Goal: Task Accomplishment & Management: Use online tool/utility

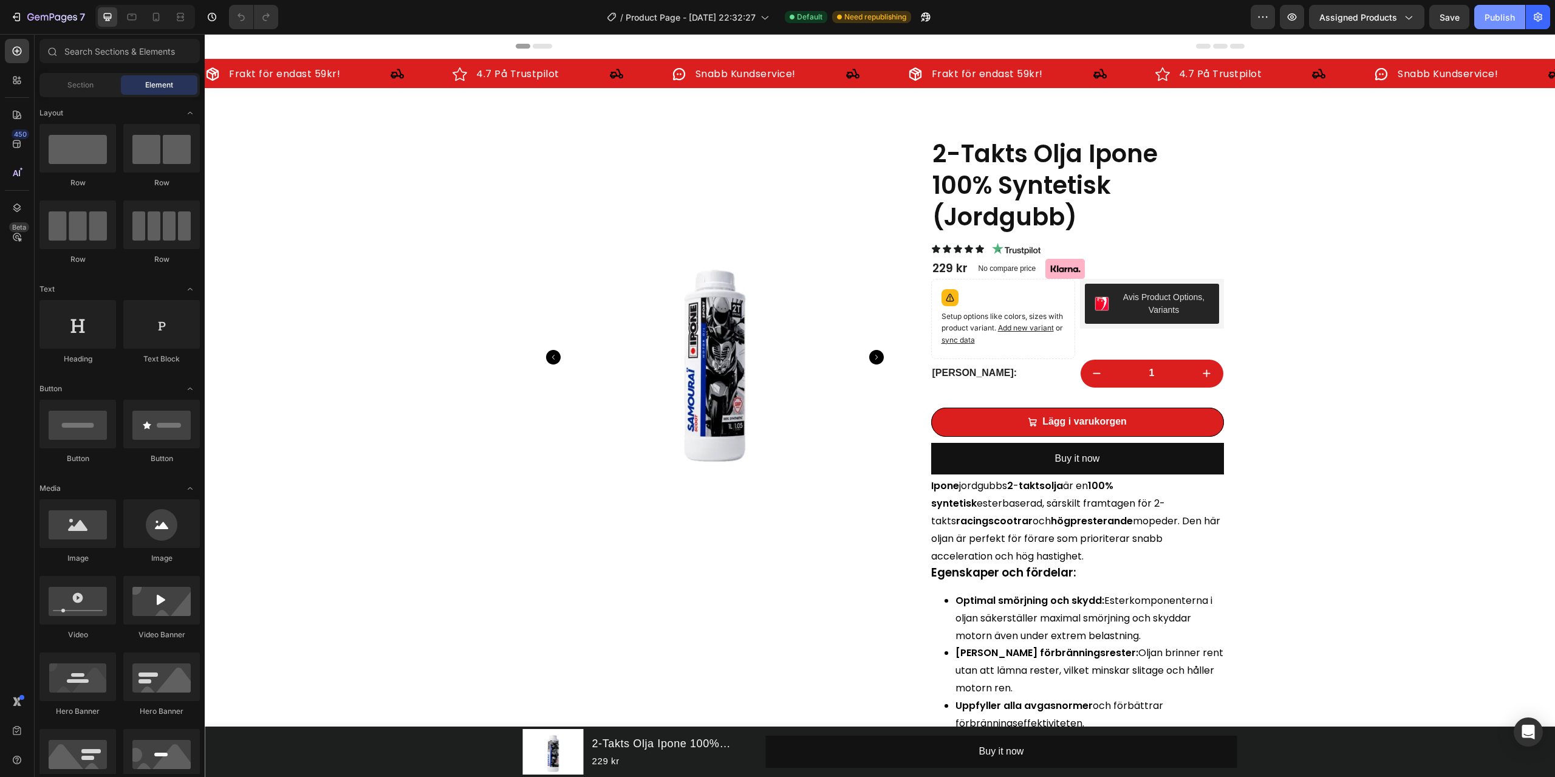
click at [1500, 22] on div "Publish" at bounding box center [1500, 17] width 30 height 13
click at [24, 17] on div "7" at bounding box center [47, 17] width 75 height 15
click at [1490, 20] on div "Publish" at bounding box center [1500, 17] width 30 height 13
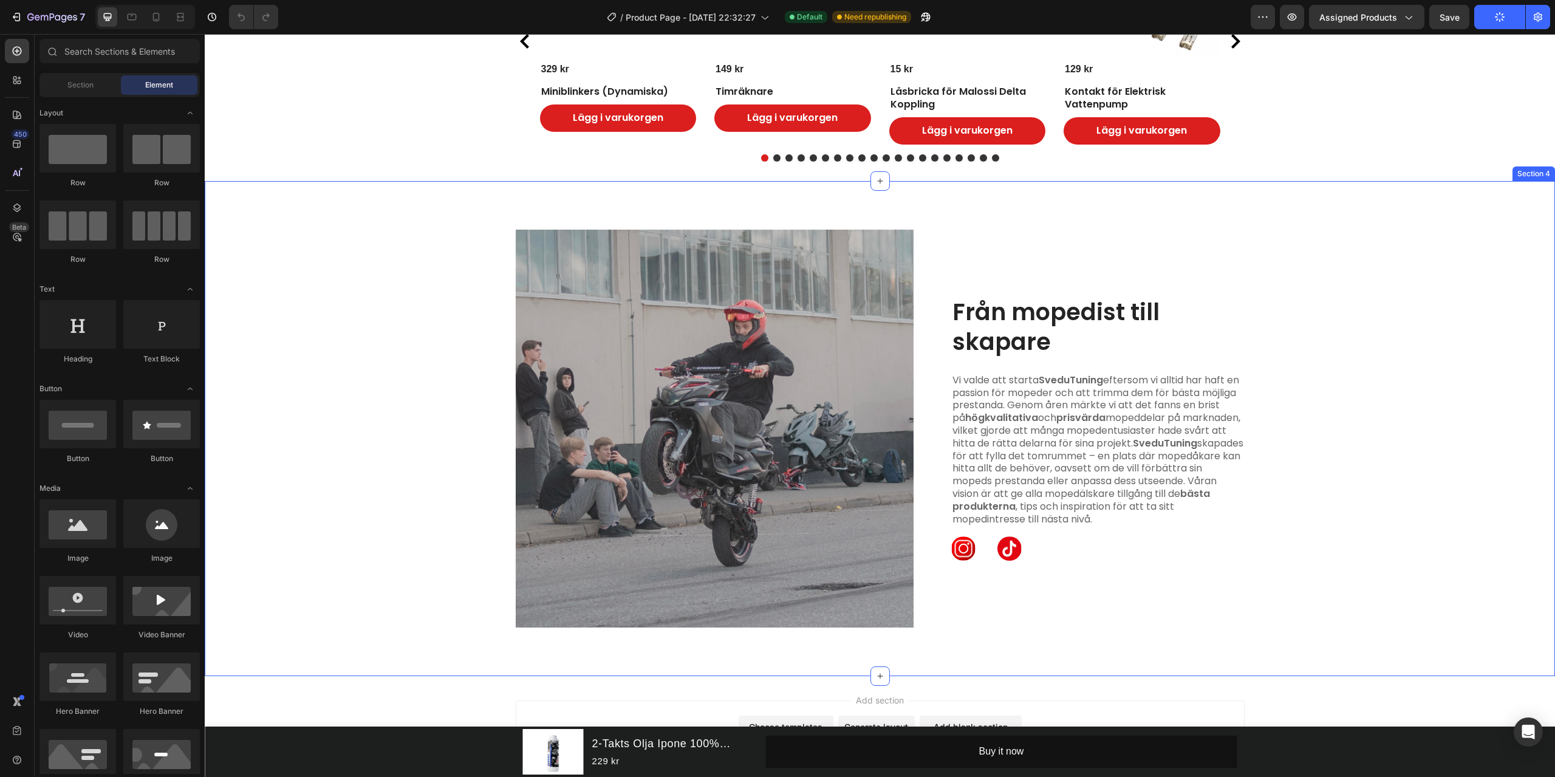
scroll to position [1216, 0]
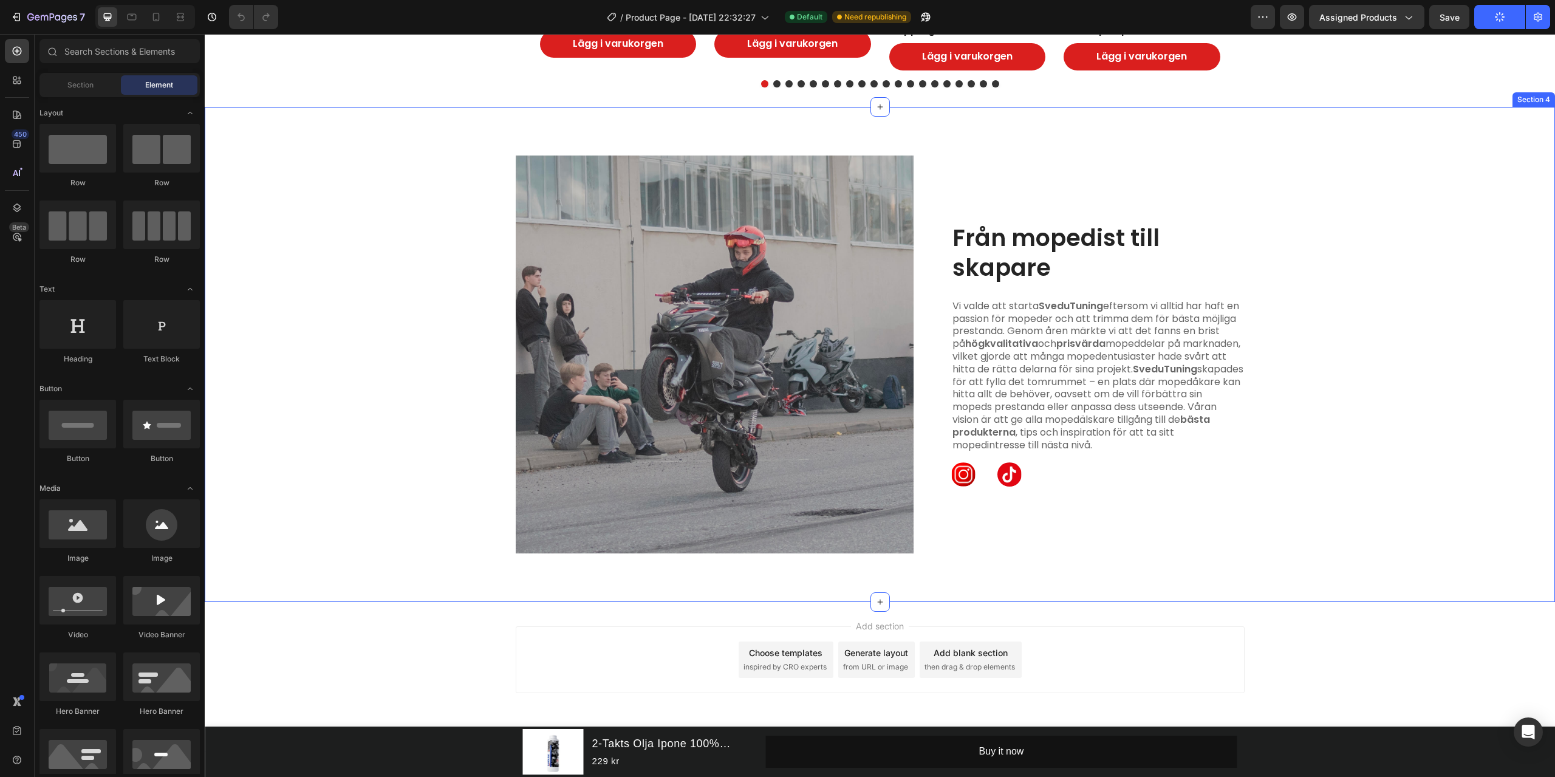
click at [943, 585] on div "Image Från mopedist till skapare Heading Vi valde att starta SveduTuning efters…" at bounding box center [880, 354] width 1351 height 495
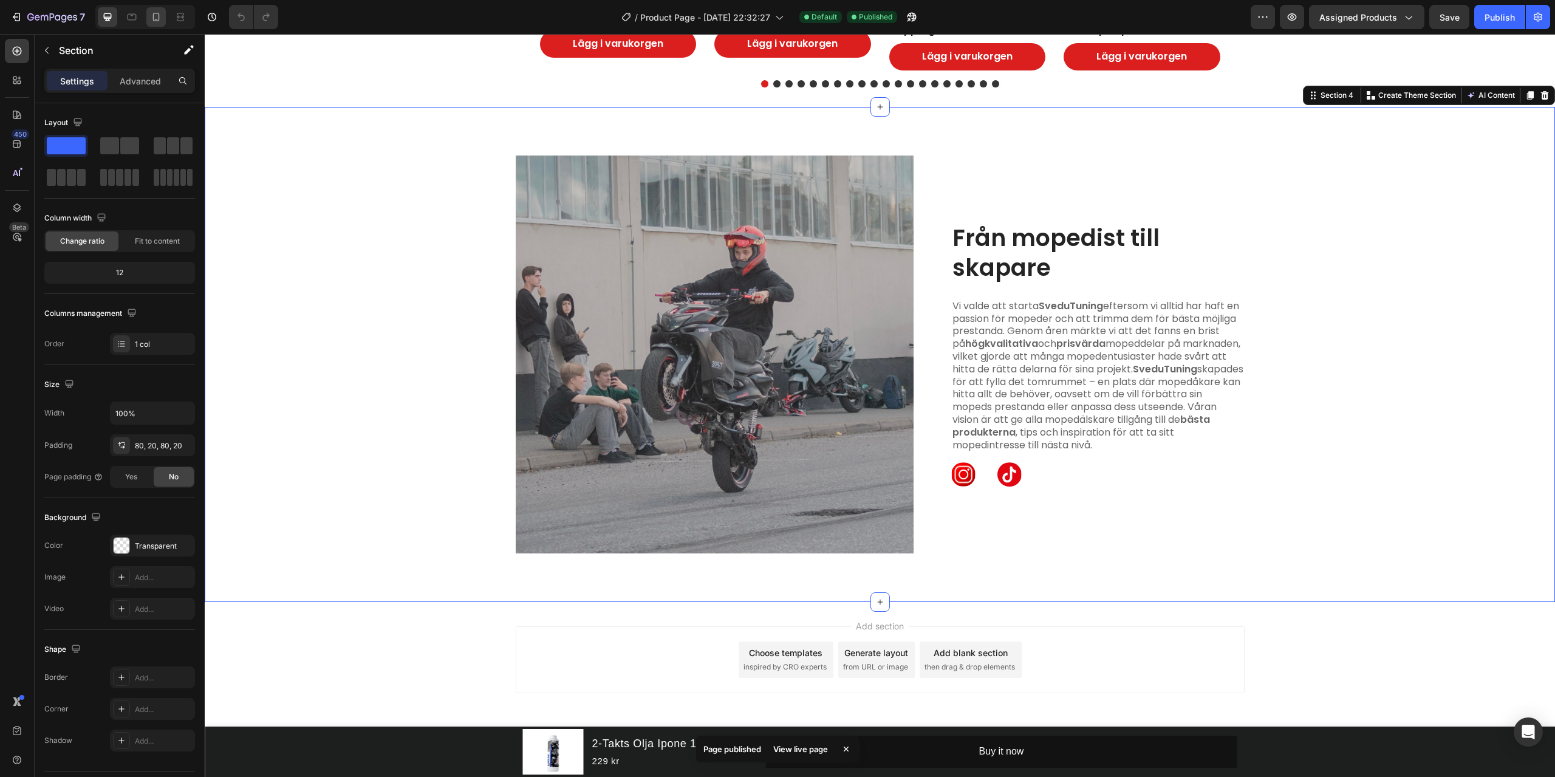
click at [148, 20] on div at bounding box center [155, 16] width 19 height 19
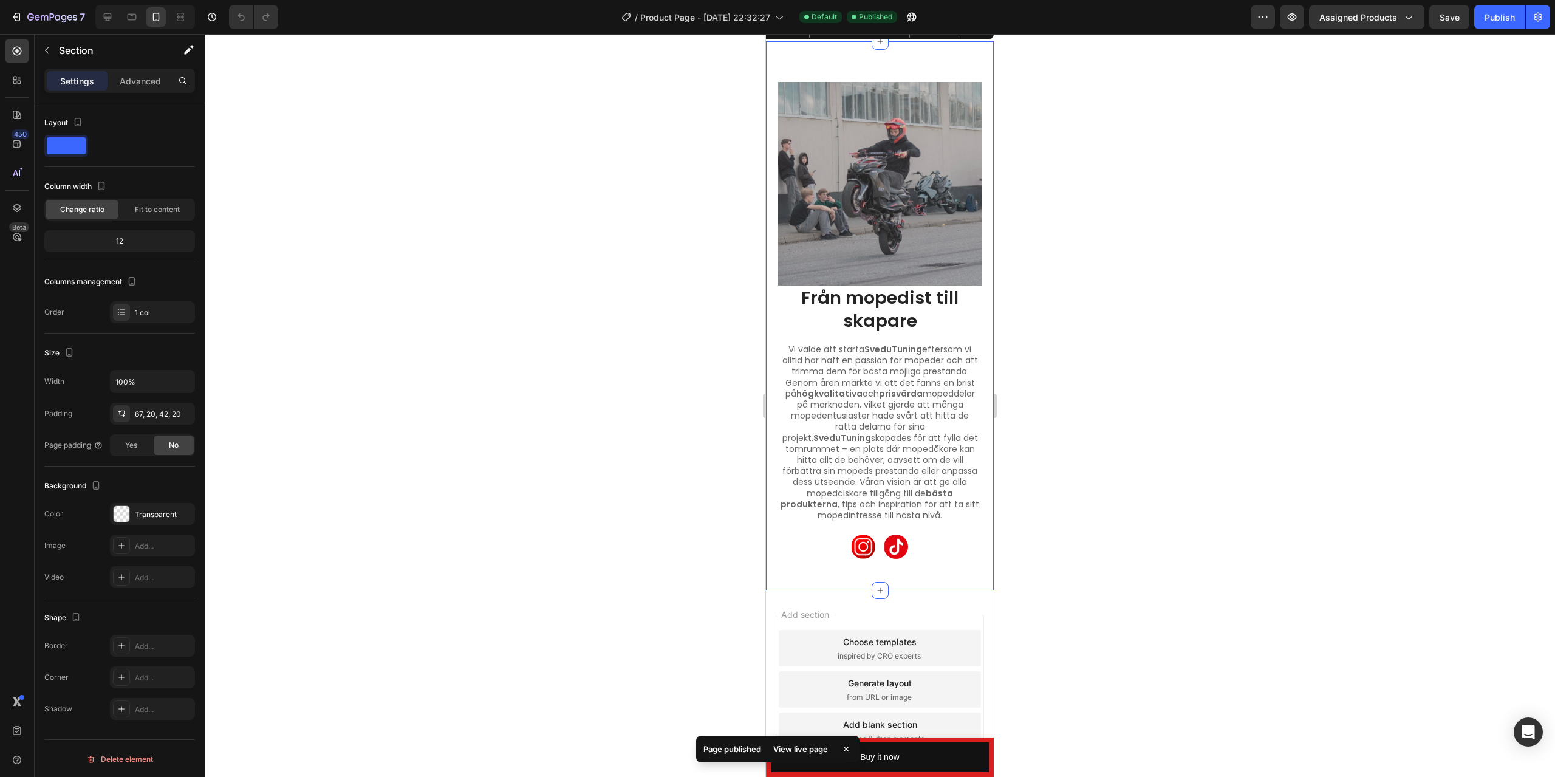
scroll to position [1295, 0]
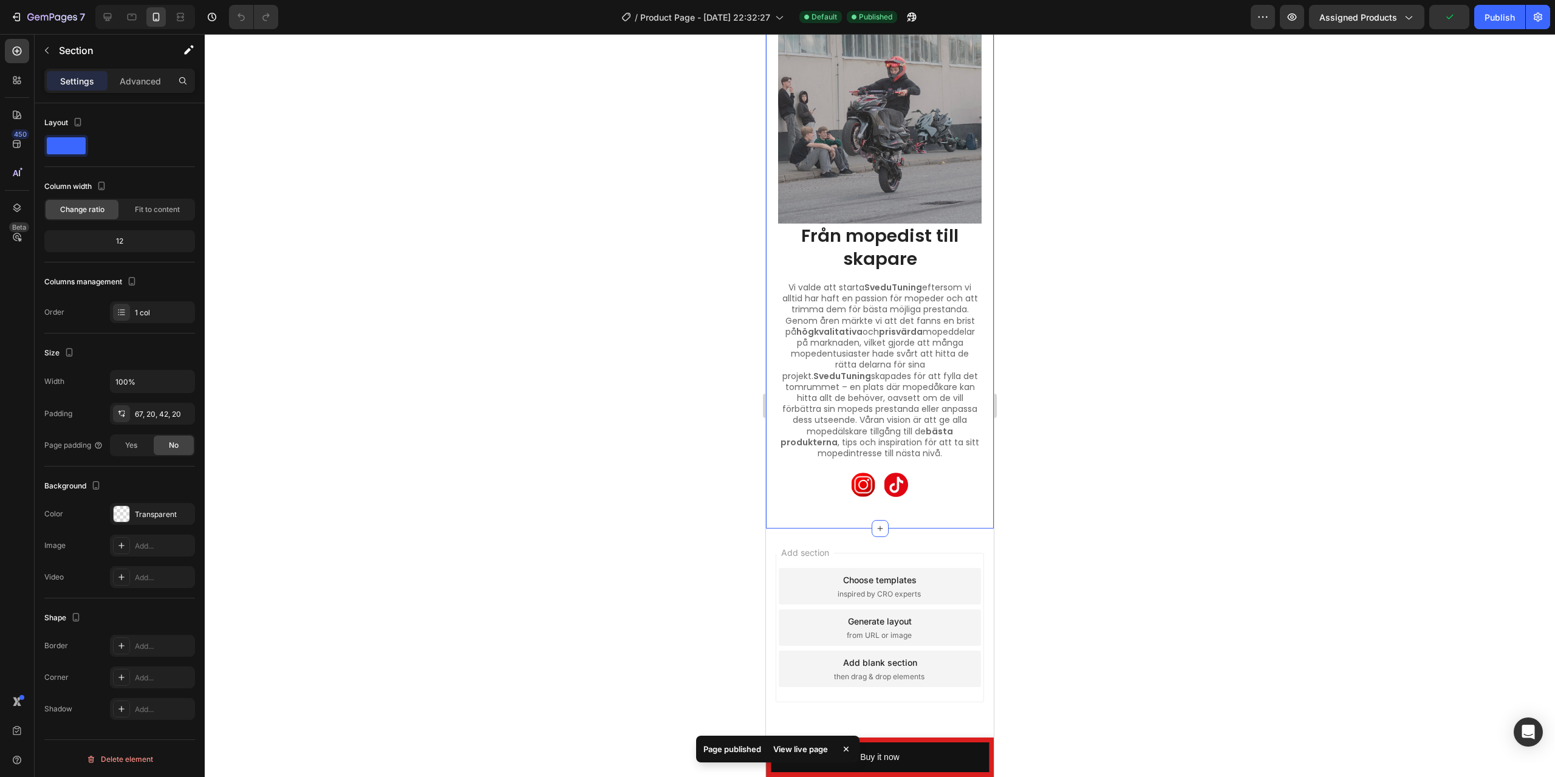
click at [914, 506] on div "Image Från mopedist till skapare Heading Vi valde att starta SveduTuning efters…" at bounding box center [880, 253] width 228 height 549
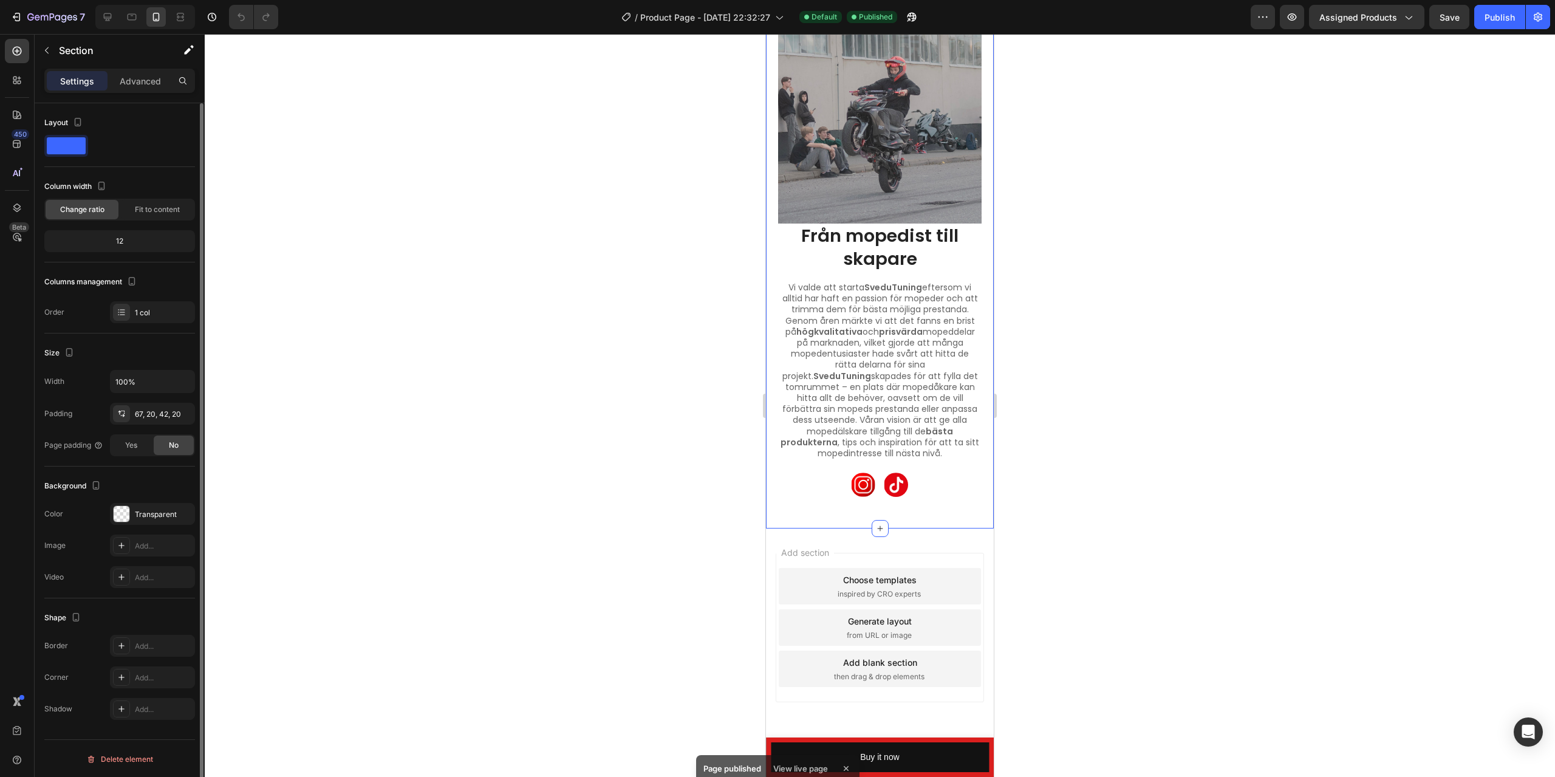
scroll to position [1, 0]
click at [905, 508] on div "Image Från mopedist till skapare Heading Vi valde att starta SveduTuning efters…" at bounding box center [880, 253] width 228 height 549
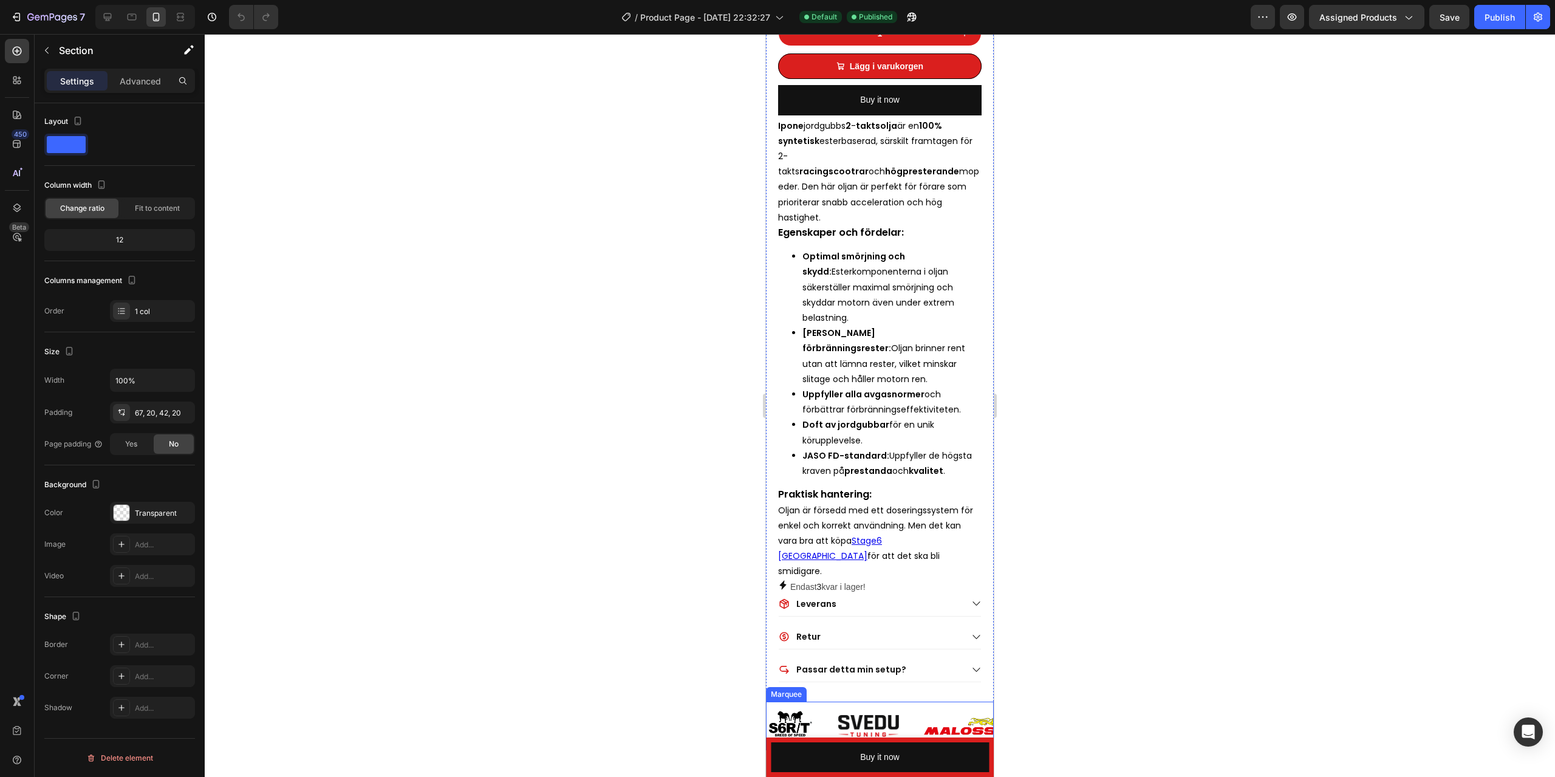
scroll to position [400, 0]
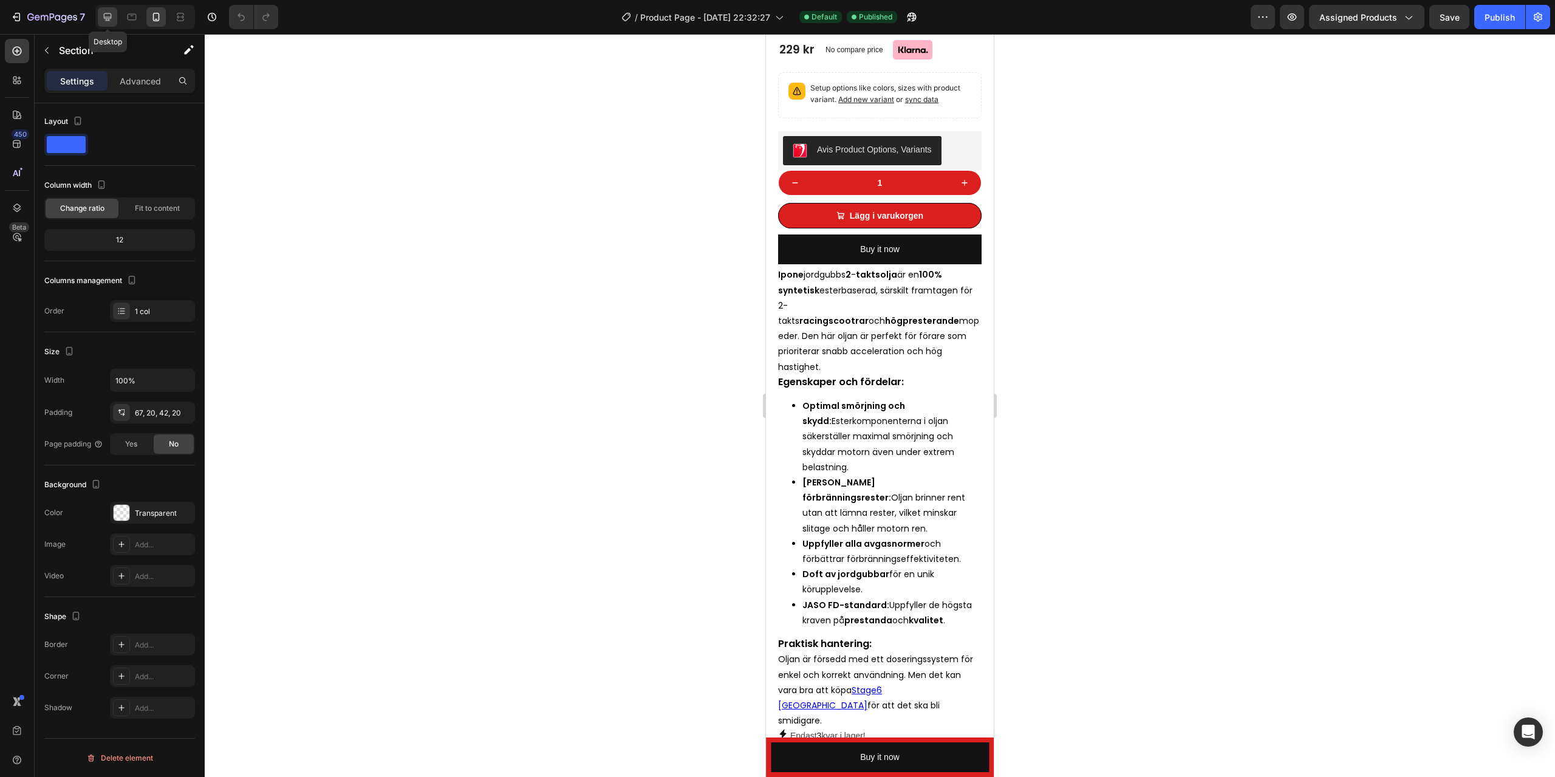
click at [110, 19] on icon at bounding box center [107, 17] width 12 height 12
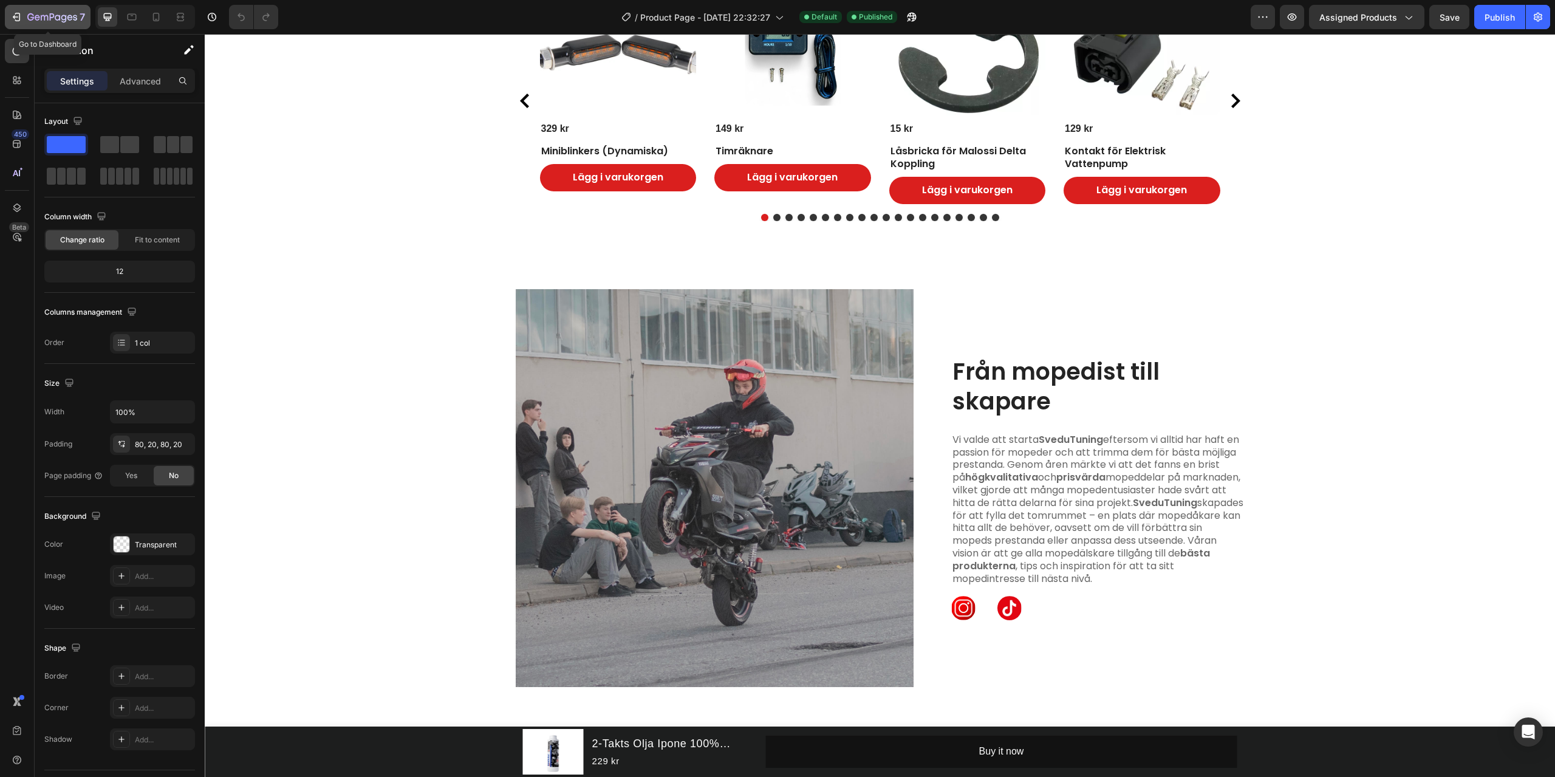
scroll to position [1083, 0]
click at [19, 20] on icon "button" at bounding box center [17, 17] width 5 height 9
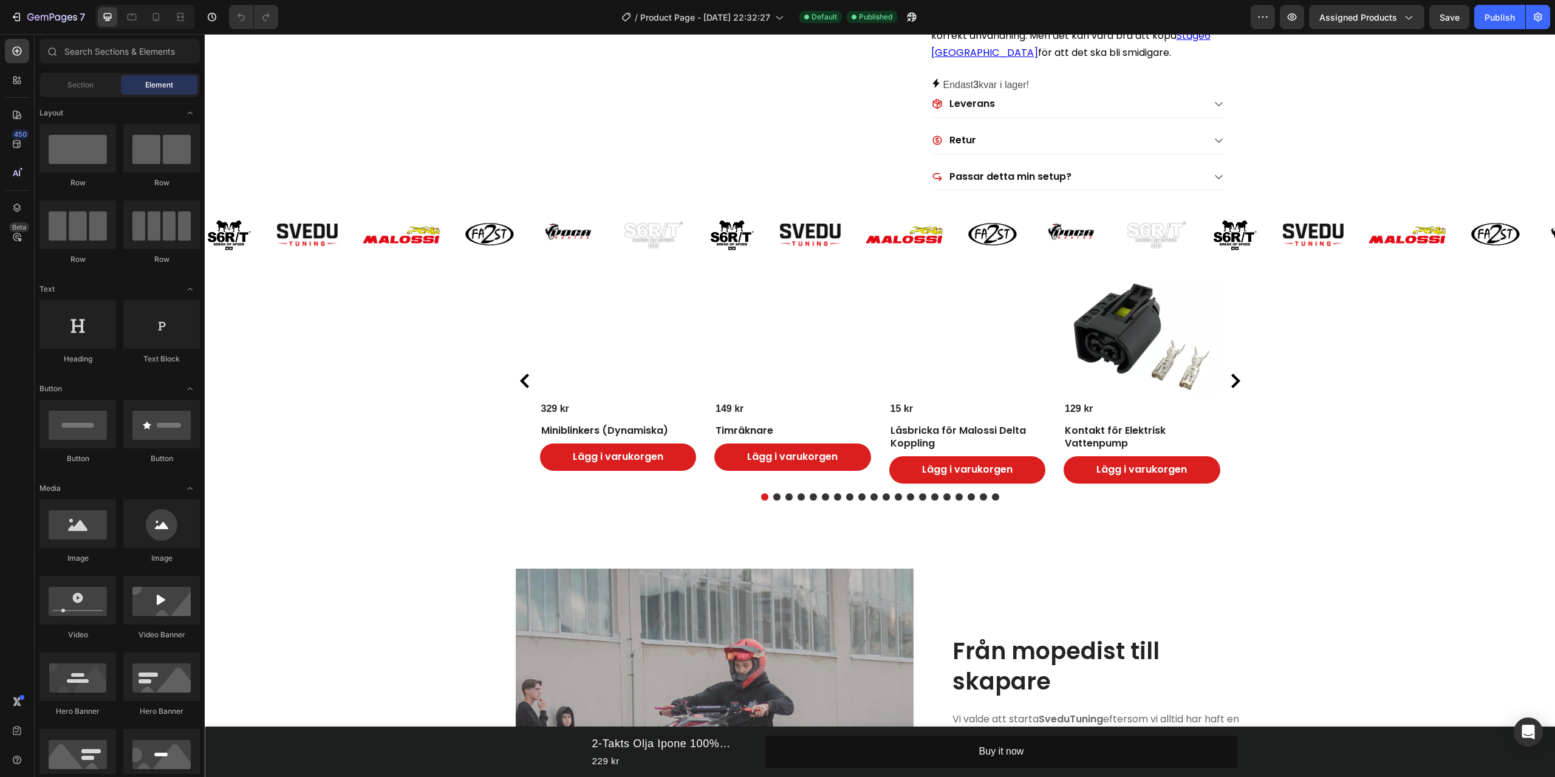
scroll to position [1094, 0]
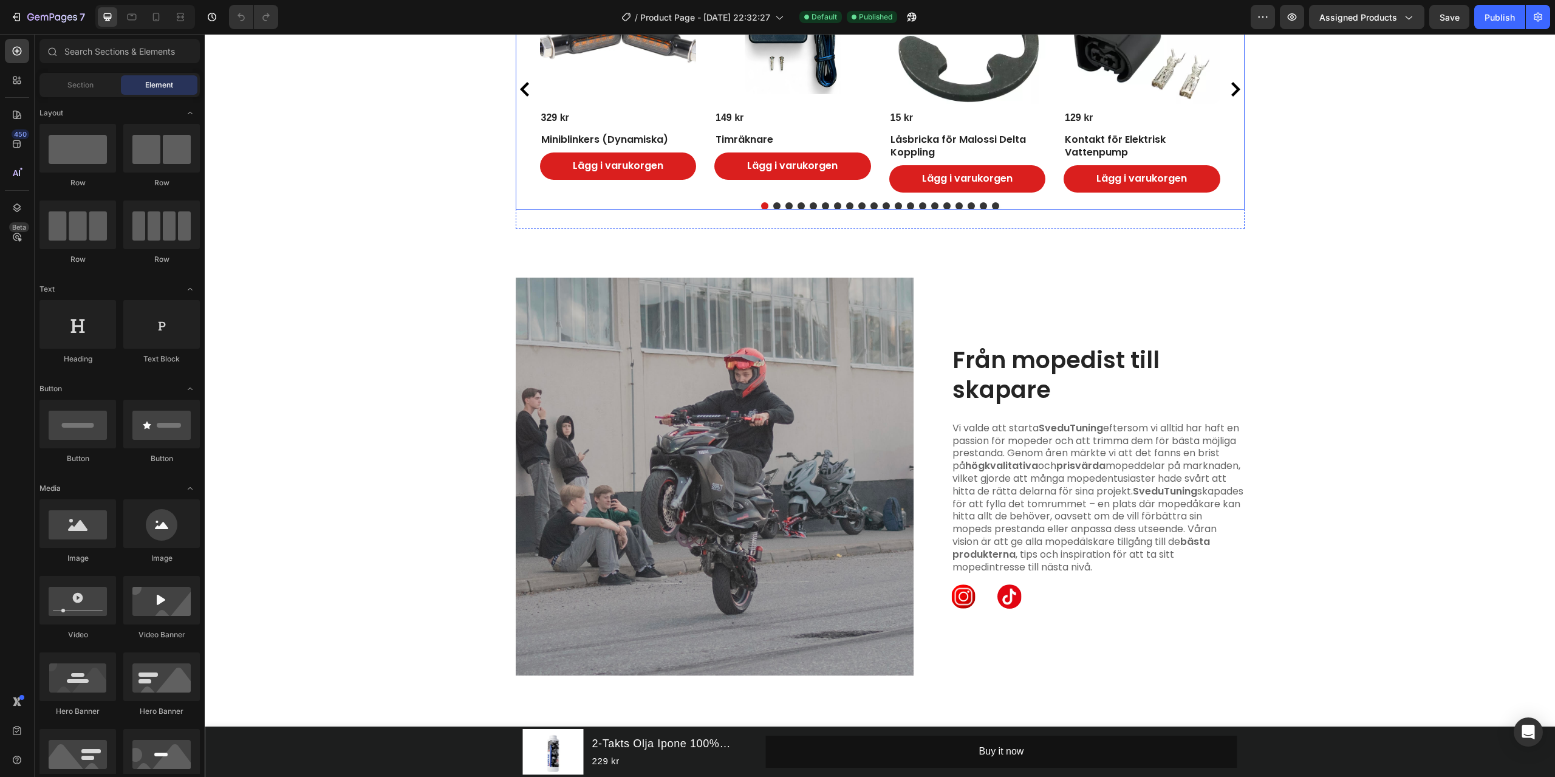
click at [880, 183] on div "Product Images 329 kr Product Price Product Price Miniblinkers (Dynamiska) Prod…" at bounding box center [880, 90] width 680 height 206
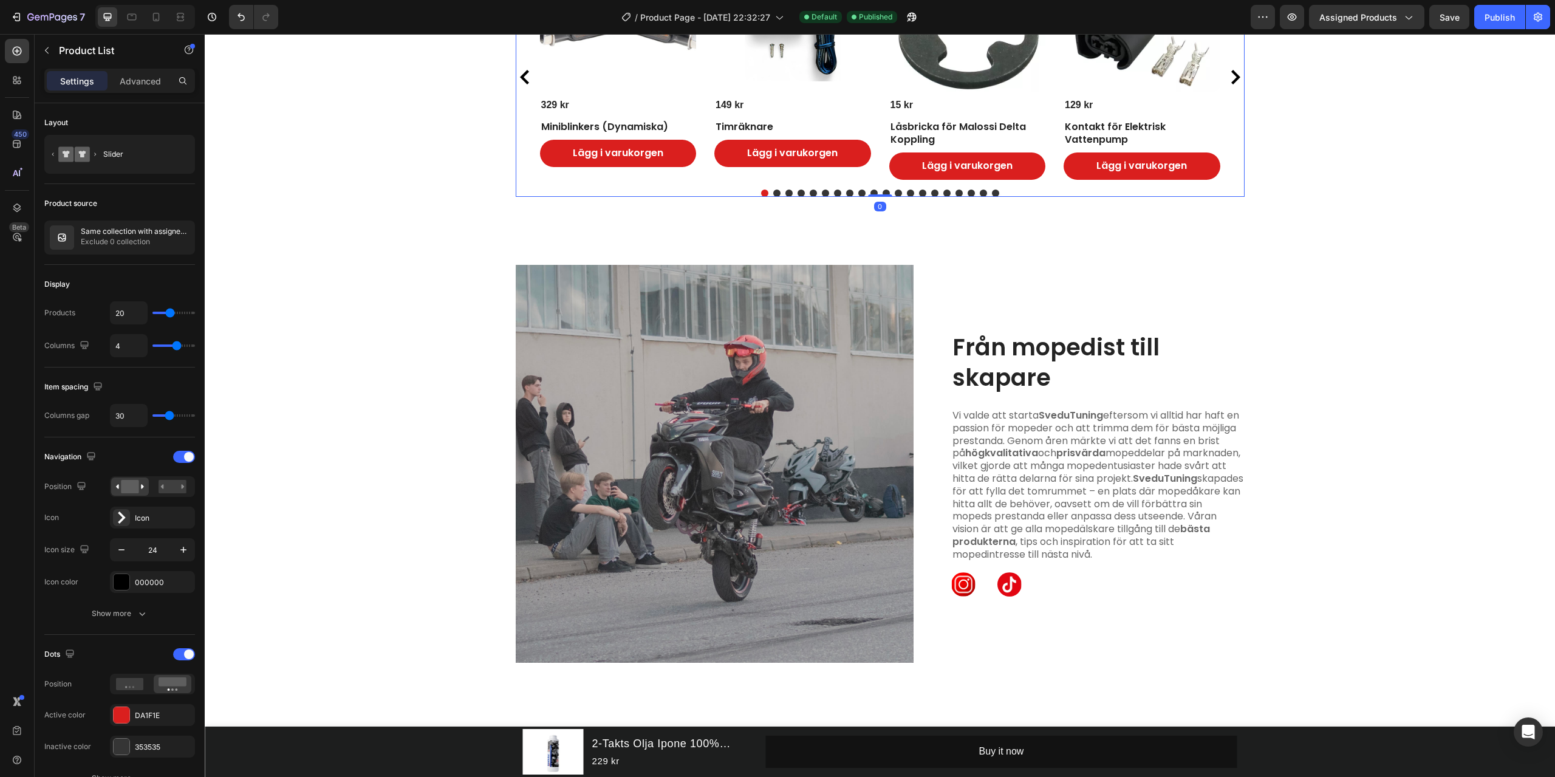
scroll to position [851, 0]
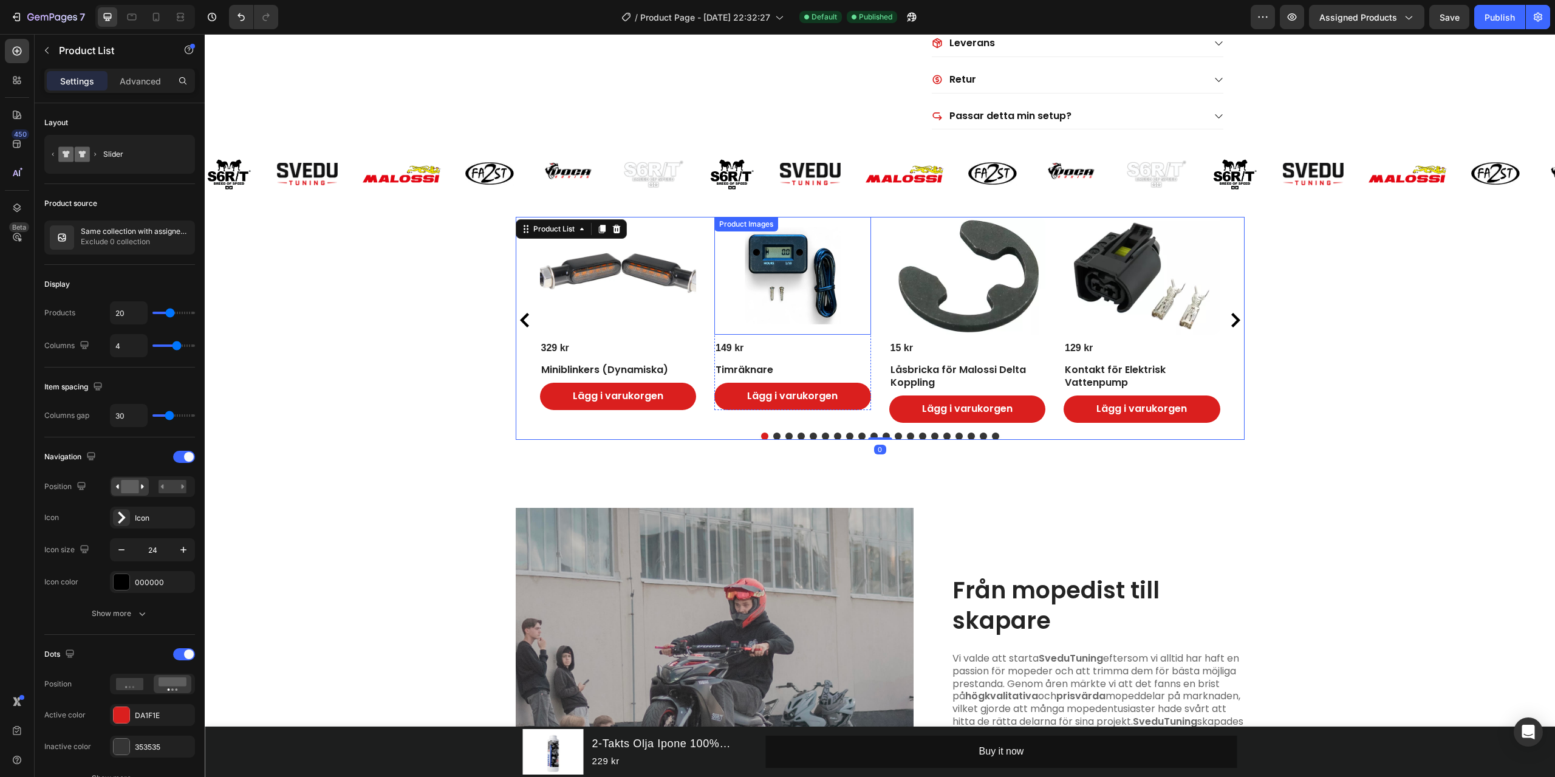
click at [858, 334] on img at bounding box center [793, 275] width 157 height 117
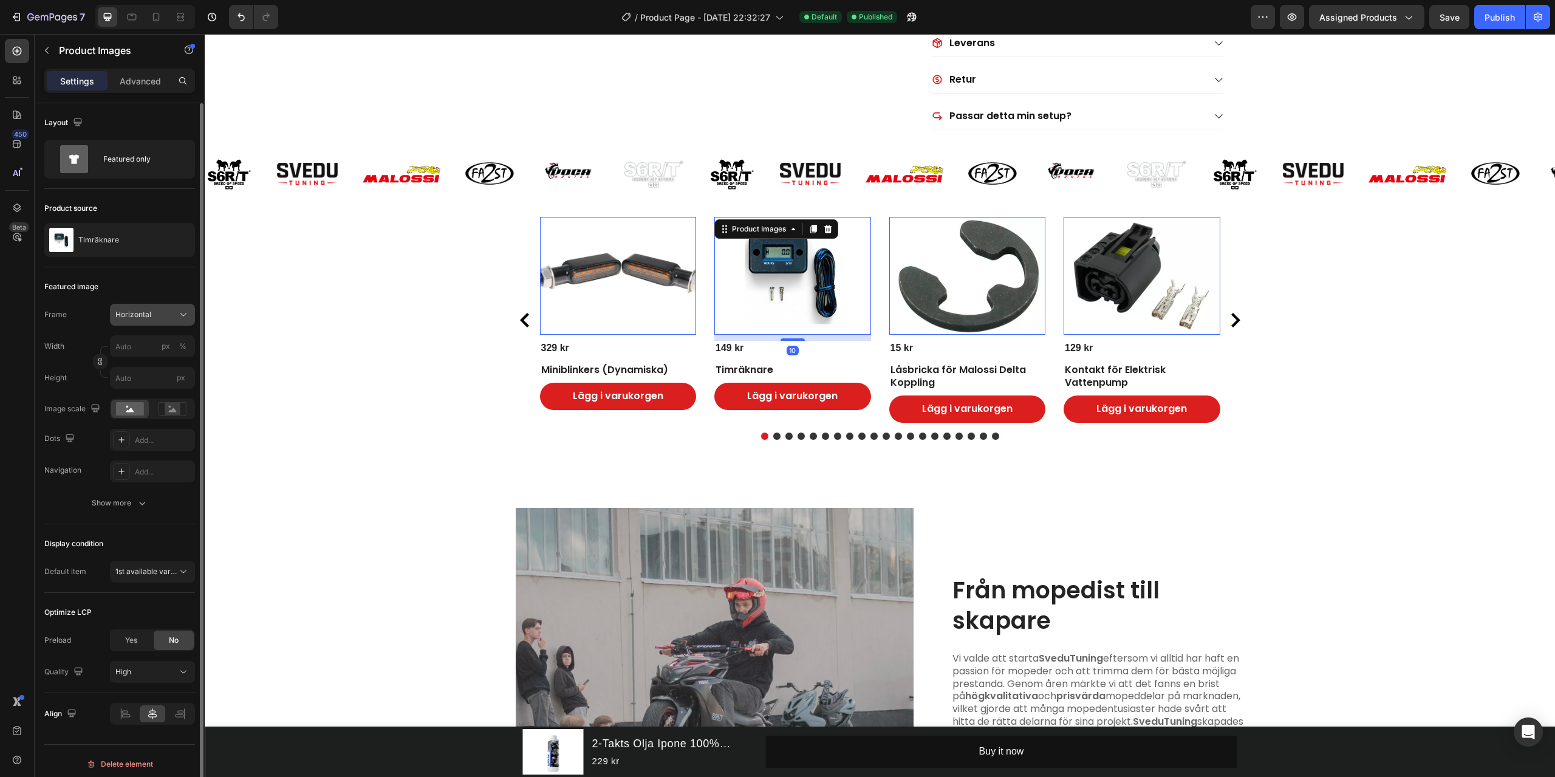
click at [162, 322] on button "Horizontal" at bounding box center [152, 315] width 85 height 22
click at [160, 347] on div "Square" at bounding box center [150, 344] width 70 height 12
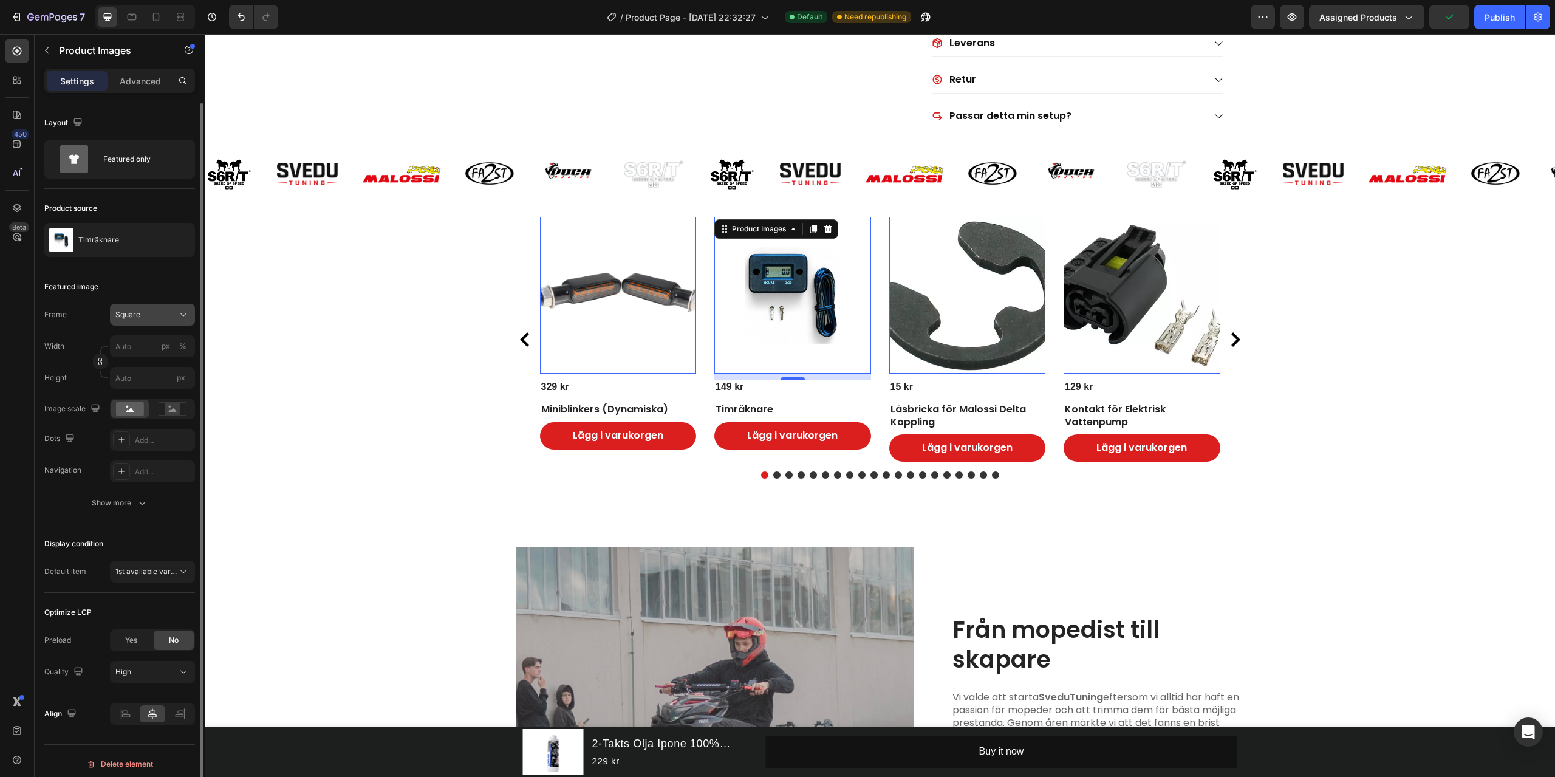
click at [154, 317] on div "Square" at bounding box center [145, 314] width 60 height 11
drag, startPoint x: 151, startPoint y: 376, endPoint x: 149, endPoint y: 368, distance: 8.1
click at [151, 376] on div "Vertical" at bounding box center [141, 367] width 97 height 23
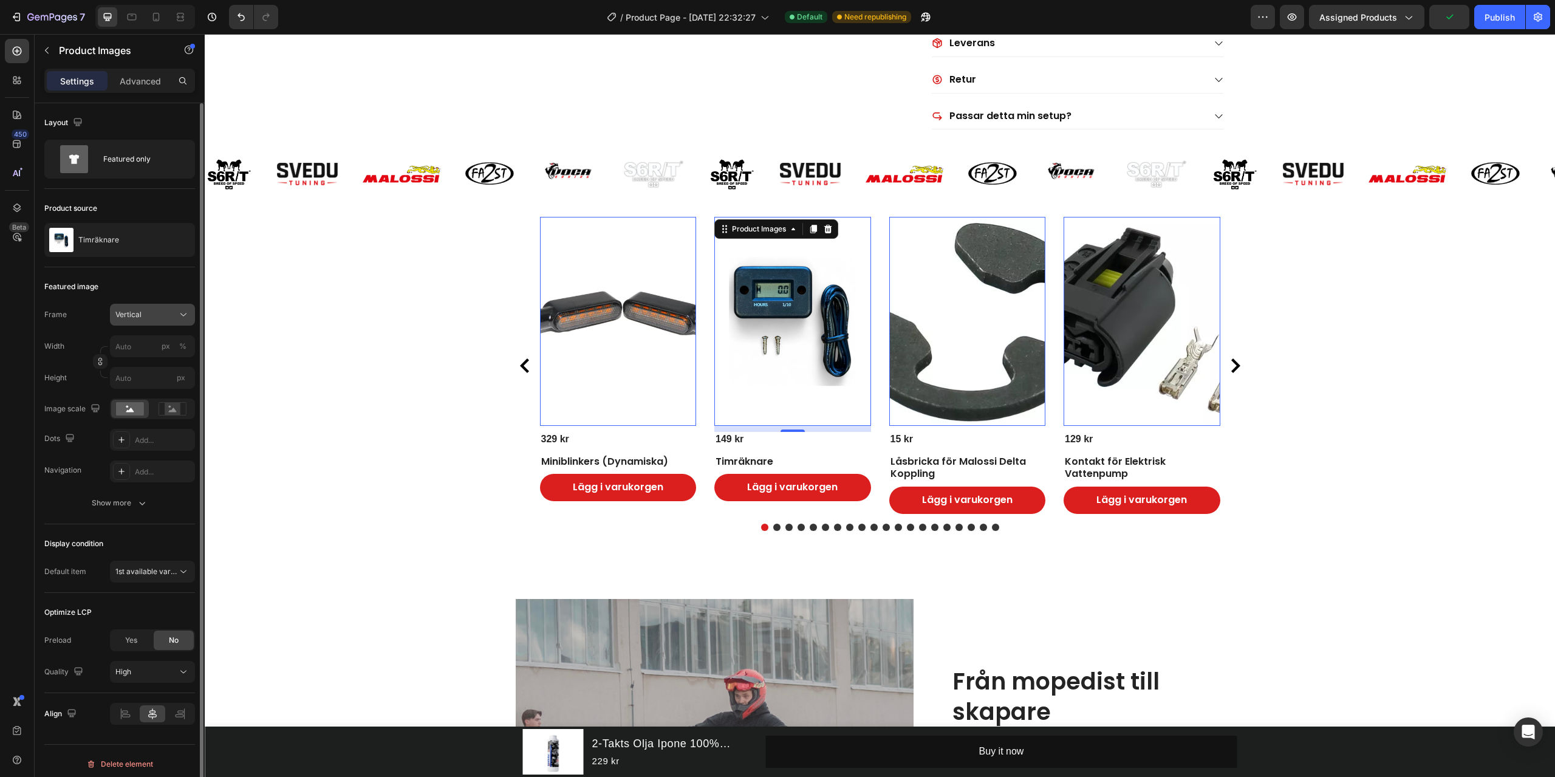
click at [155, 312] on div "Vertical" at bounding box center [145, 314] width 60 height 11
click at [155, 419] on div "Original" at bounding box center [141, 413] width 97 height 22
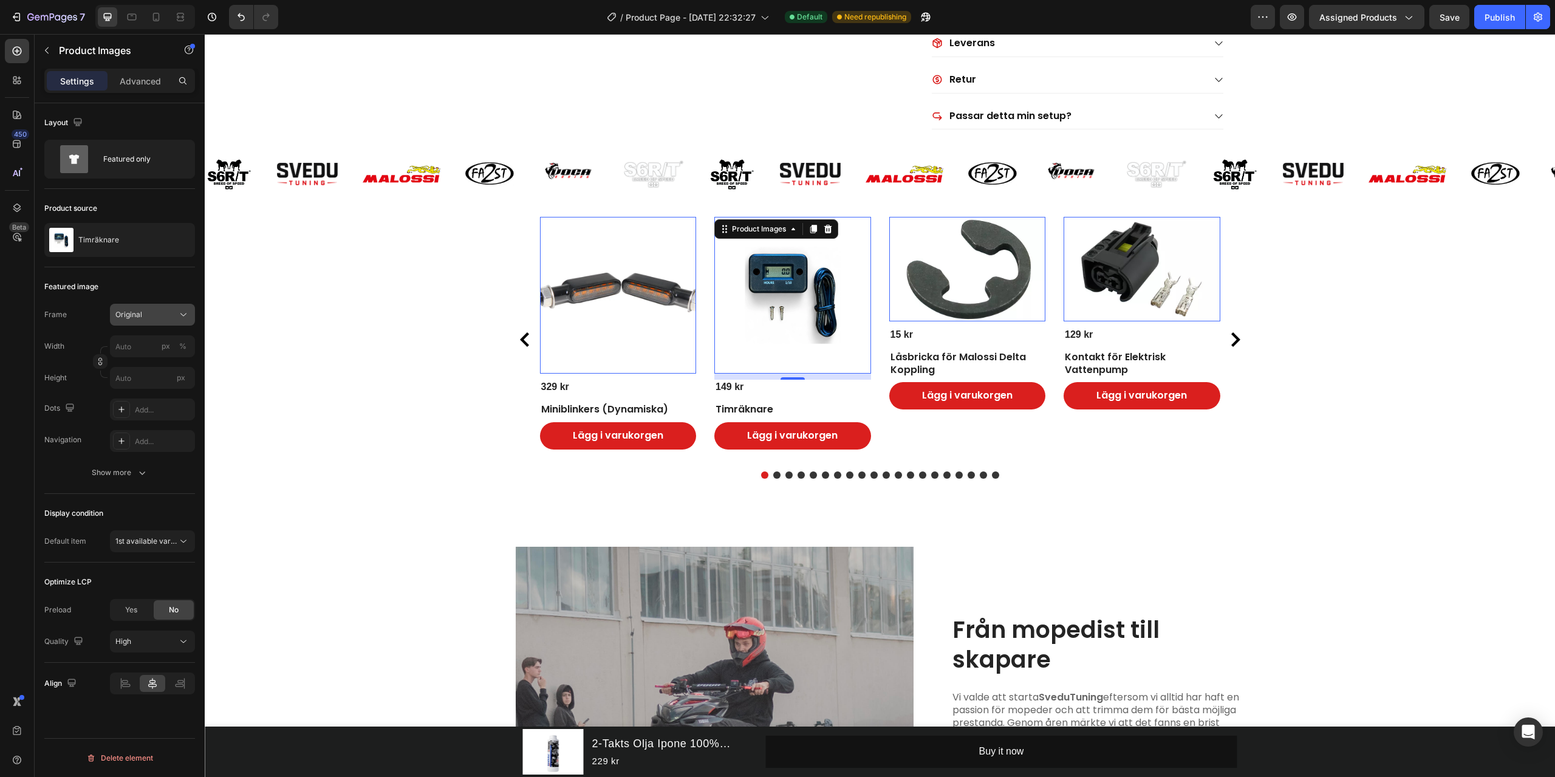
click at [152, 318] on div "Original" at bounding box center [145, 314] width 60 height 11
drag, startPoint x: 160, startPoint y: 430, endPoint x: 156, endPoint y: 421, distance: 9.5
click at [159, 430] on div "Custom" at bounding box center [150, 435] width 70 height 11
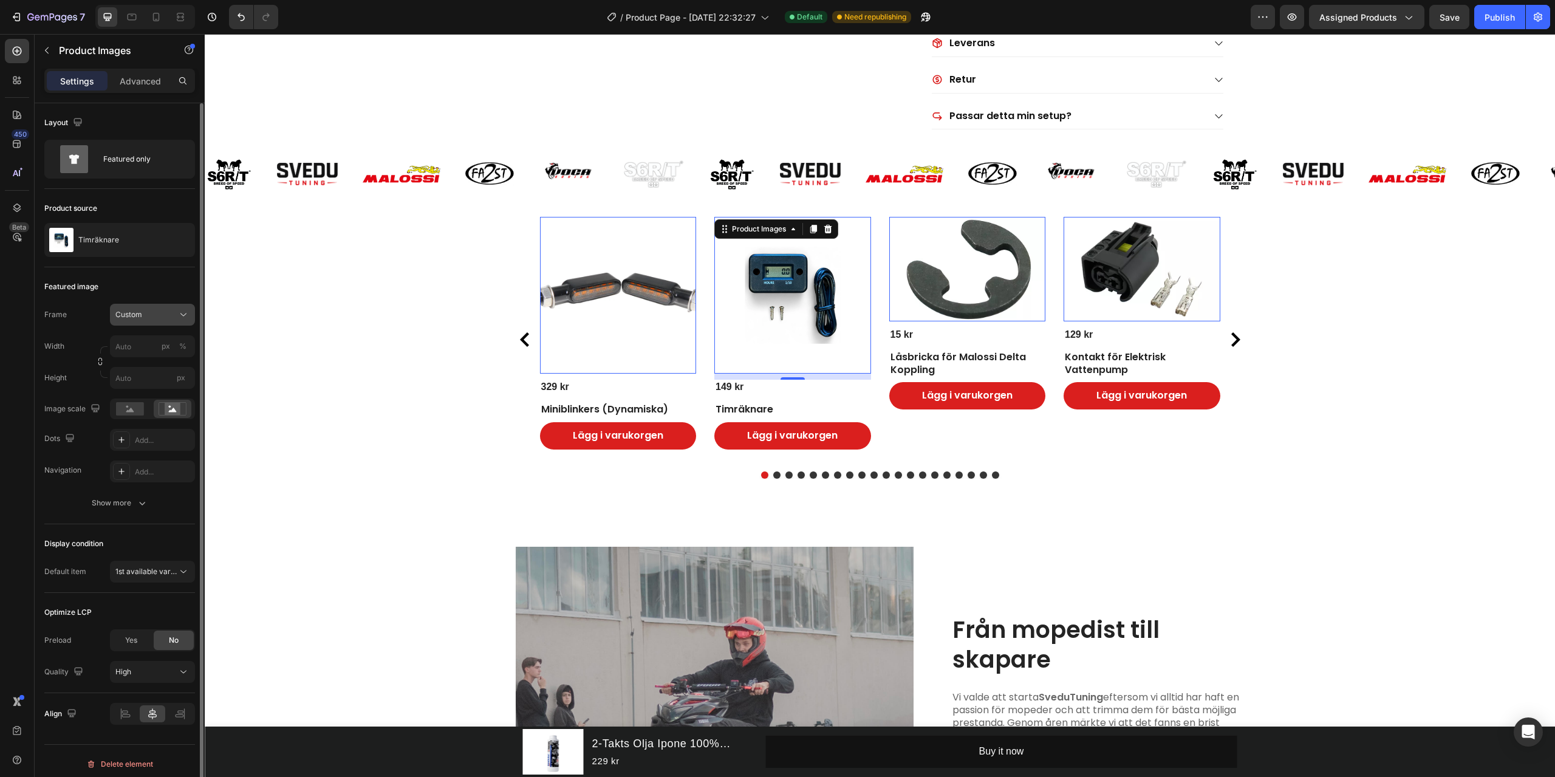
click at [147, 310] on div "Custom" at bounding box center [145, 314] width 60 height 11
click at [162, 391] on div "Horizontal" at bounding box center [150, 391] width 70 height 12
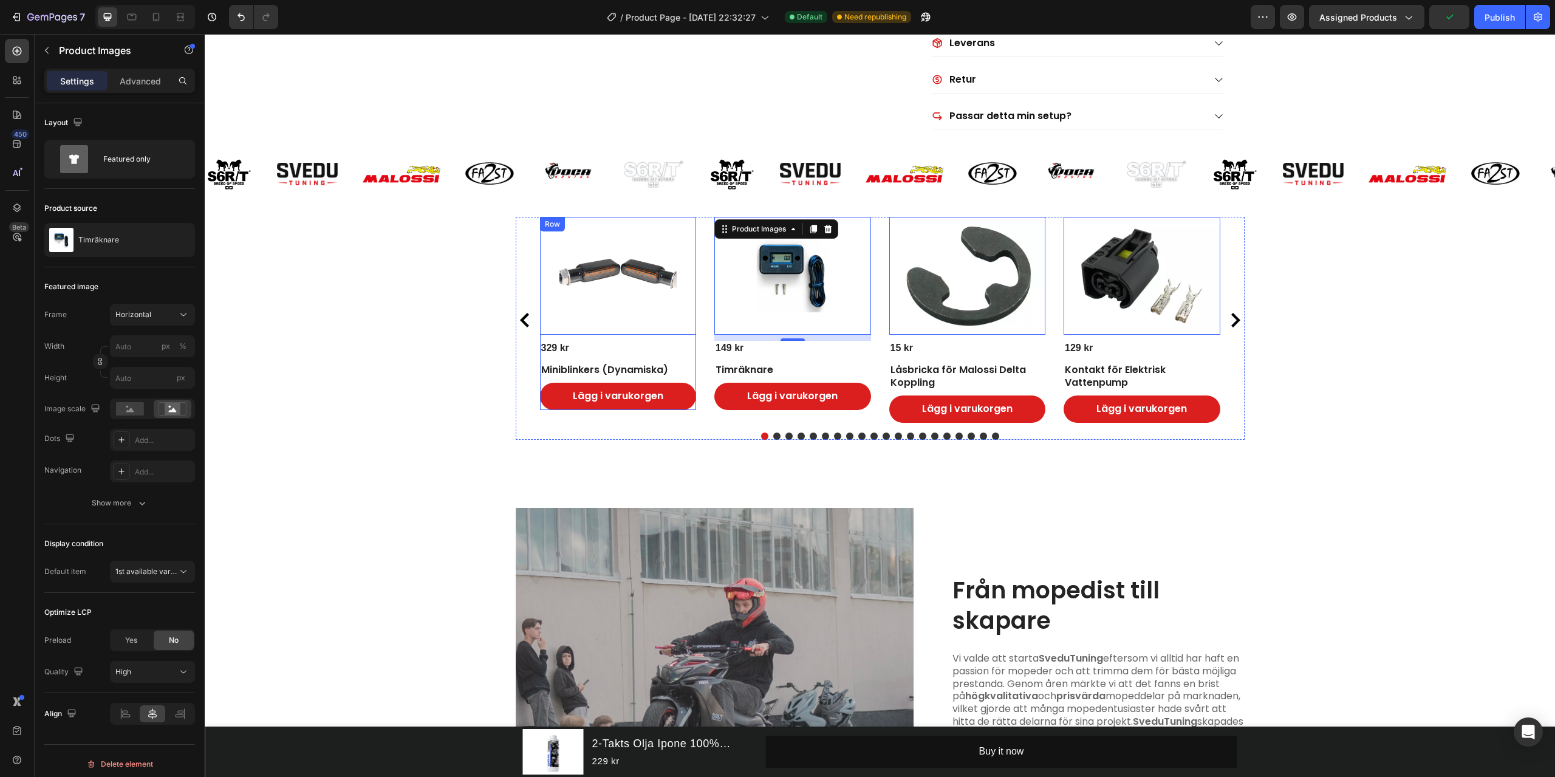
click at [651, 348] on div "Product Images 0 329 kr Product Price Product Price Miniblinkers (Dynamiska) Pr…" at bounding box center [618, 313] width 157 height 193
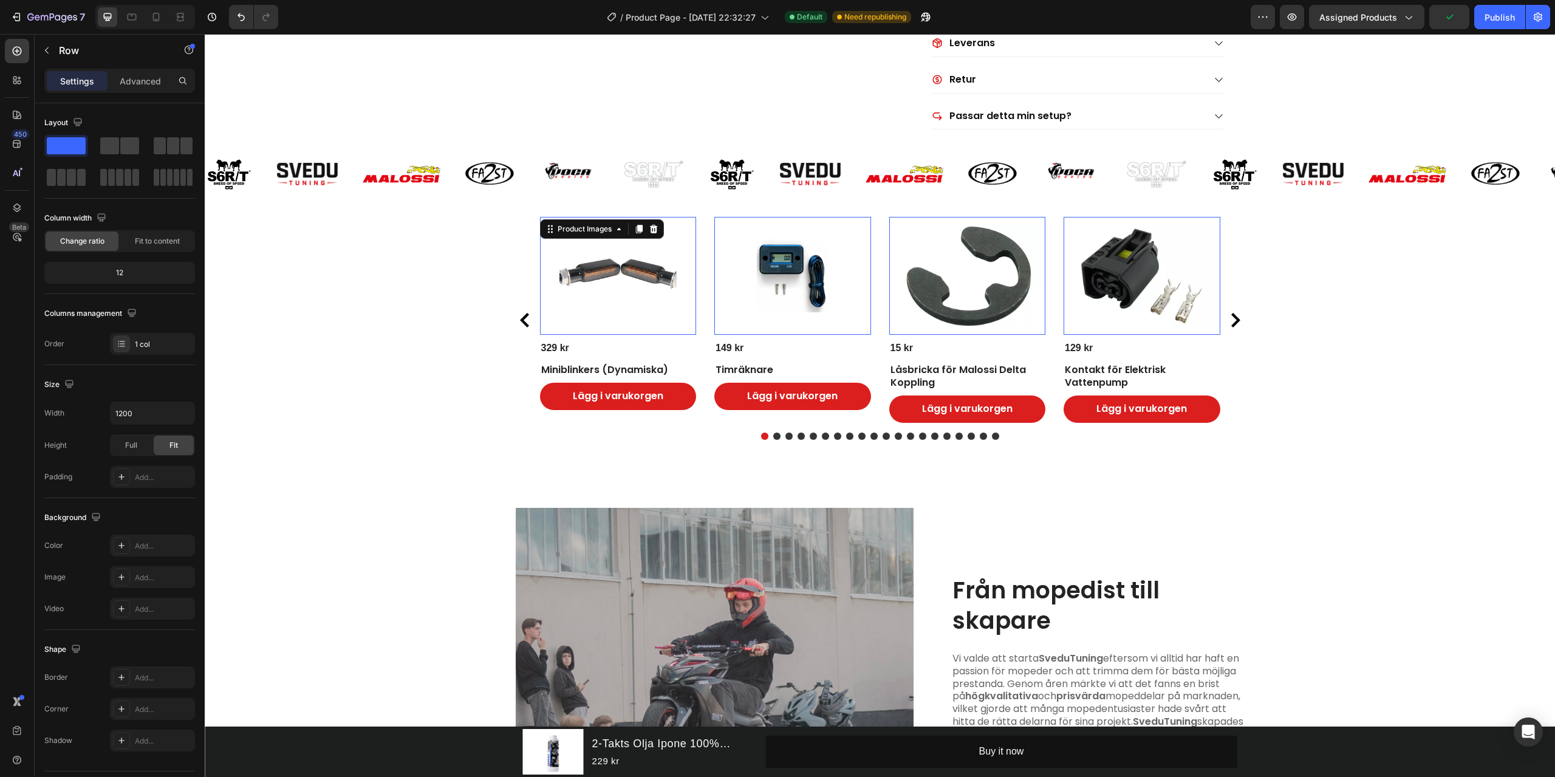
click at [643, 327] on img at bounding box center [618, 275] width 157 height 117
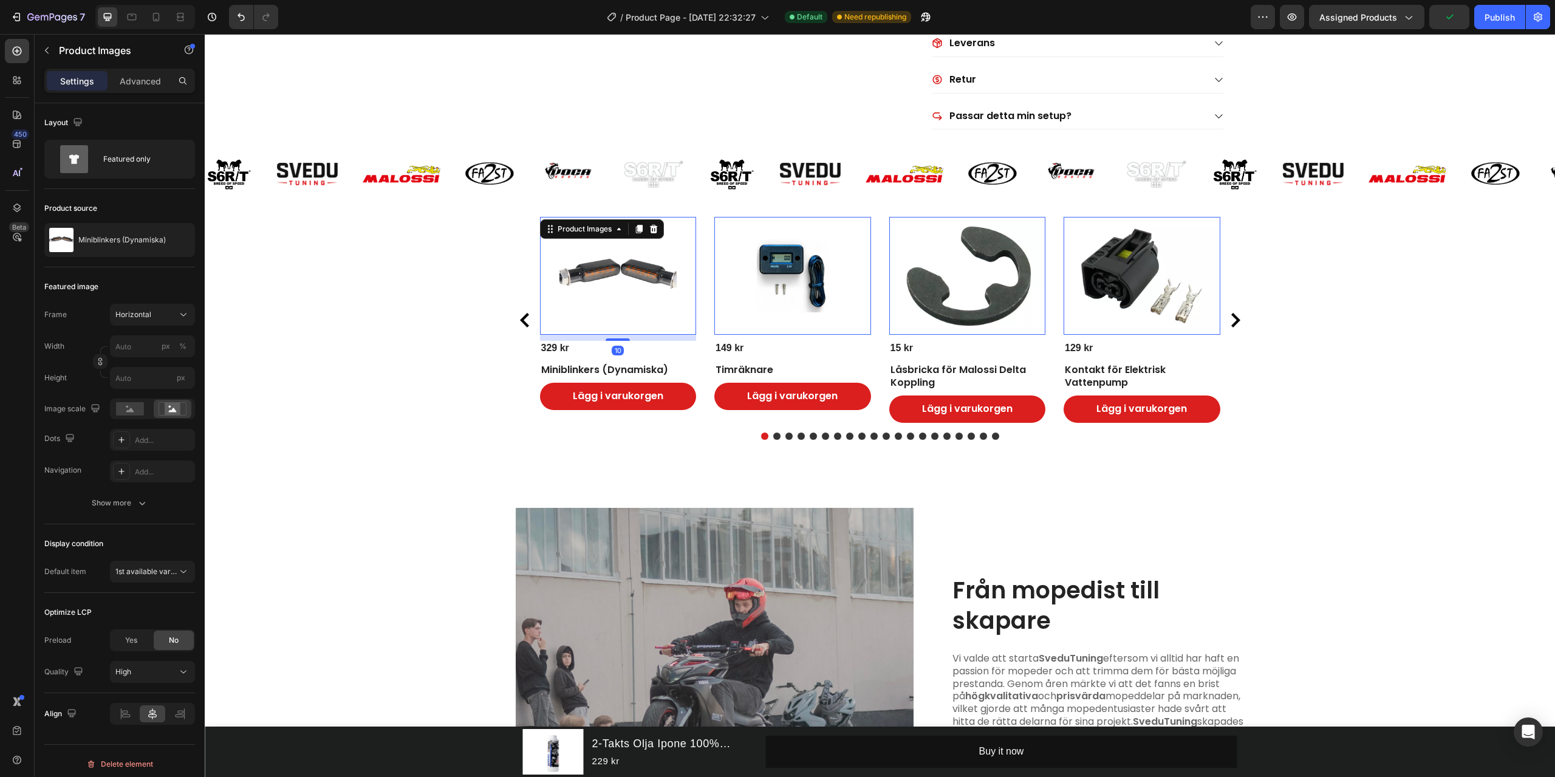
click at [1417, 363] on div "Product Images 2-Takts Olja Ipone 100% Syntetisk (Jordgubb) Product Title 229 k…" at bounding box center [880, 81] width 1351 height 1746
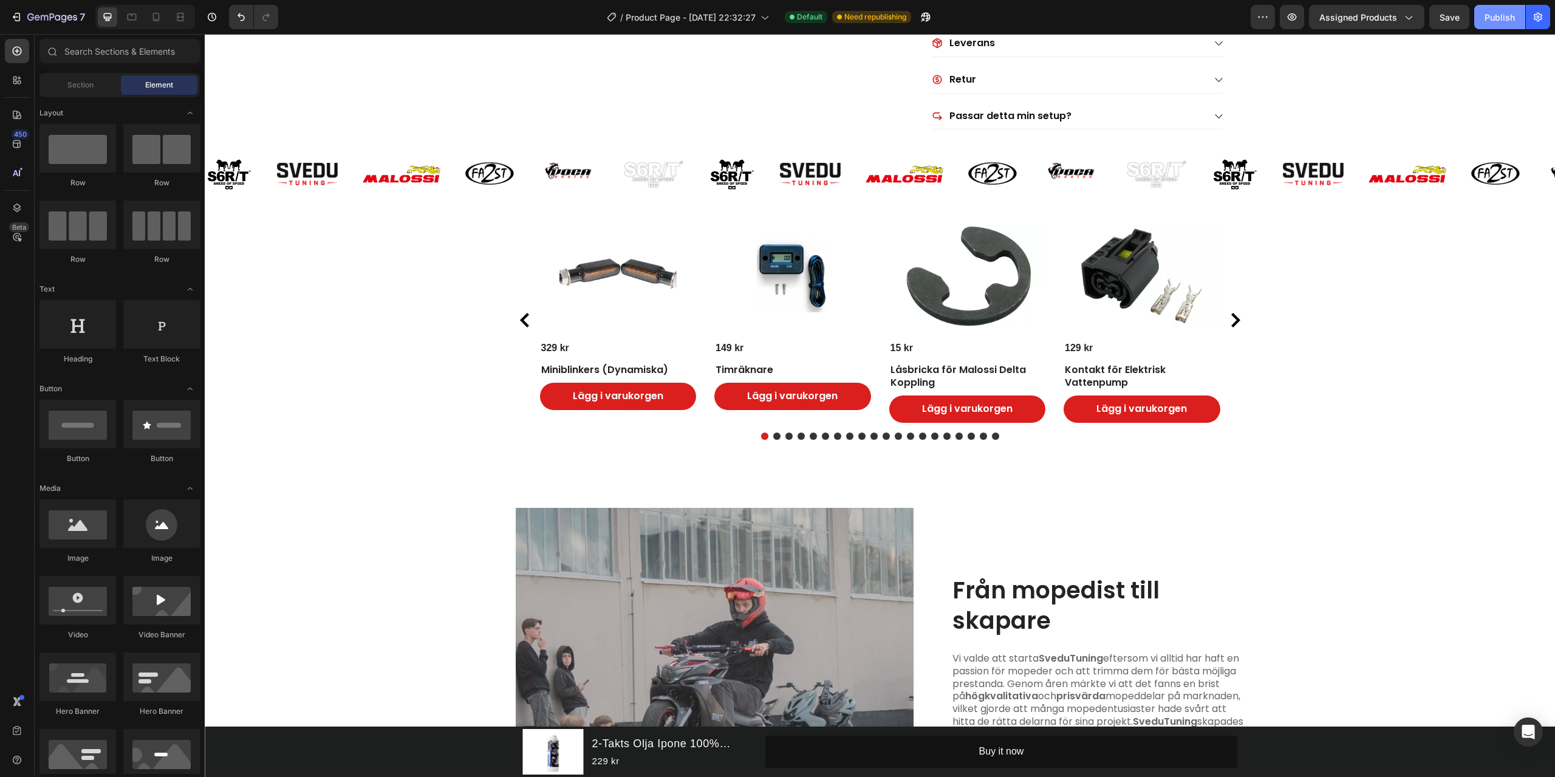
click at [1486, 18] on div "Publish" at bounding box center [1500, 17] width 30 height 13
click at [1061, 604] on h2 "Från mopedist till skapare" at bounding box center [1097, 605] width 293 height 63
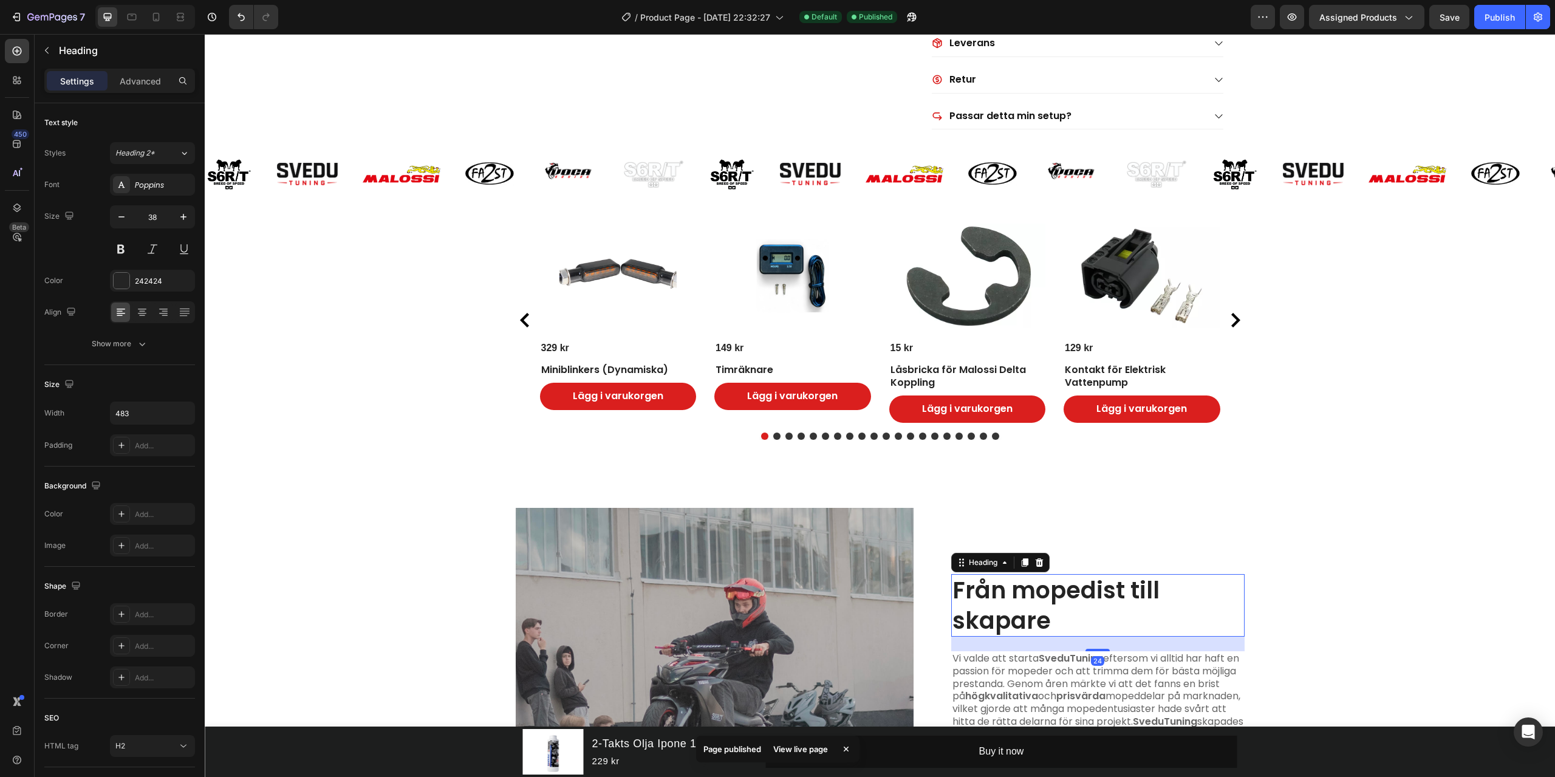
click at [1078, 603] on h2 "Från mopedist till skapare" at bounding box center [1097, 605] width 293 height 63
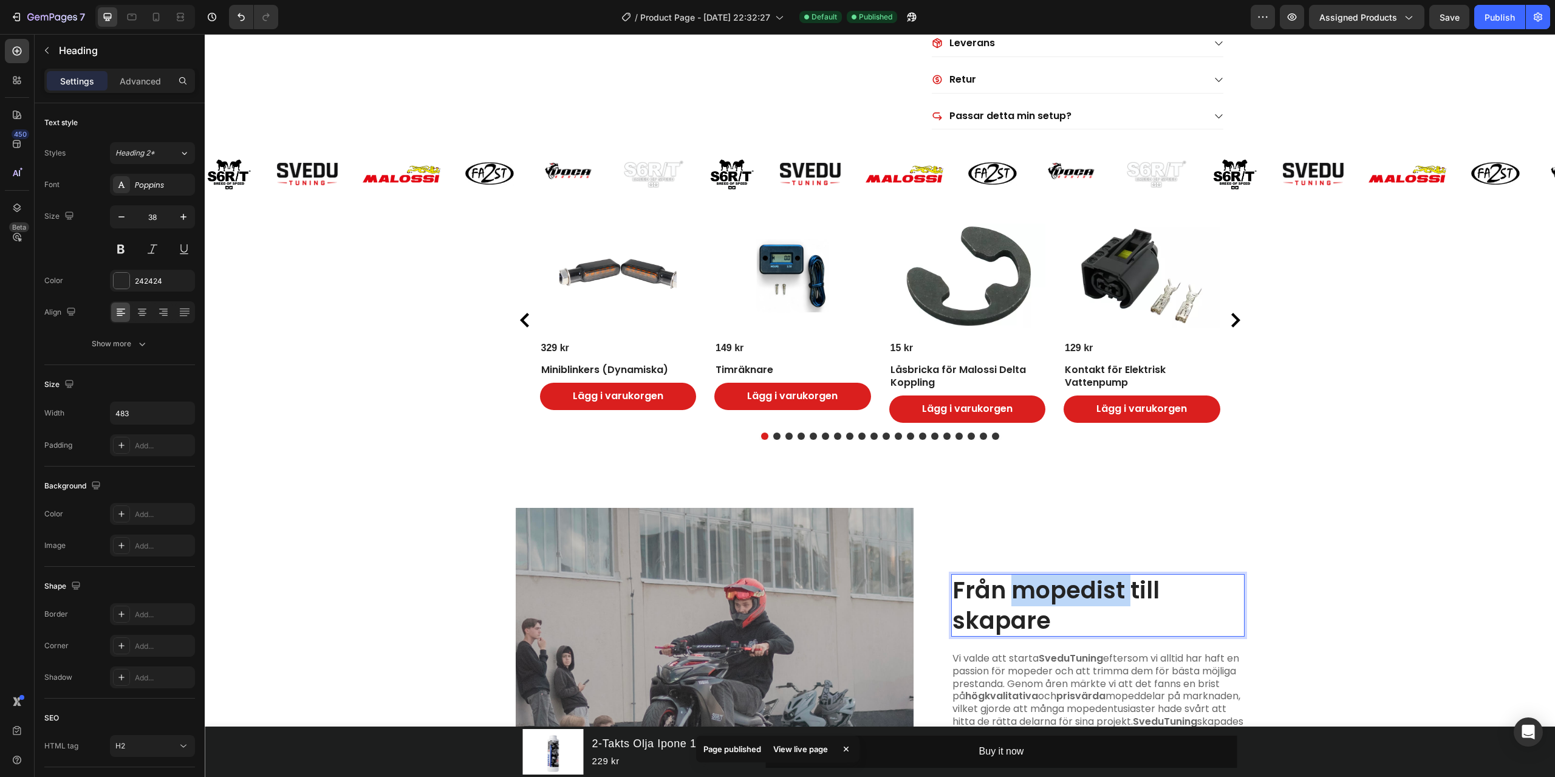
click at [1078, 603] on p "Från mopedist till skapare" at bounding box center [1098, 605] width 291 height 60
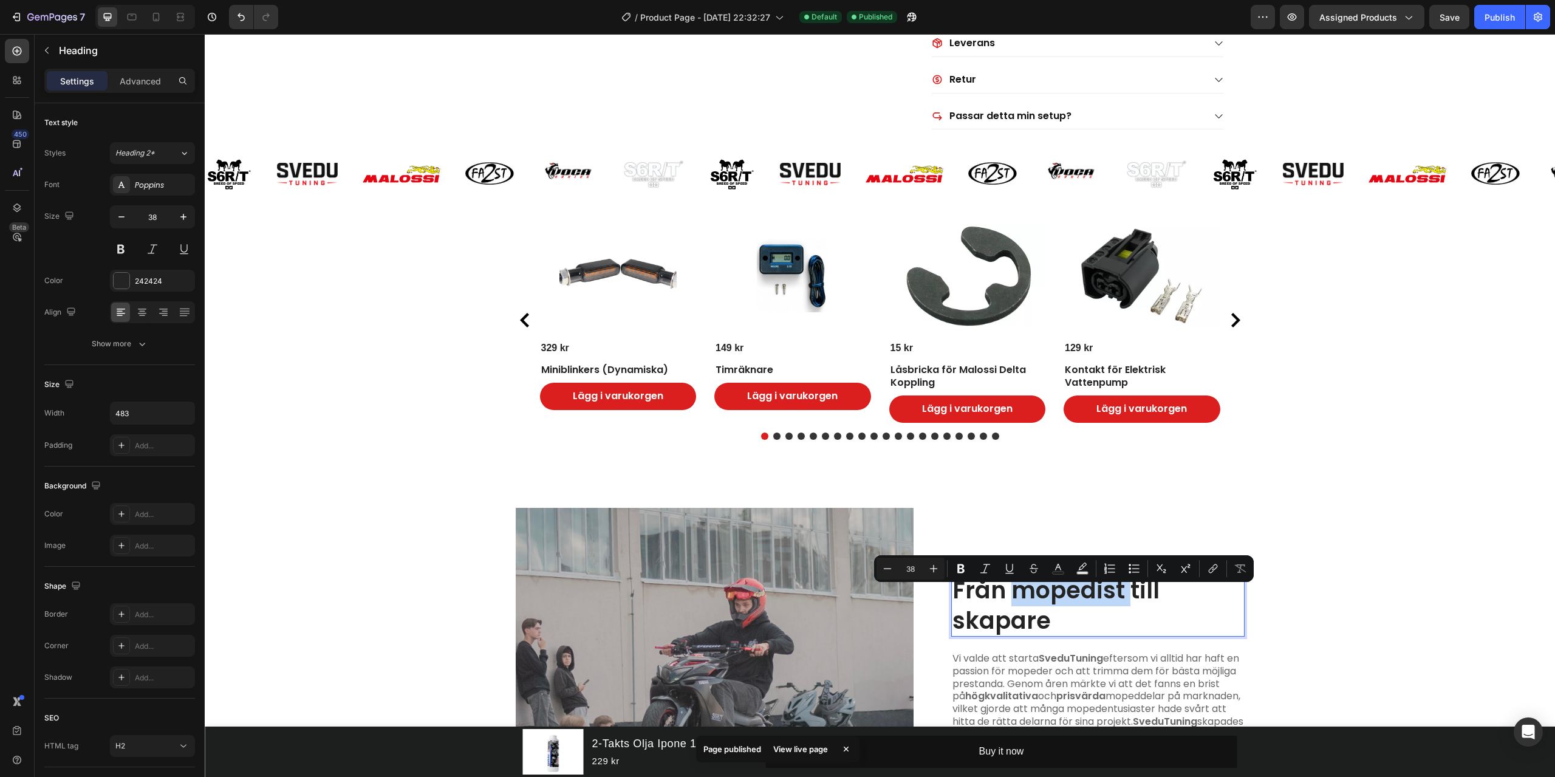
scroll to position [866, 0]
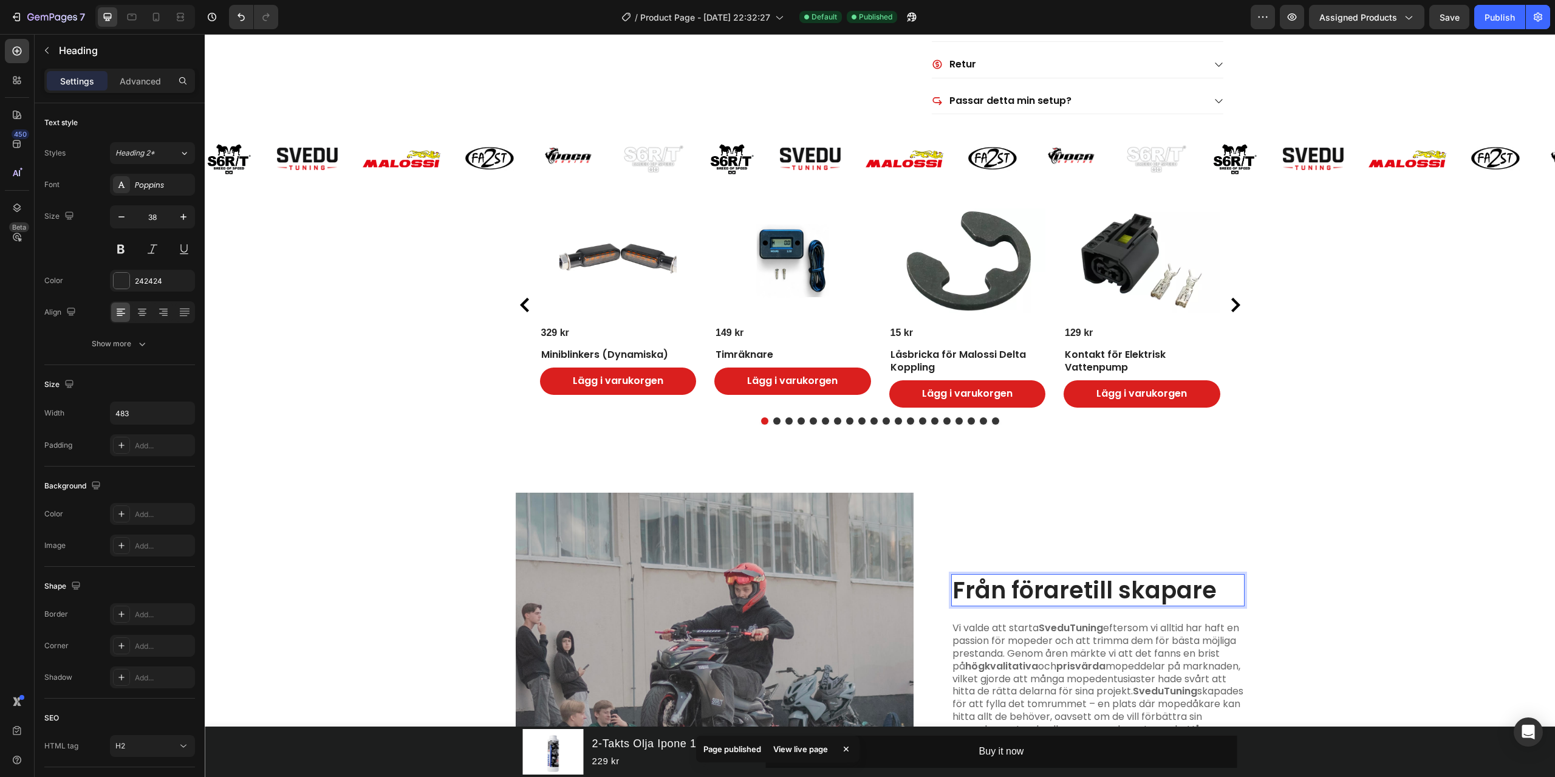
click at [1342, 561] on div "Image Från föraretill skapare Heading 24 Vi valde att starta SveduTuning efters…" at bounding box center [880, 692] width 1326 height 398
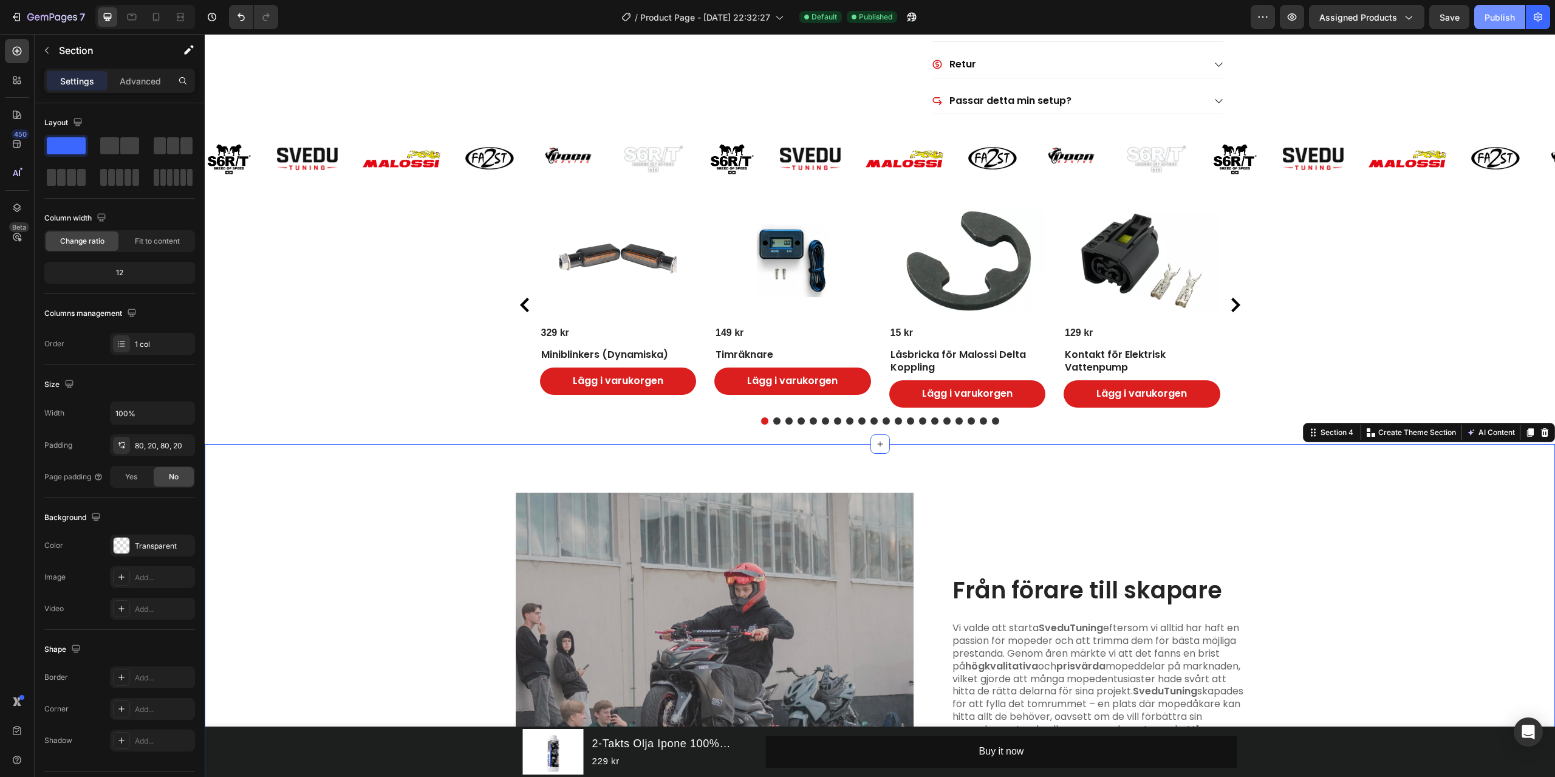
click at [1499, 23] on div "Publish" at bounding box center [1500, 17] width 30 height 13
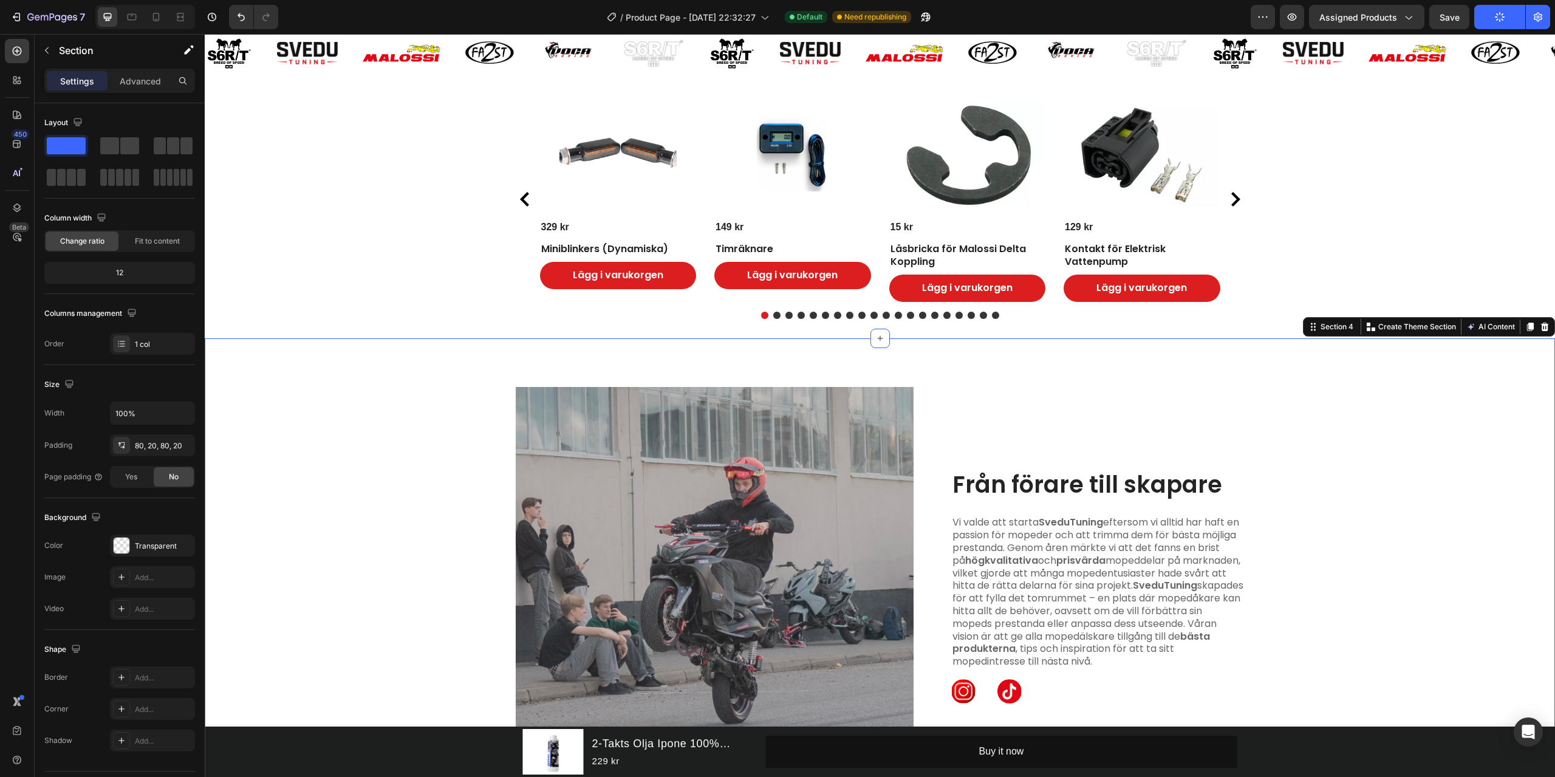
scroll to position [987, 0]
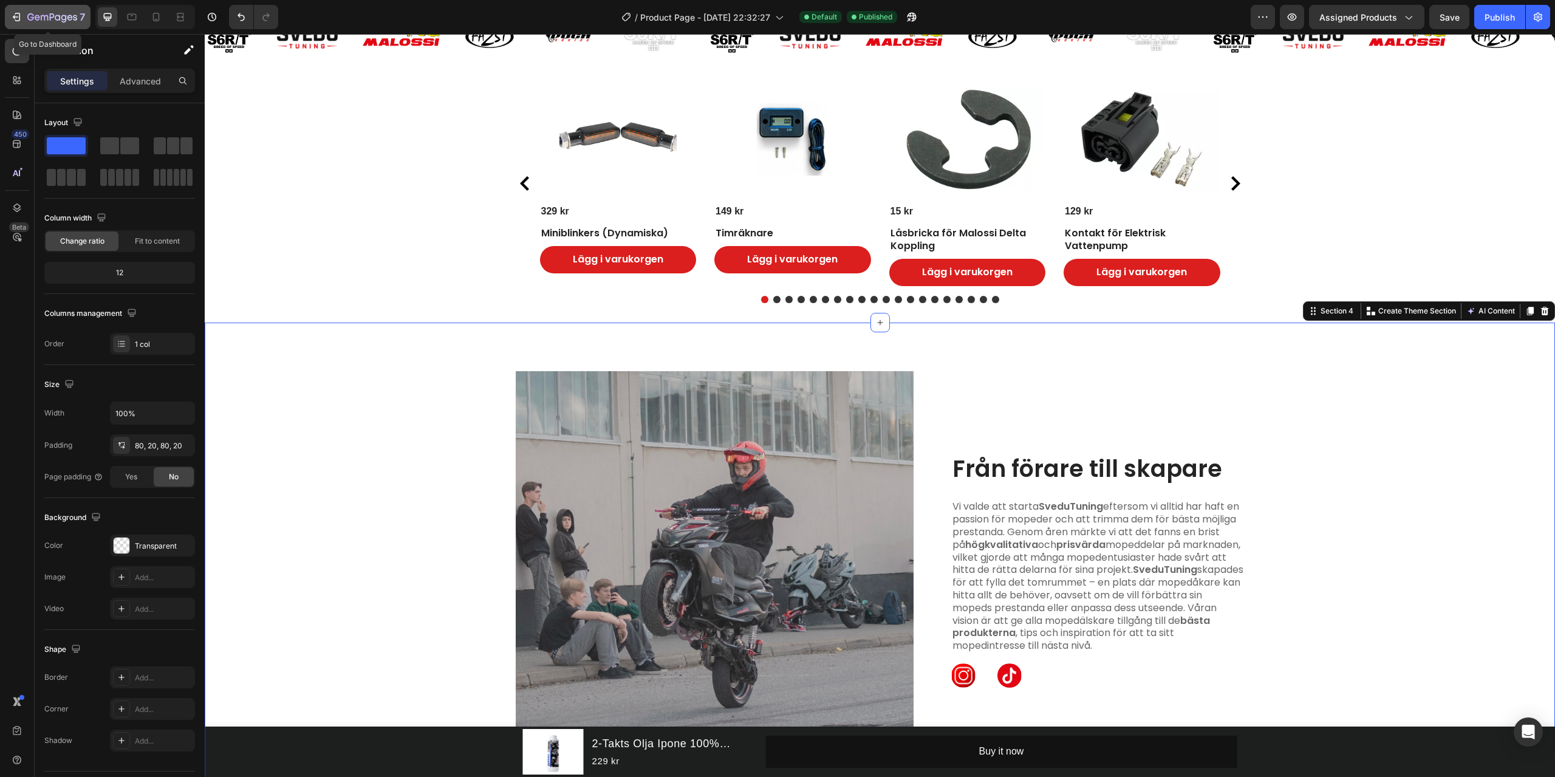
click at [41, 21] on icon "button" at bounding box center [52, 18] width 50 height 10
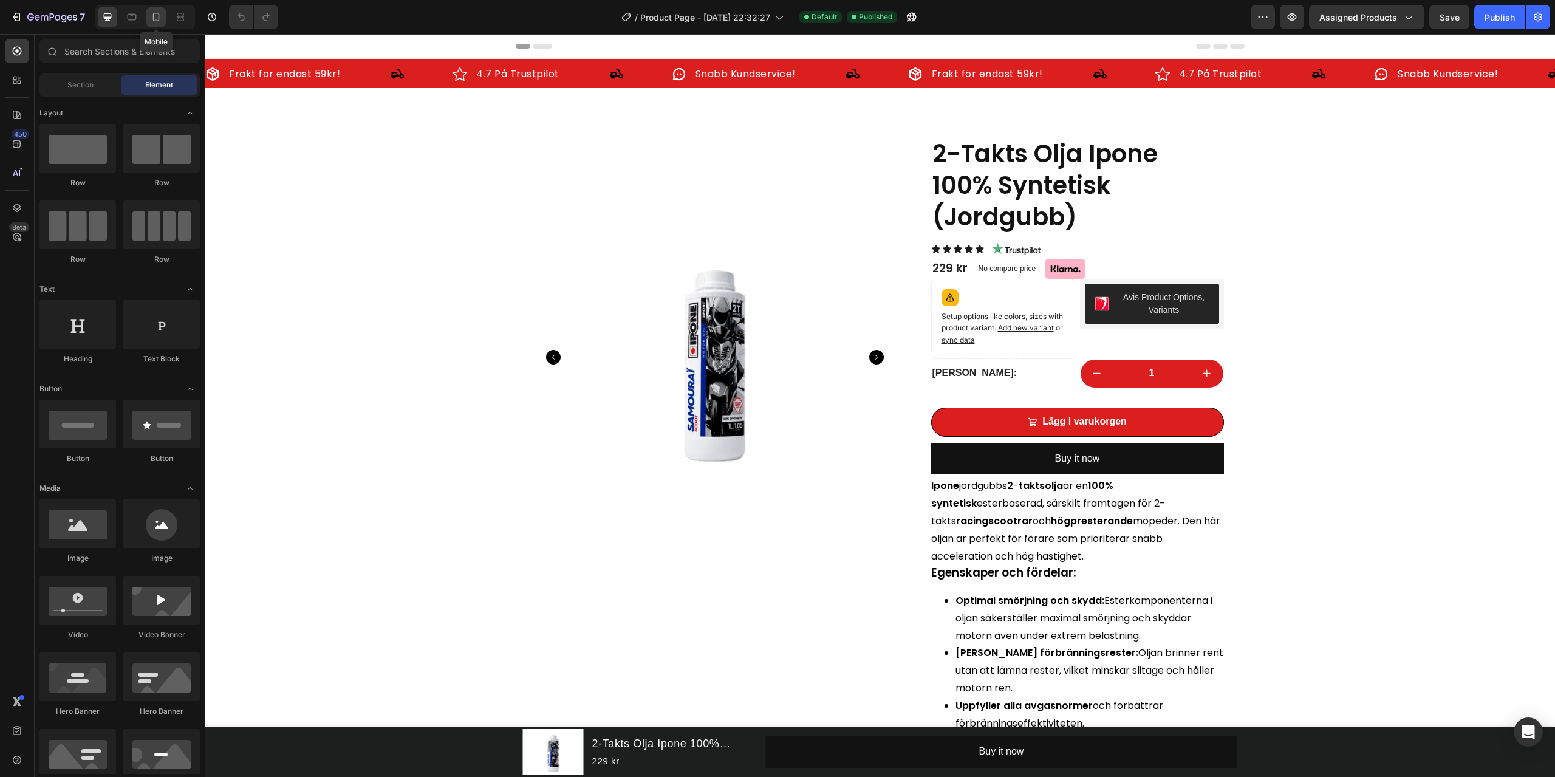
click at [163, 21] on div at bounding box center [155, 16] width 19 height 19
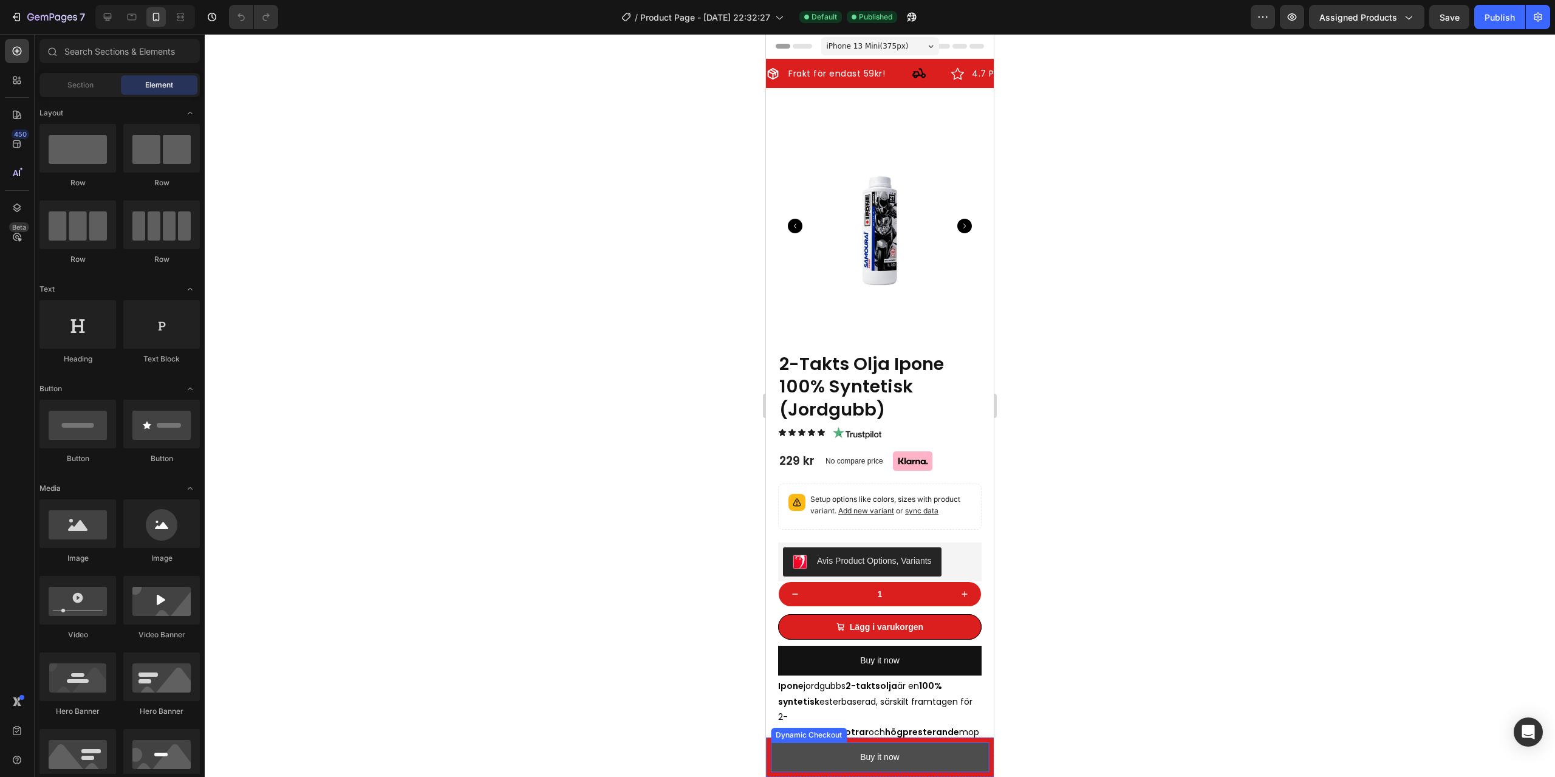
click at [978, 759] on button "Buy it now" at bounding box center [880, 757] width 218 height 30
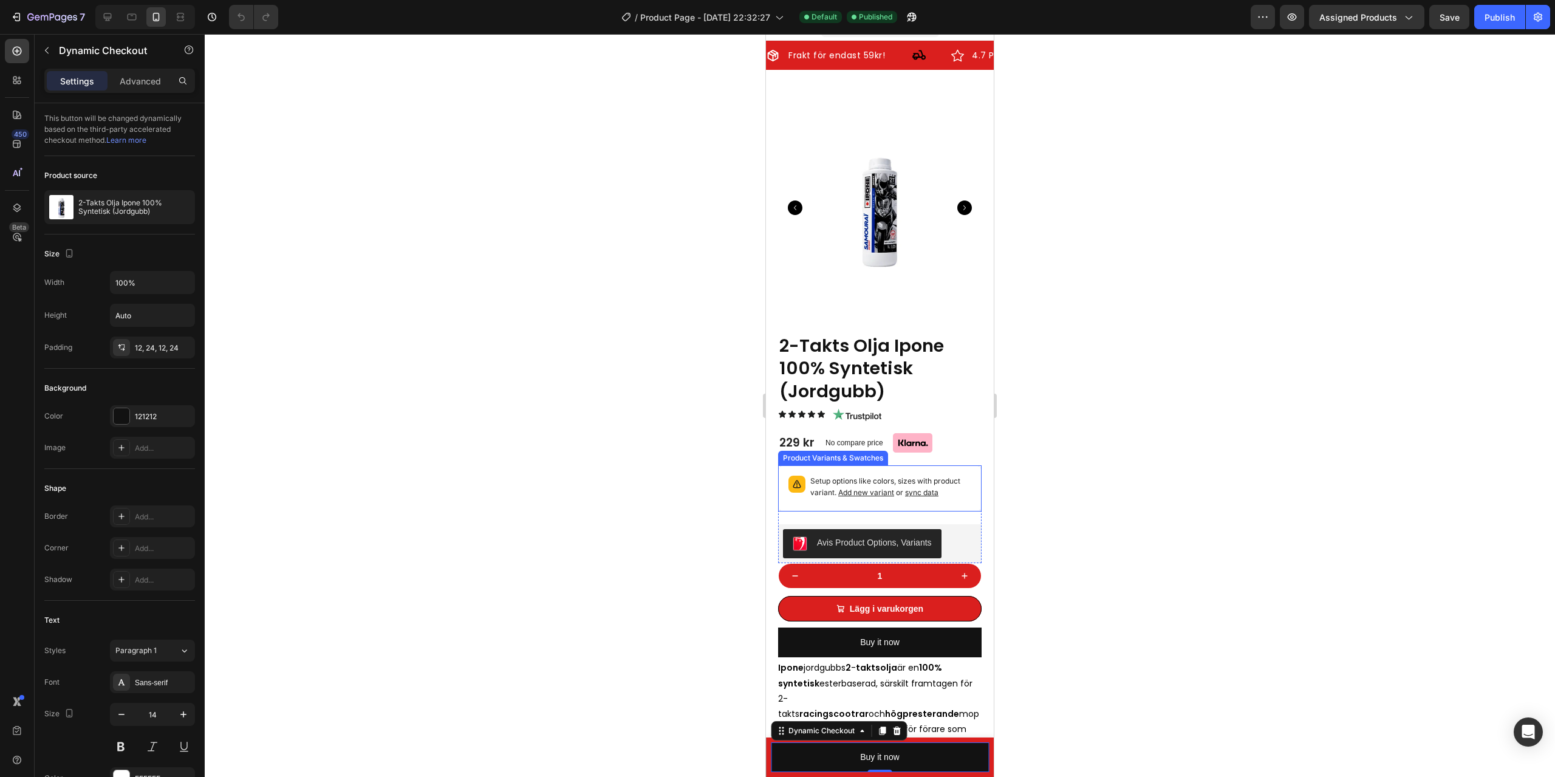
scroll to position [61, 0]
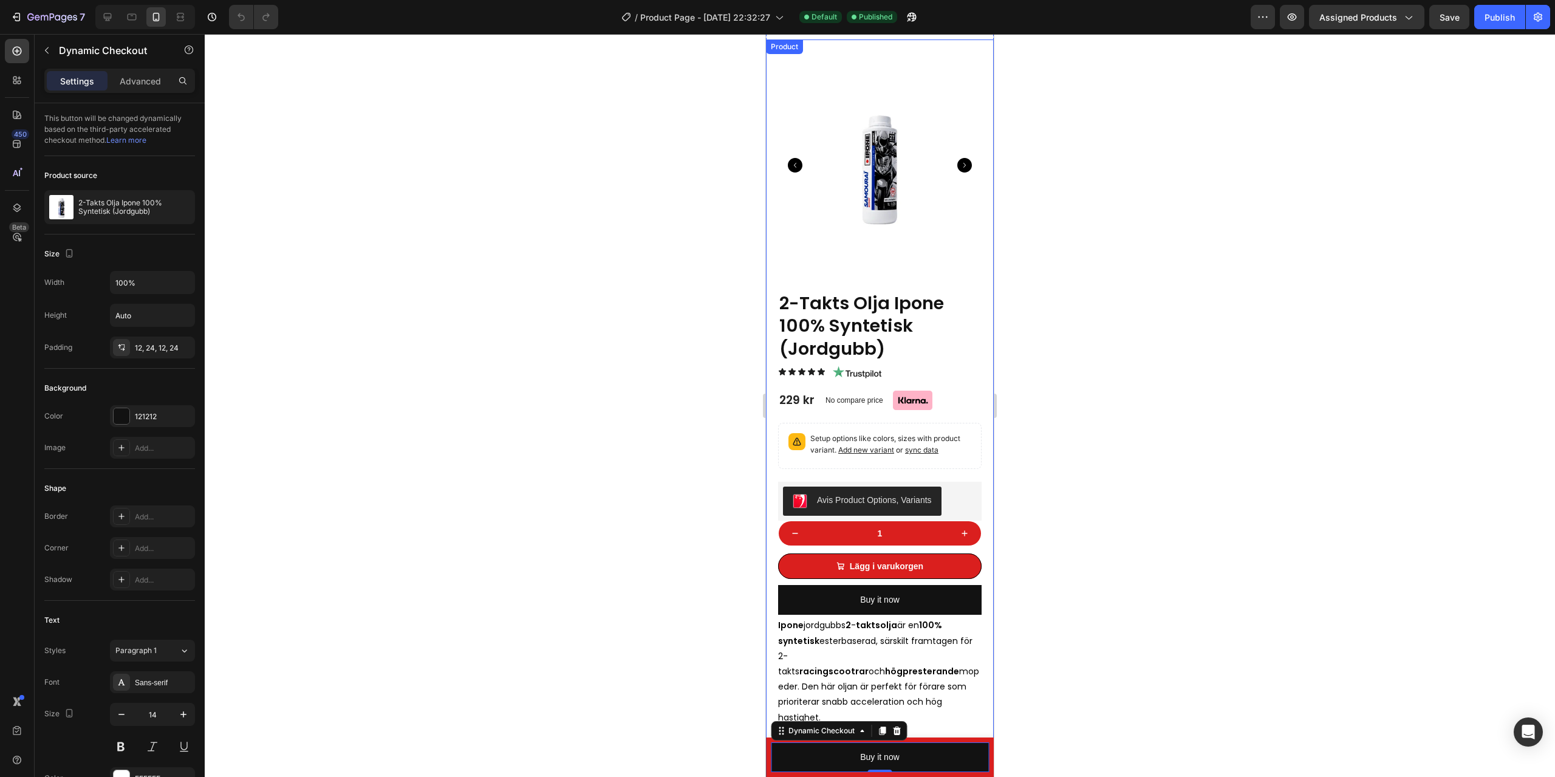
click at [981, 568] on div "Product Images 2-Takts Olja Ipone 100% Syntetisk (Jordgubb) Product Title Icon …" at bounding box center [880, 610] width 228 height 1143
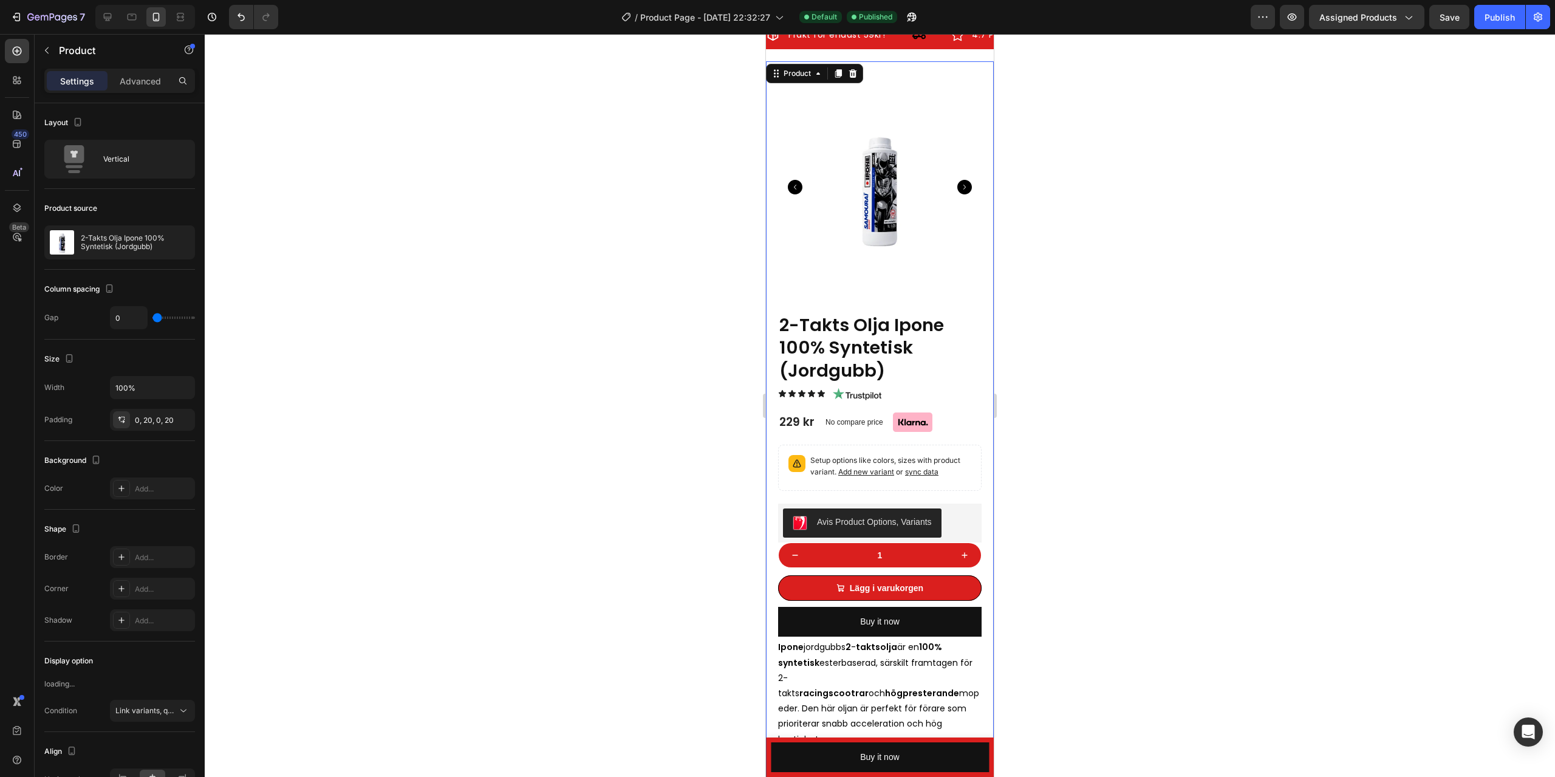
scroll to position [0, 0]
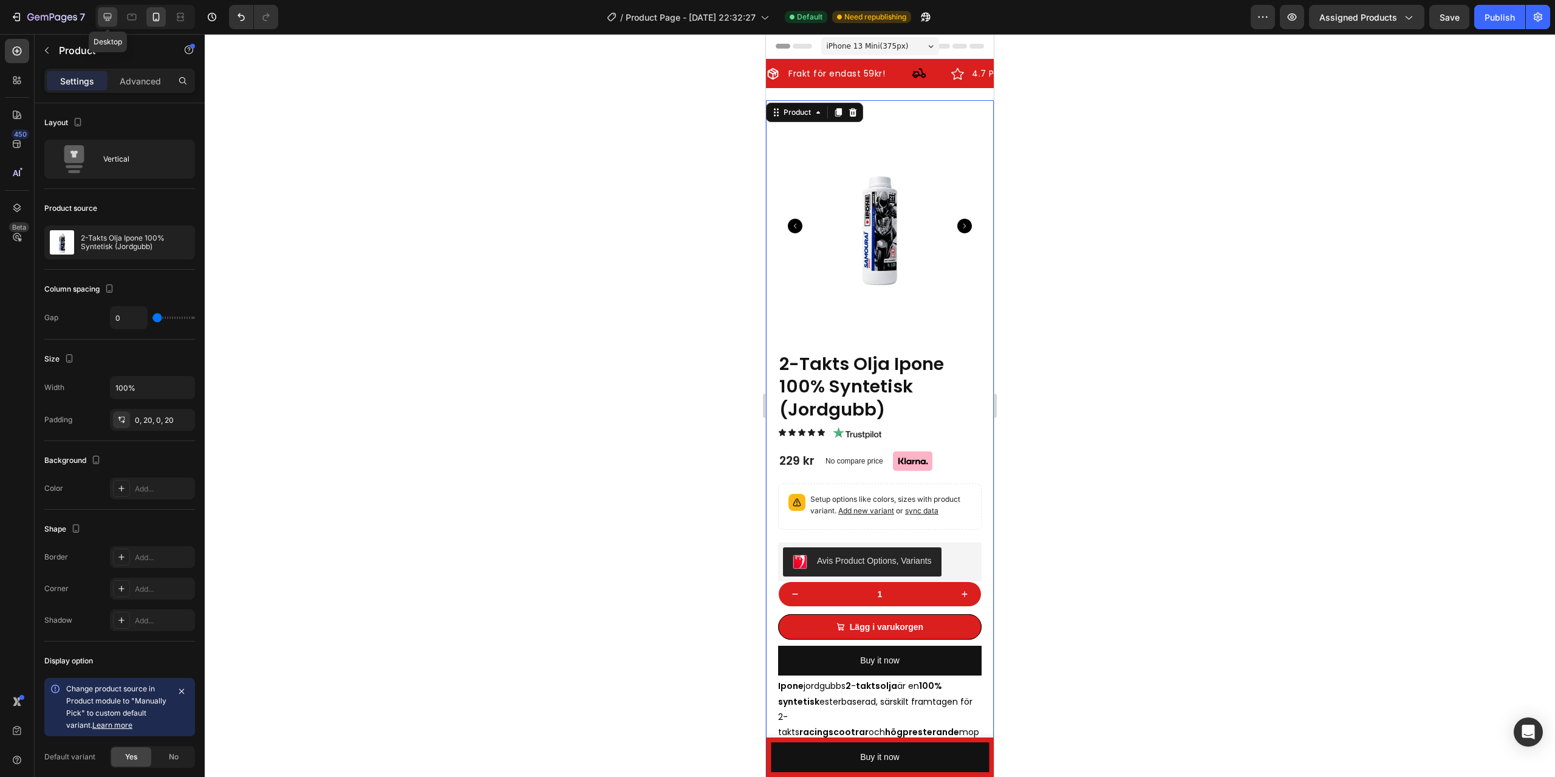
click at [108, 19] on icon at bounding box center [107, 17] width 12 height 12
type input "62"
type input "1240"
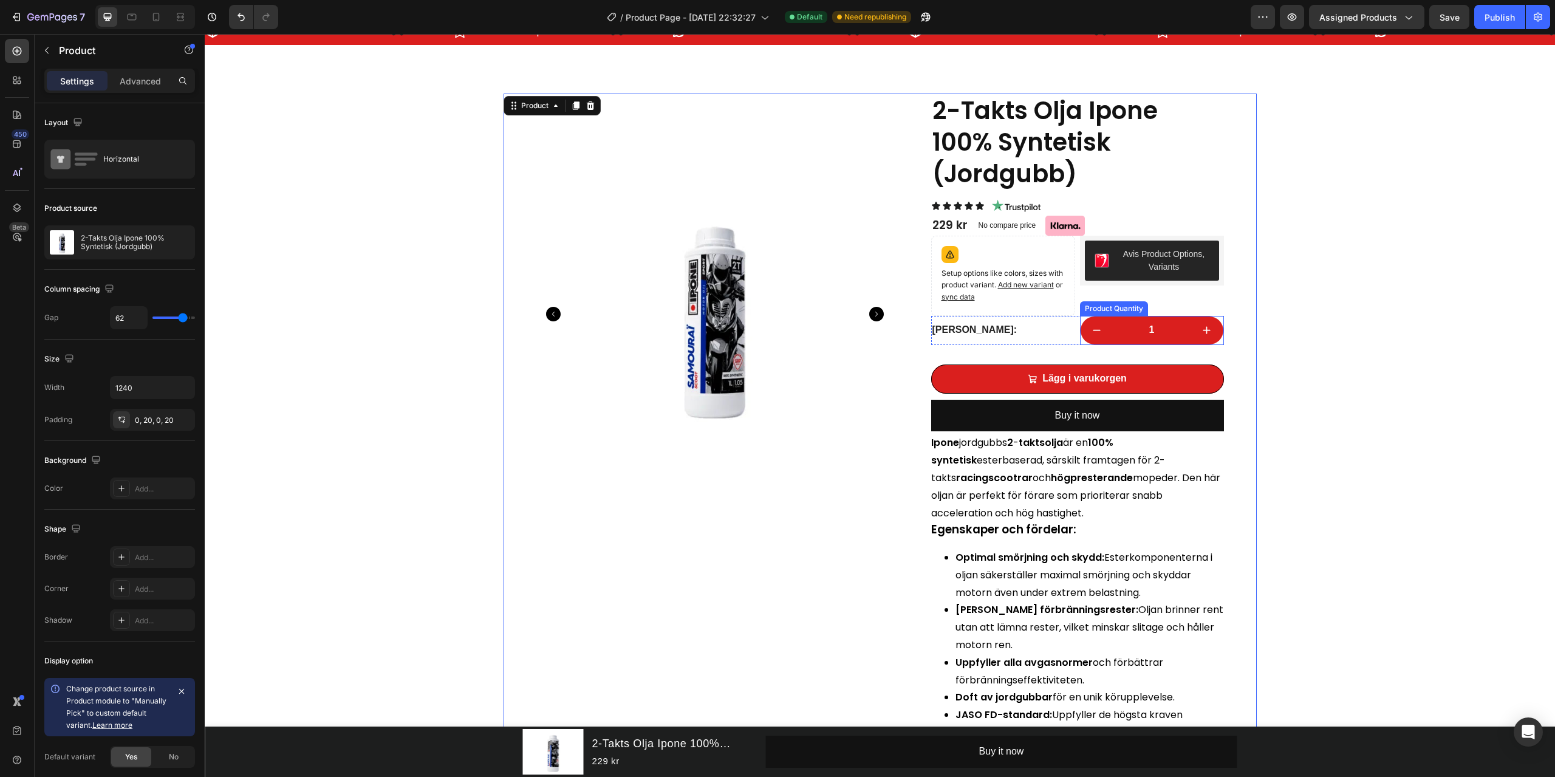
scroll to position [61, 0]
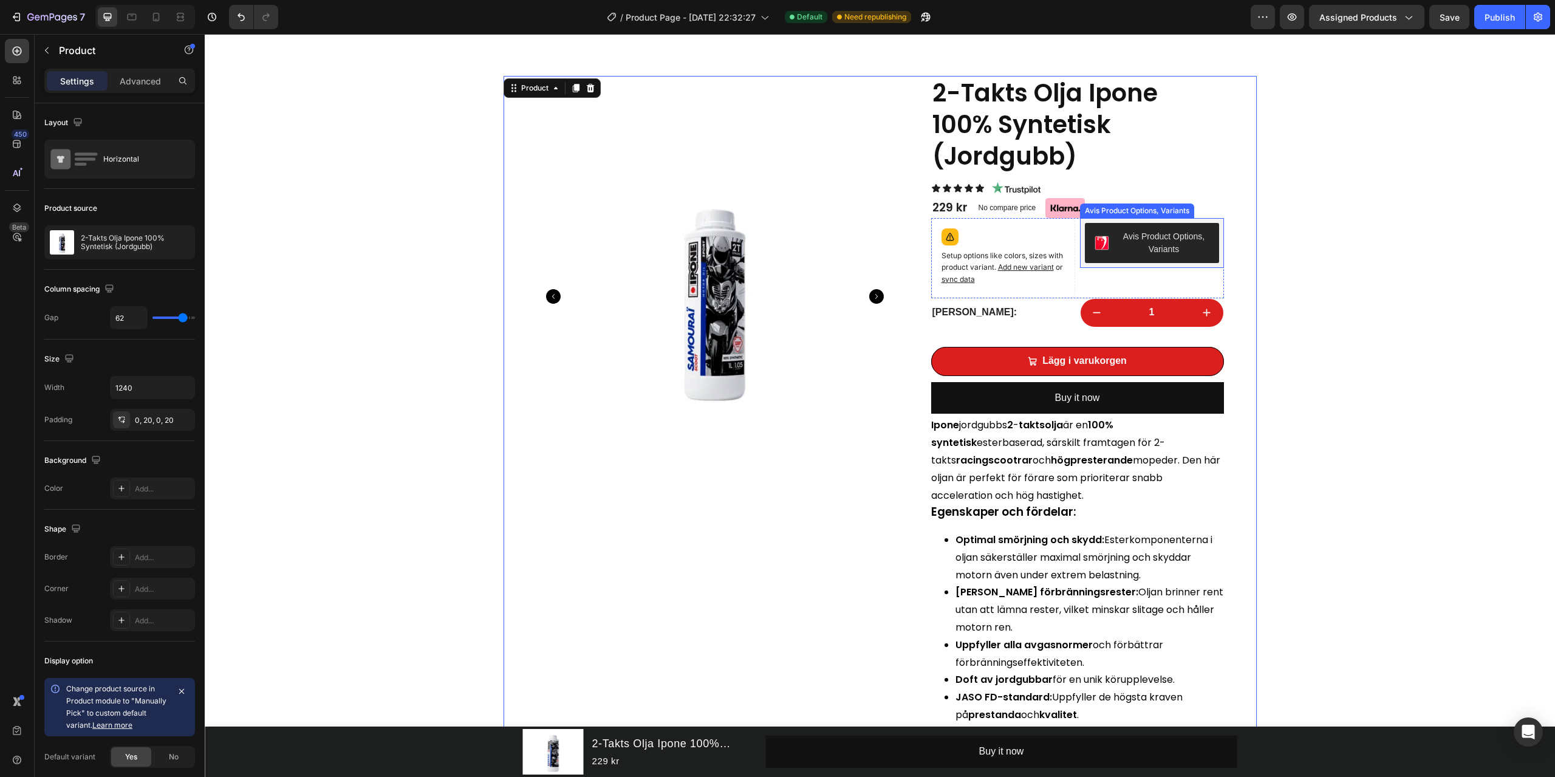
click at [1119, 241] on div "Avis Product Options, Variants" at bounding box center [1164, 243] width 91 height 26
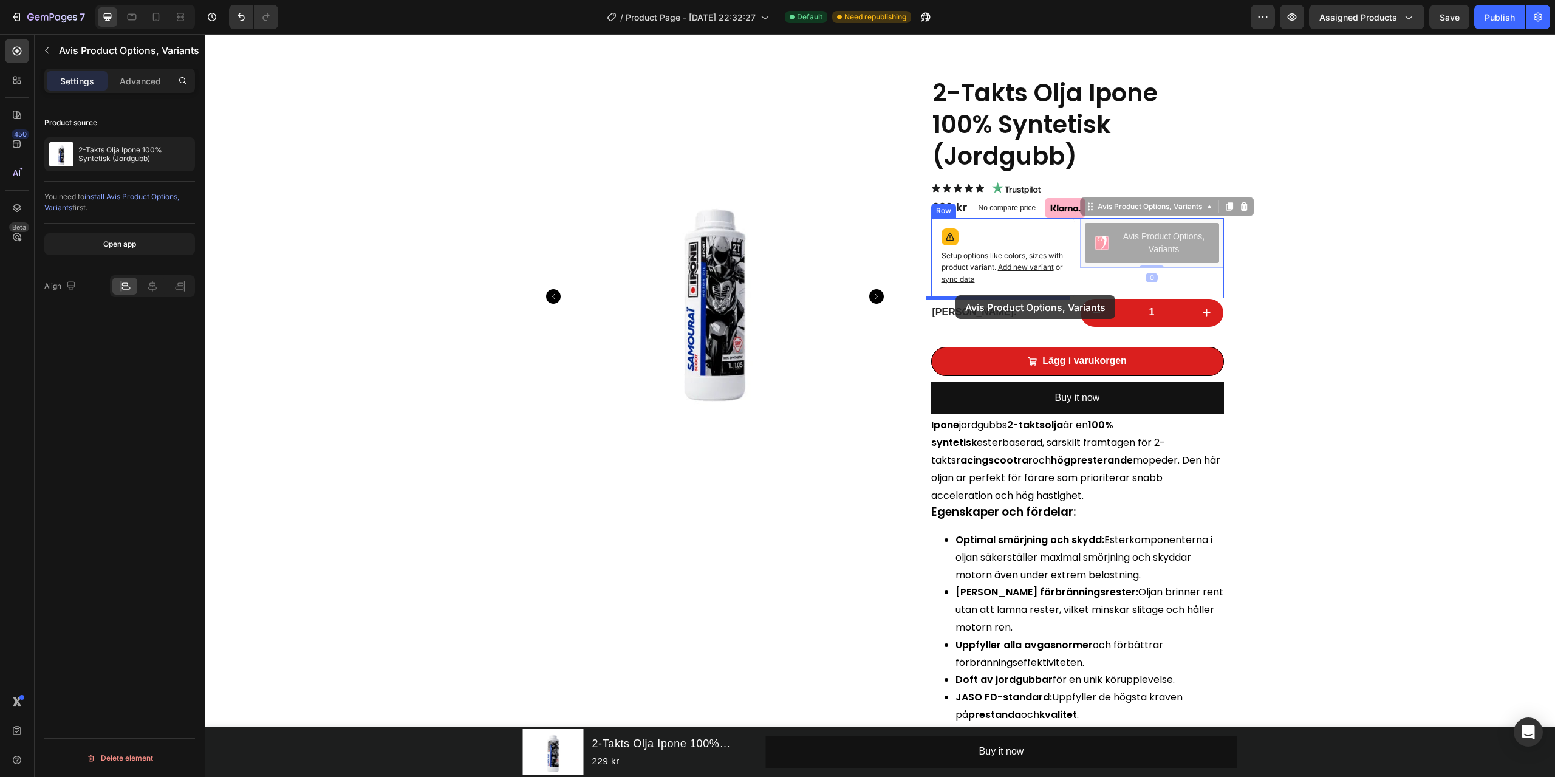
drag, startPoint x: 1085, startPoint y: 208, endPoint x: 956, endPoint y: 295, distance: 155.9
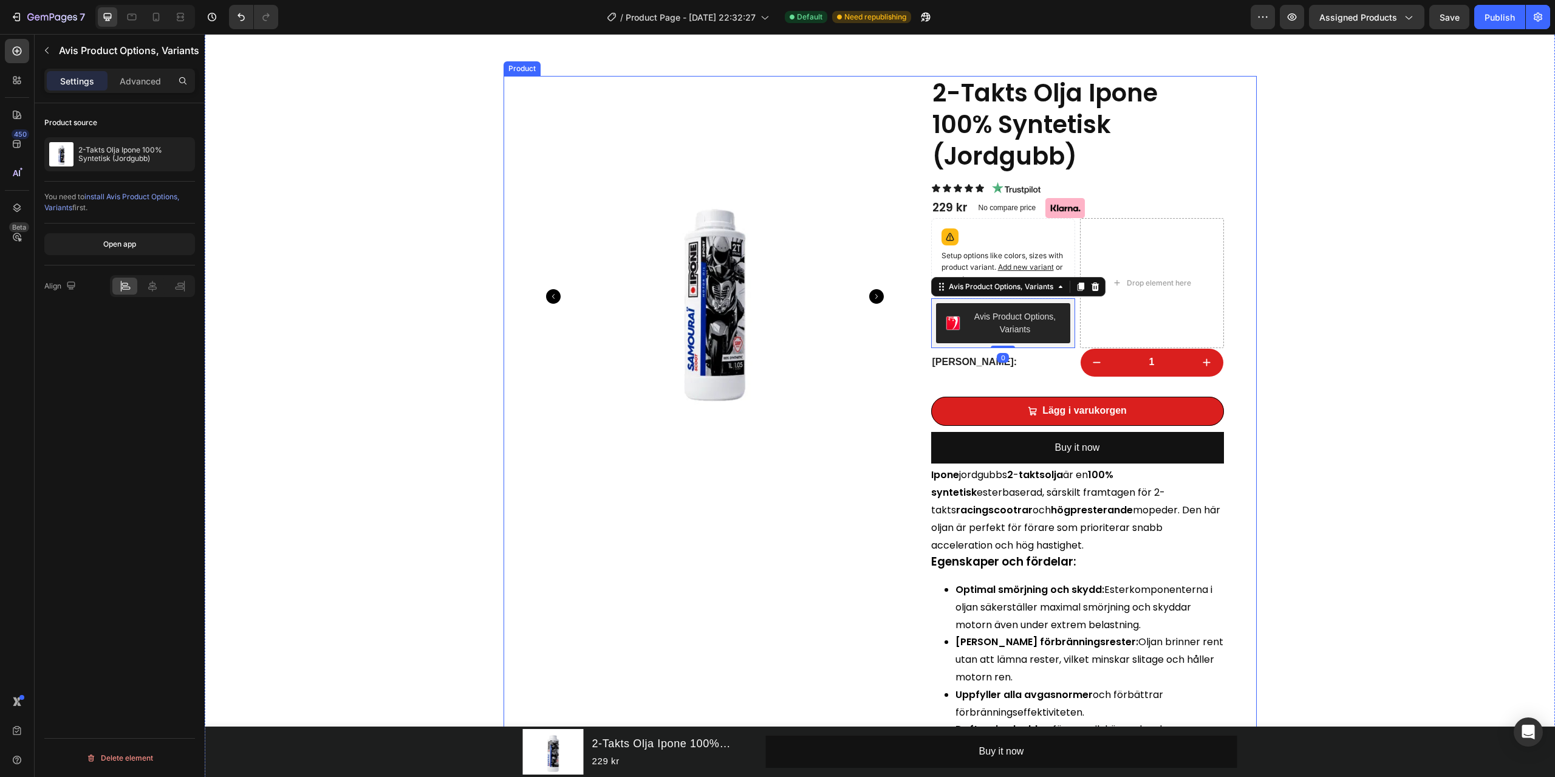
click at [1435, 349] on div "Frakt för endast 59kr! Item List 4.7 På Trustpilot Item List Snabb Kundservice!…" at bounding box center [880, 524] width 1351 height 1052
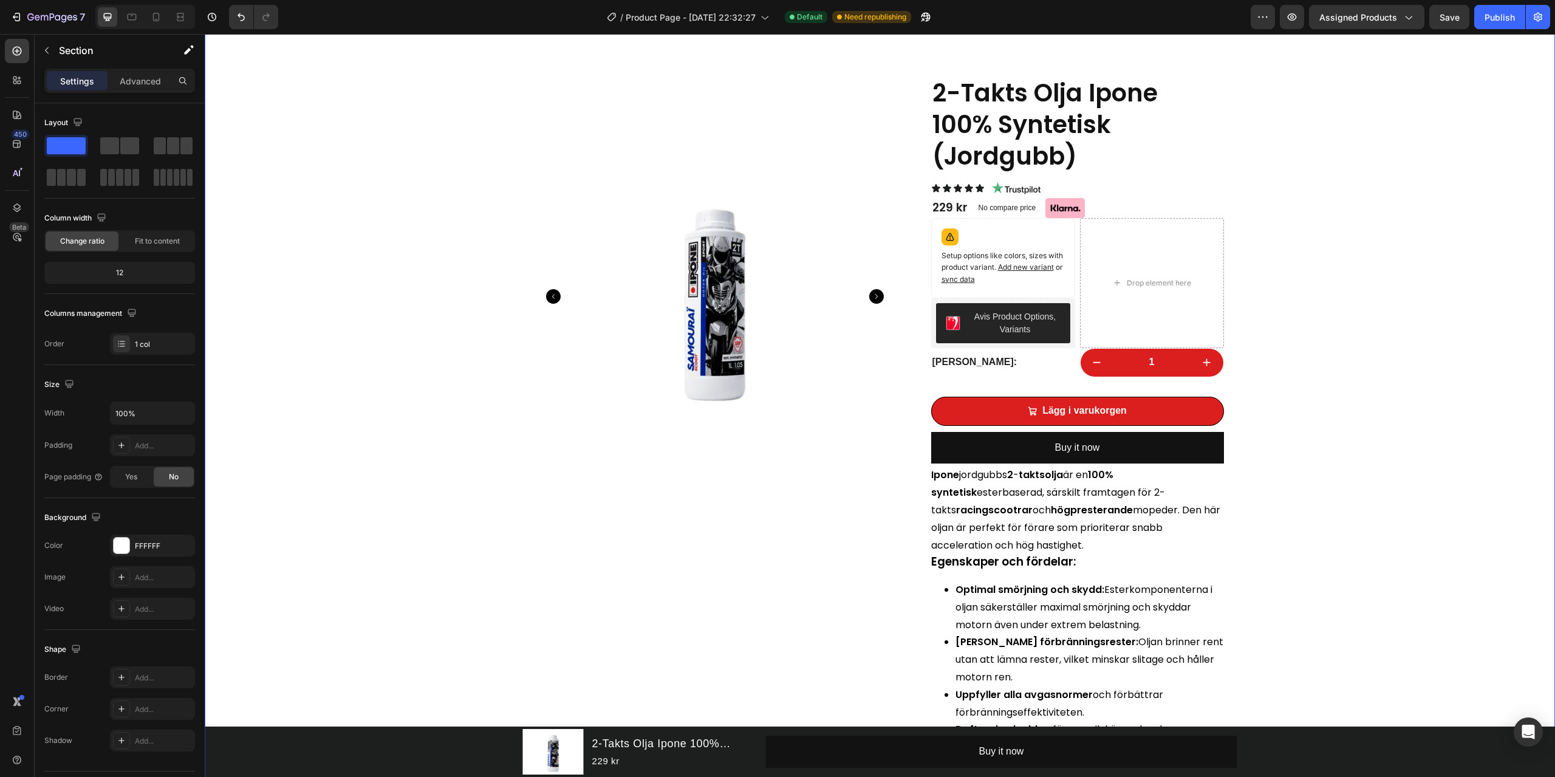
click at [1441, 307] on div "Frakt för endast 59kr! Item List 4.7 På Trustpilot Item List Snabb Kundservice!…" at bounding box center [880, 524] width 1351 height 1052
click at [1514, 16] on div "Publish" at bounding box center [1500, 17] width 30 height 13
click at [1119, 303] on div "Drop element here" at bounding box center [1152, 283] width 144 height 130
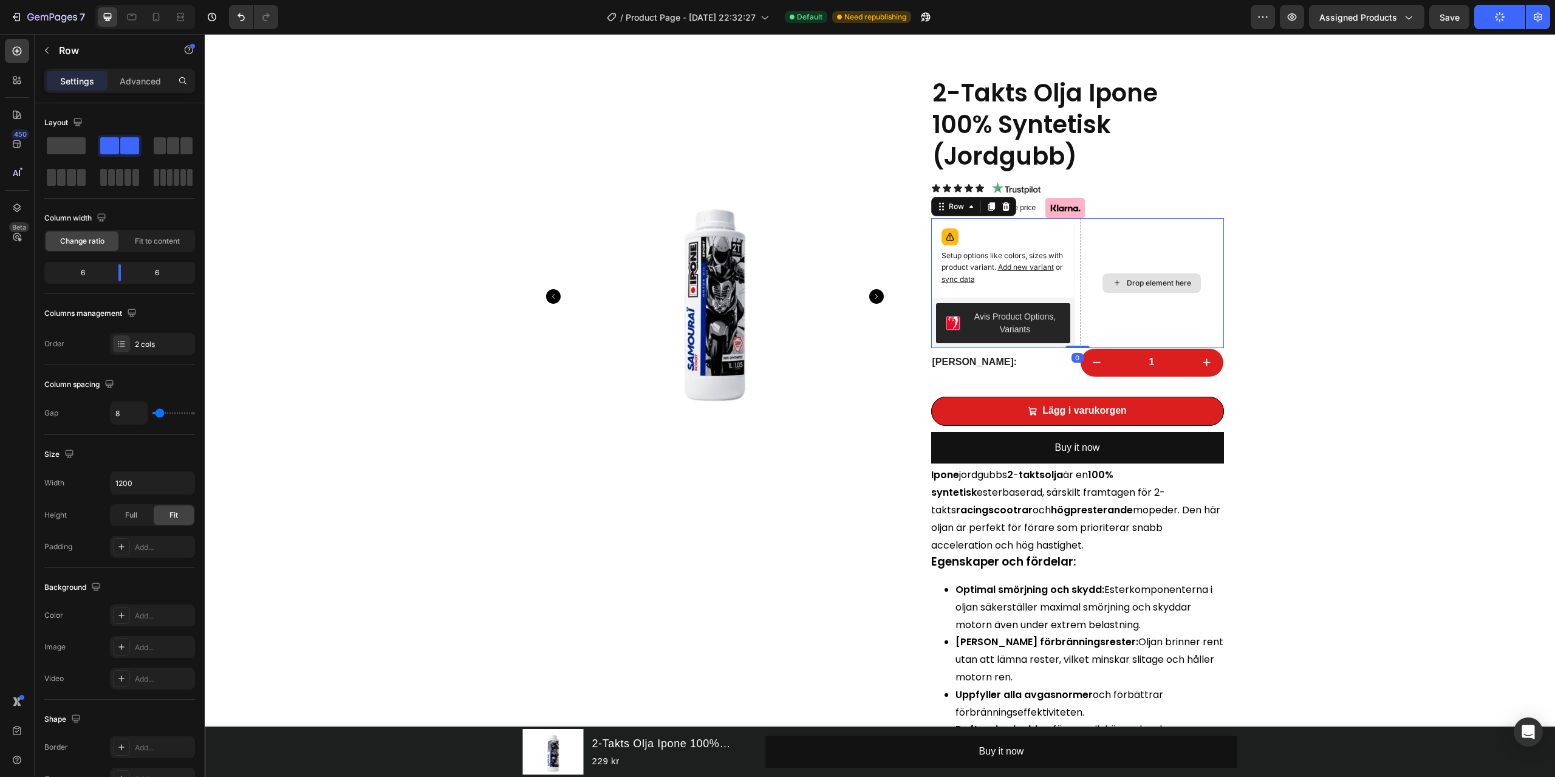
click at [1171, 245] on div "Drop element here" at bounding box center [1152, 283] width 144 height 130
click at [1002, 208] on icon at bounding box center [1006, 206] width 8 height 9
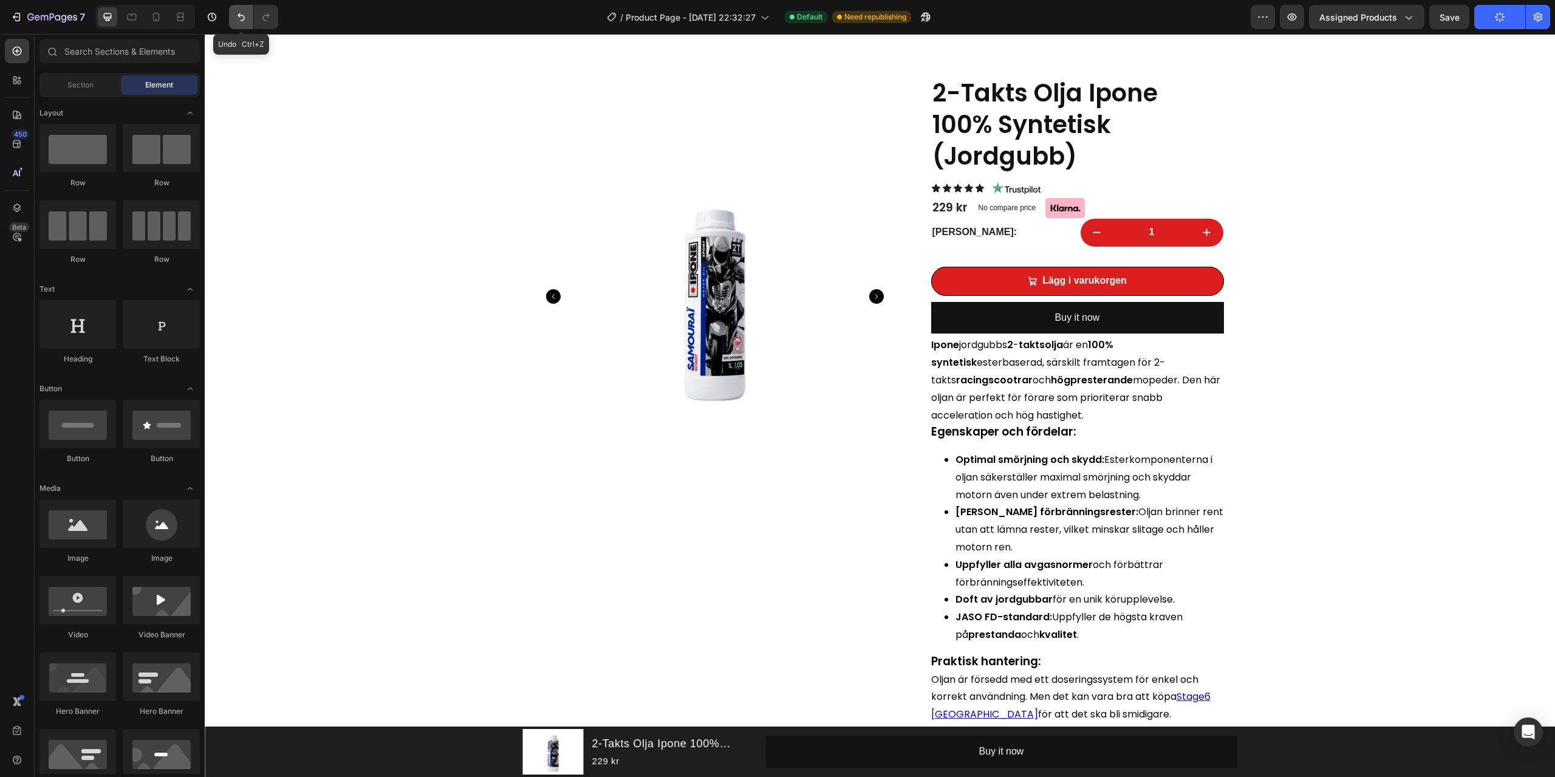
click at [248, 20] on button "Undo/Redo" at bounding box center [241, 17] width 24 height 24
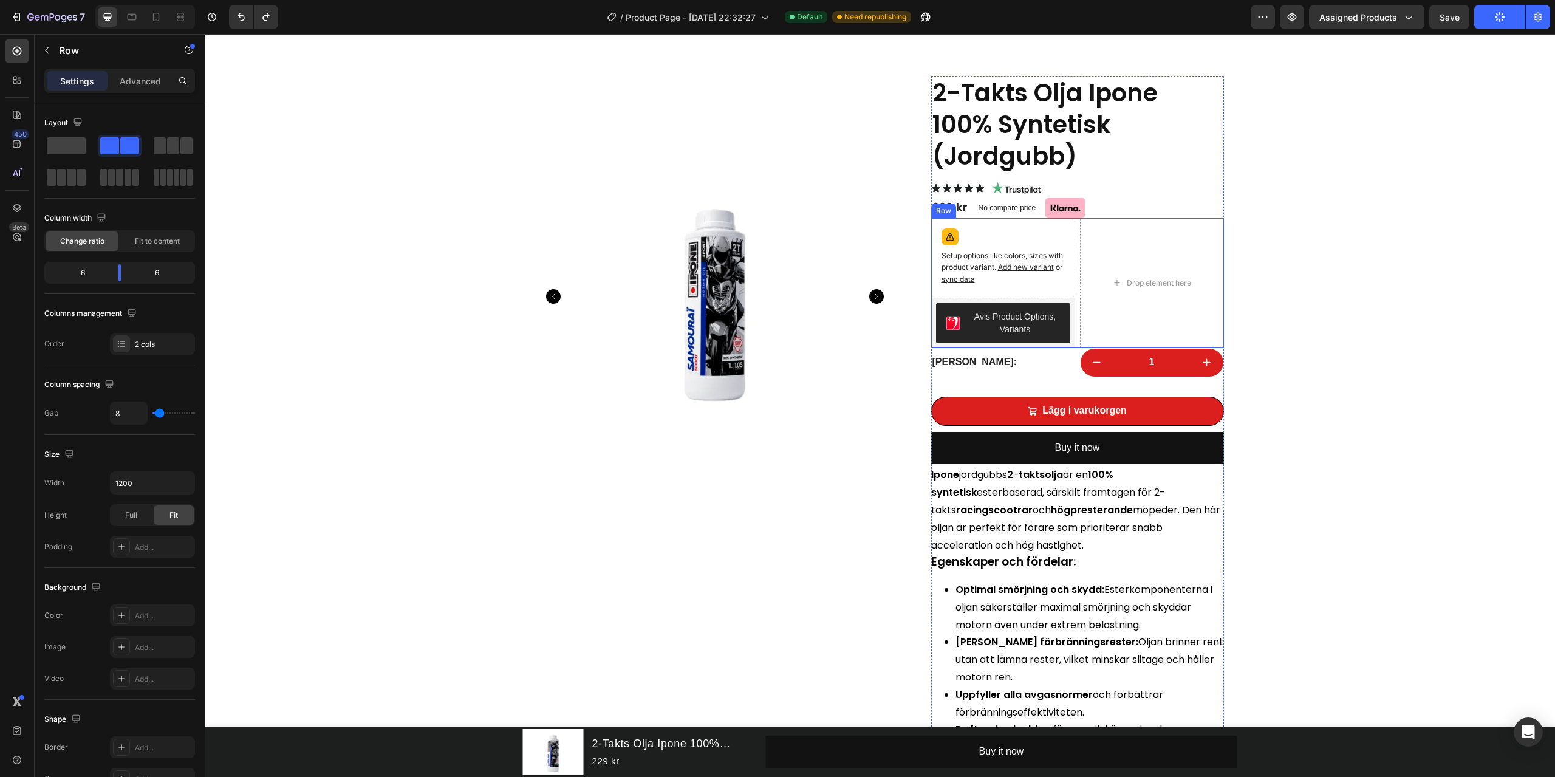
click at [1080, 290] on div "Drop element here" at bounding box center [1152, 283] width 144 height 130
click at [1080, 292] on div "Drop element here" at bounding box center [1152, 283] width 144 height 130
click at [968, 210] on icon at bounding box center [972, 207] width 10 height 10
click at [98, 137] on div at bounding box center [120, 146] width 44 height 22
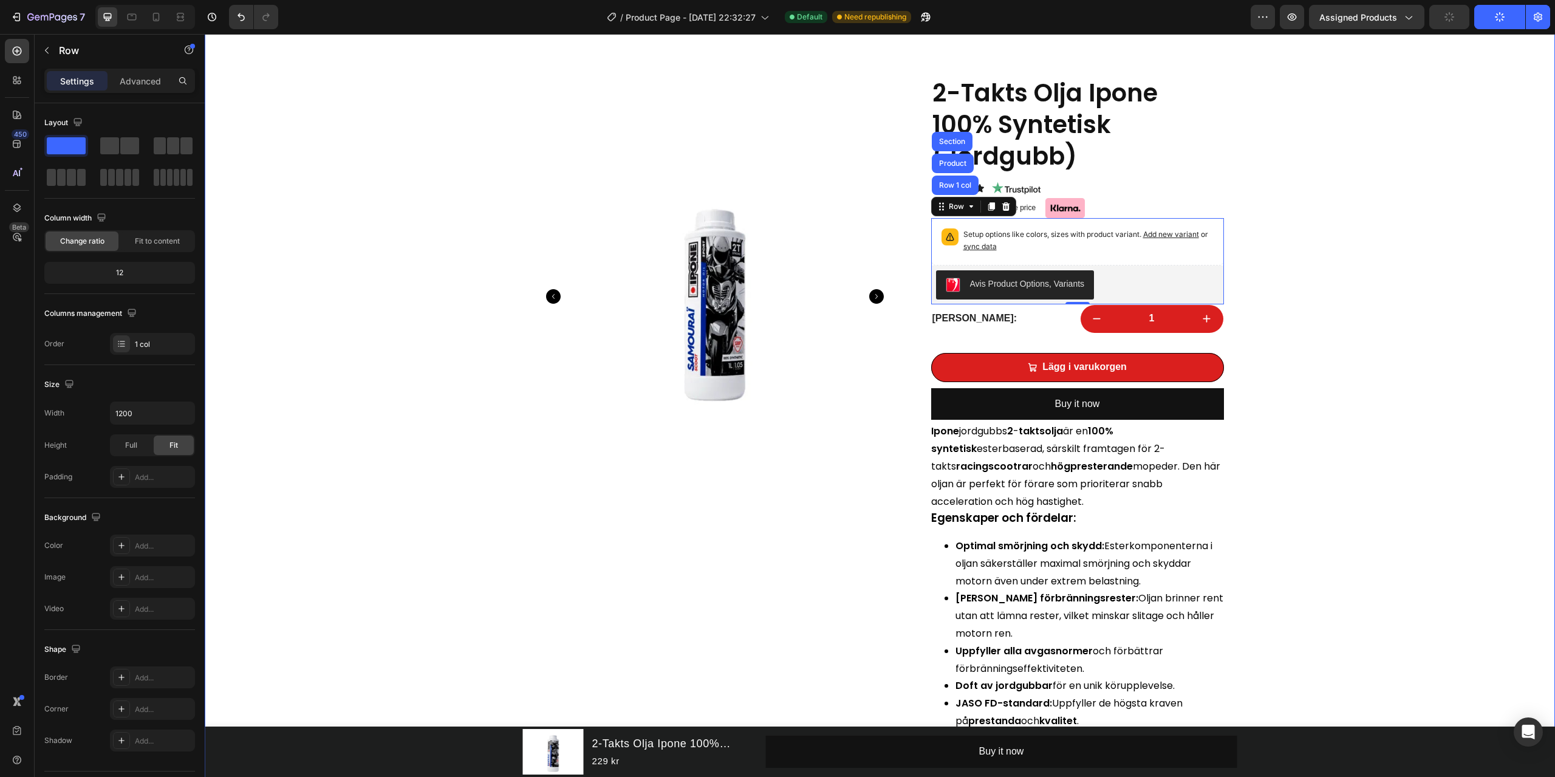
click at [1285, 279] on div "Frakt för endast 59kr! Item List 4.7 På Trustpilot Item List Snabb Kundservice!…" at bounding box center [880, 502] width 1351 height 1008
click at [1470, 156] on div "Frakt för endast 59kr! Item List 4.7 På Trustpilot Item List Snabb Kundservice!…" at bounding box center [880, 502] width 1351 height 1008
drag, startPoint x: 1439, startPoint y: 167, endPoint x: 1438, endPoint y: 288, distance: 120.9
click at [1438, 167] on div "Frakt för endast 59kr! Item List 4.7 På Trustpilot Item List Snabb Kundservice!…" at bounding box center [880, 502] width 1351 height 1008
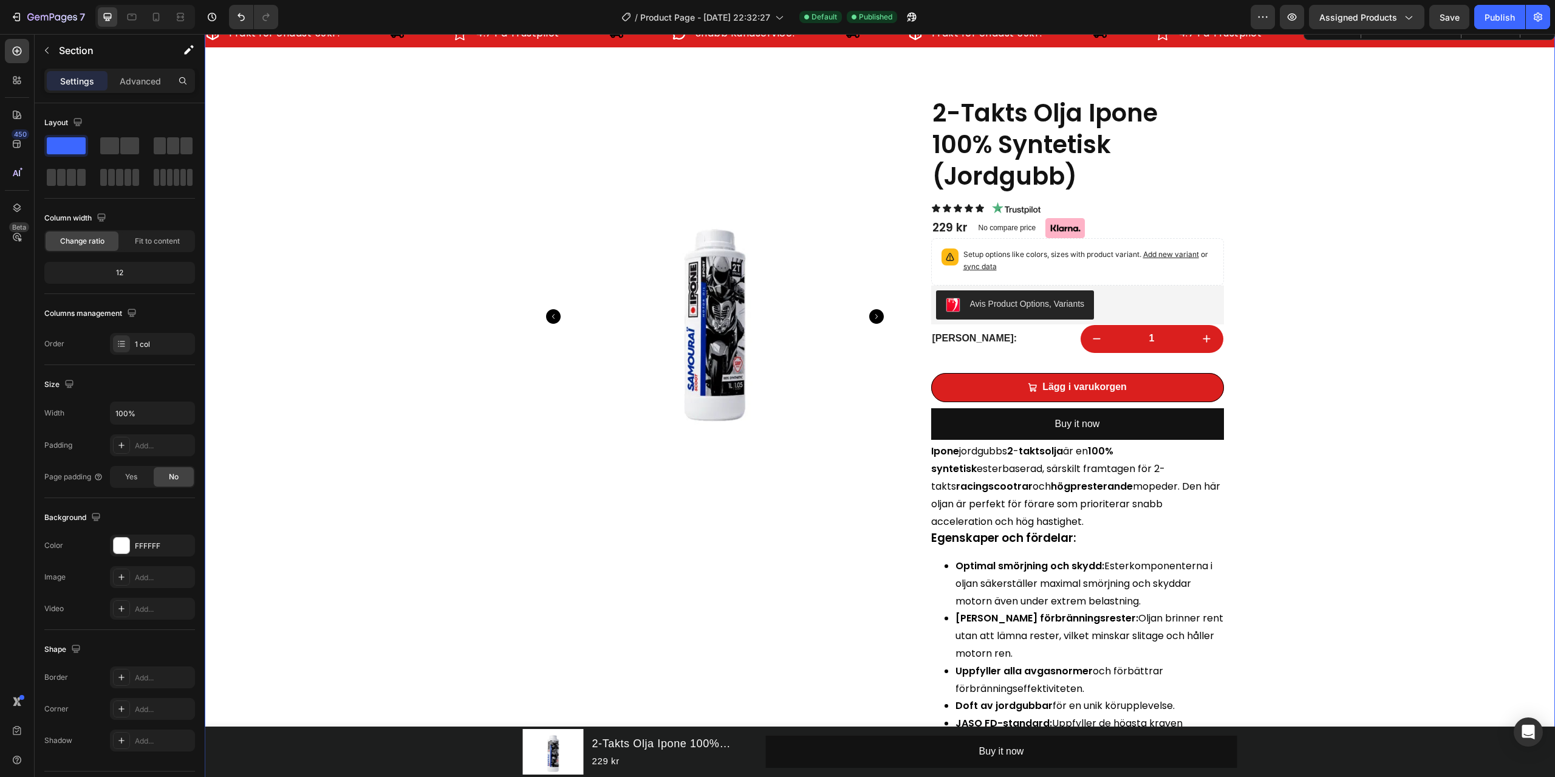
scroll to position [0, 0]
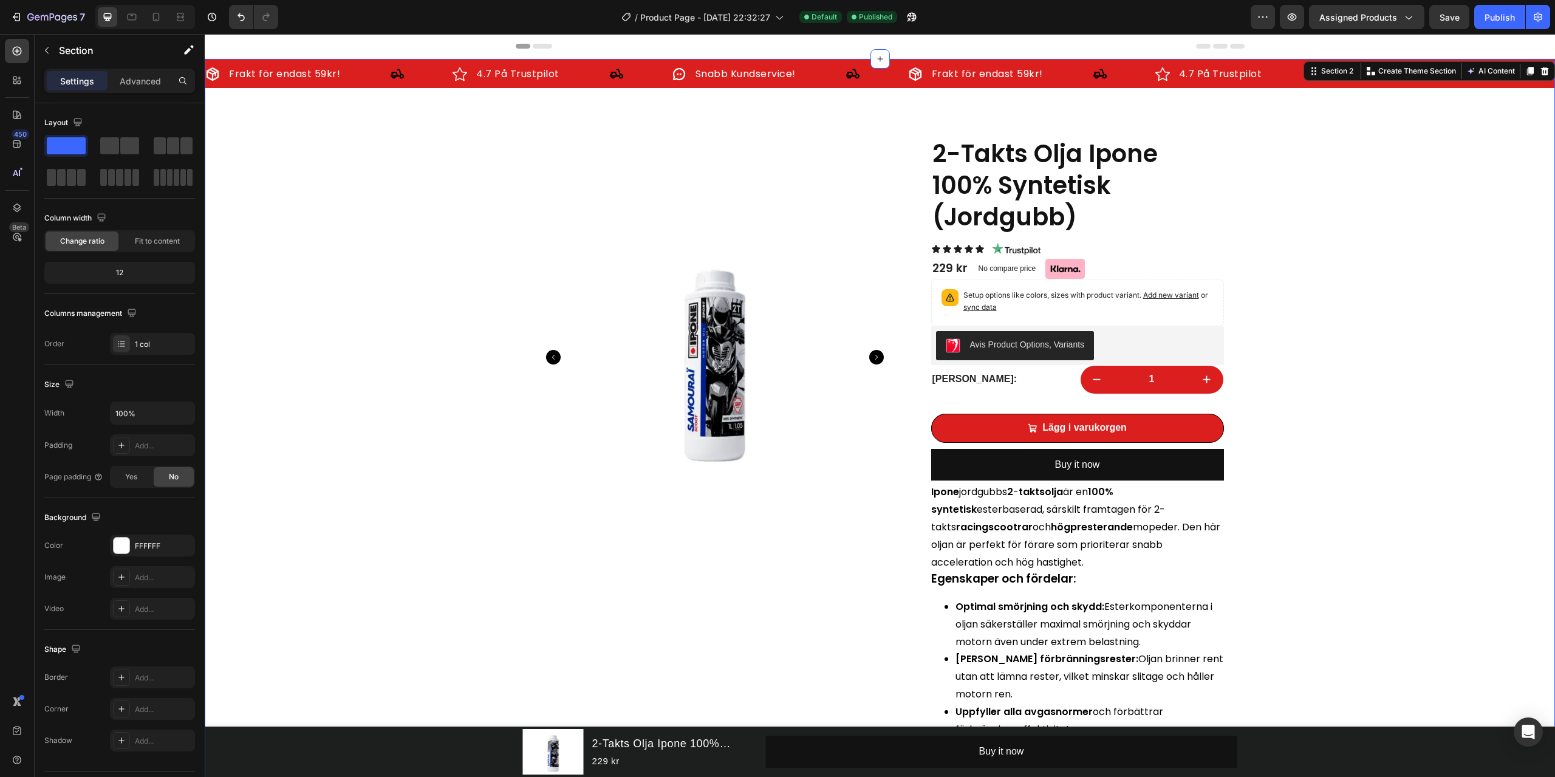
click at [1402, 370] on div "Frakt för endast 59kr! Item List 4.7 På Trustpilot Item List Snabb Kundservice!…" at bounding box center [880, 563] width 1351 height 1008
click at [1459, 18] on span "Save" at bounding box center [1450, 17] width 20 height 10
click at [1419, 369] on div "Frakt för endast 59kr! Item List 4.7 På Trustpilot Item List Snabb Kundservice!…" at bounding box center [880, 563] width 1351 height 1008
click at [1131, 337] on div "Avis Product Options, Variants" at bounding box center [1077, 345] width 283 height 29
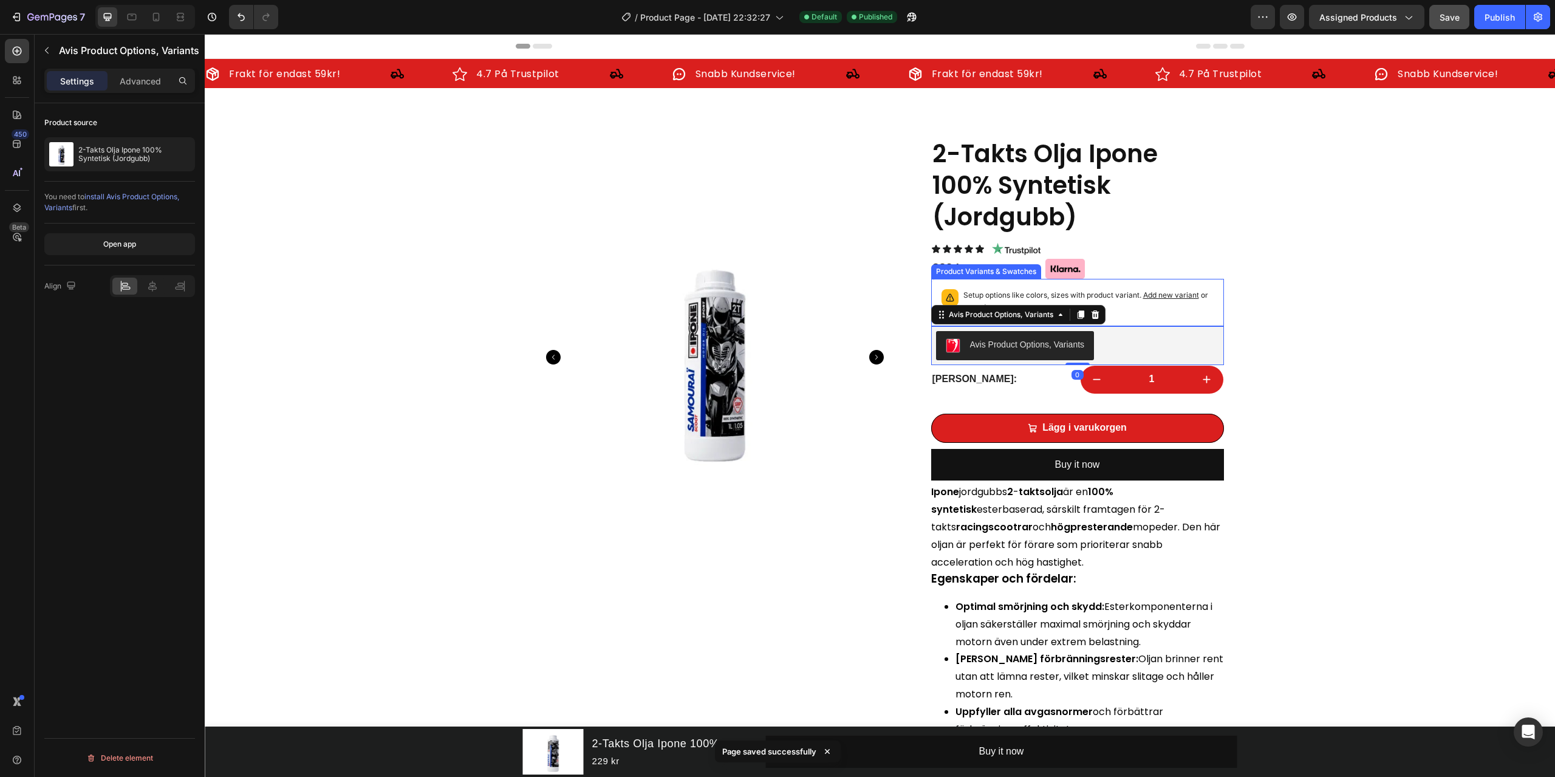
click at [1151, 309] on p "Setup options like colors, sizes with product variant. Add new variant or sync …" at bounding box center [1089, 301] width 250 height 24
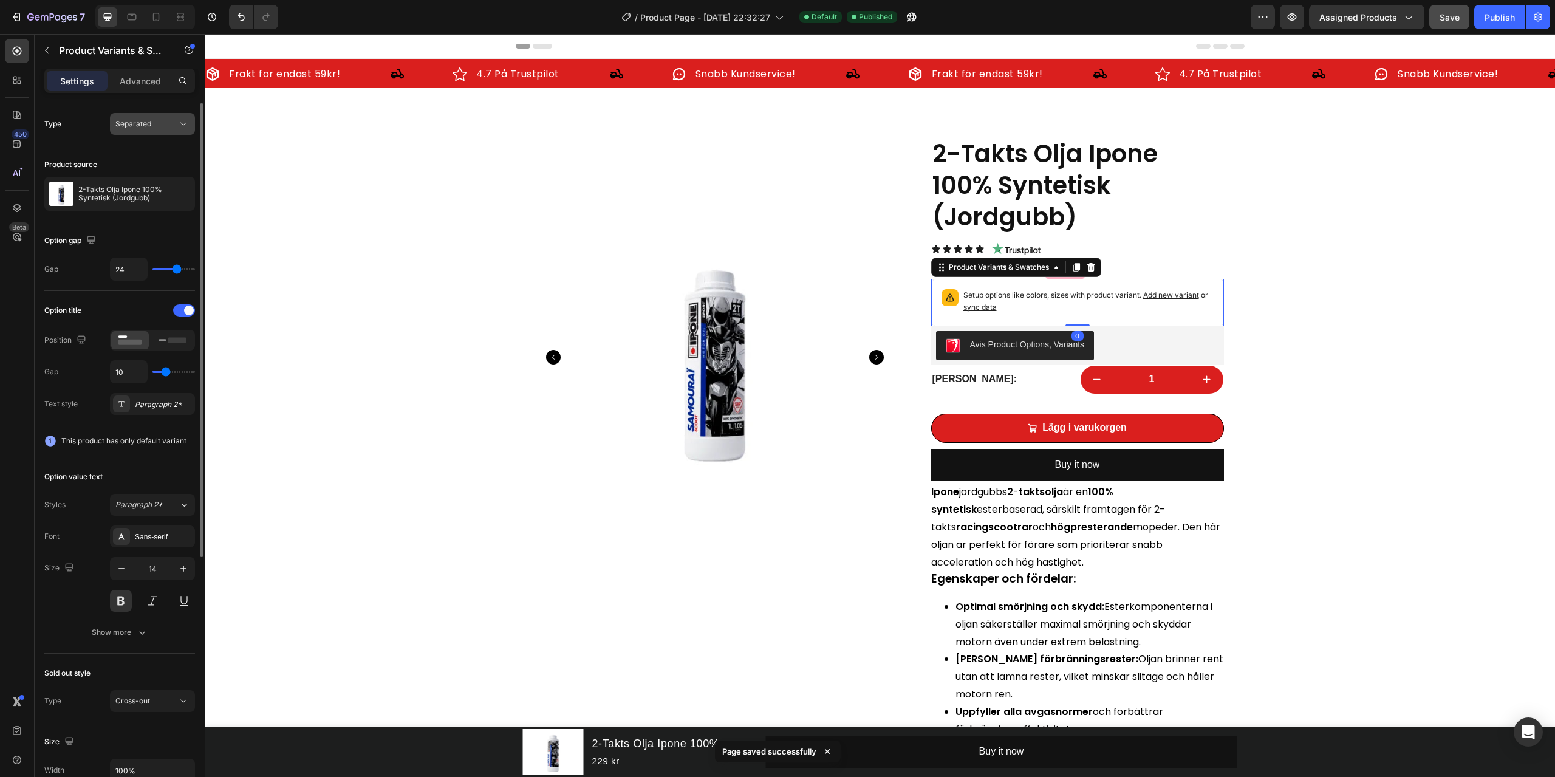
drag, startPoint x: 157, startPoint y: 165, endPoint x: 172, endPoint y: 123, distance: 44.4
click at [157, 165] on div "Product source" at bounding box center [119, 164] width 151 height 19
click at [172, 123] on div "Separated" at bounding box center [146, 123] width 62 height 11
click at [171, 122] on div "Separated" at bounding box center [146, 123] width 62 height 11
drag, startPoint x: 1288, startPoint y: 332, endPoint x: 1281, endPoint y: 324, distance: 9.9
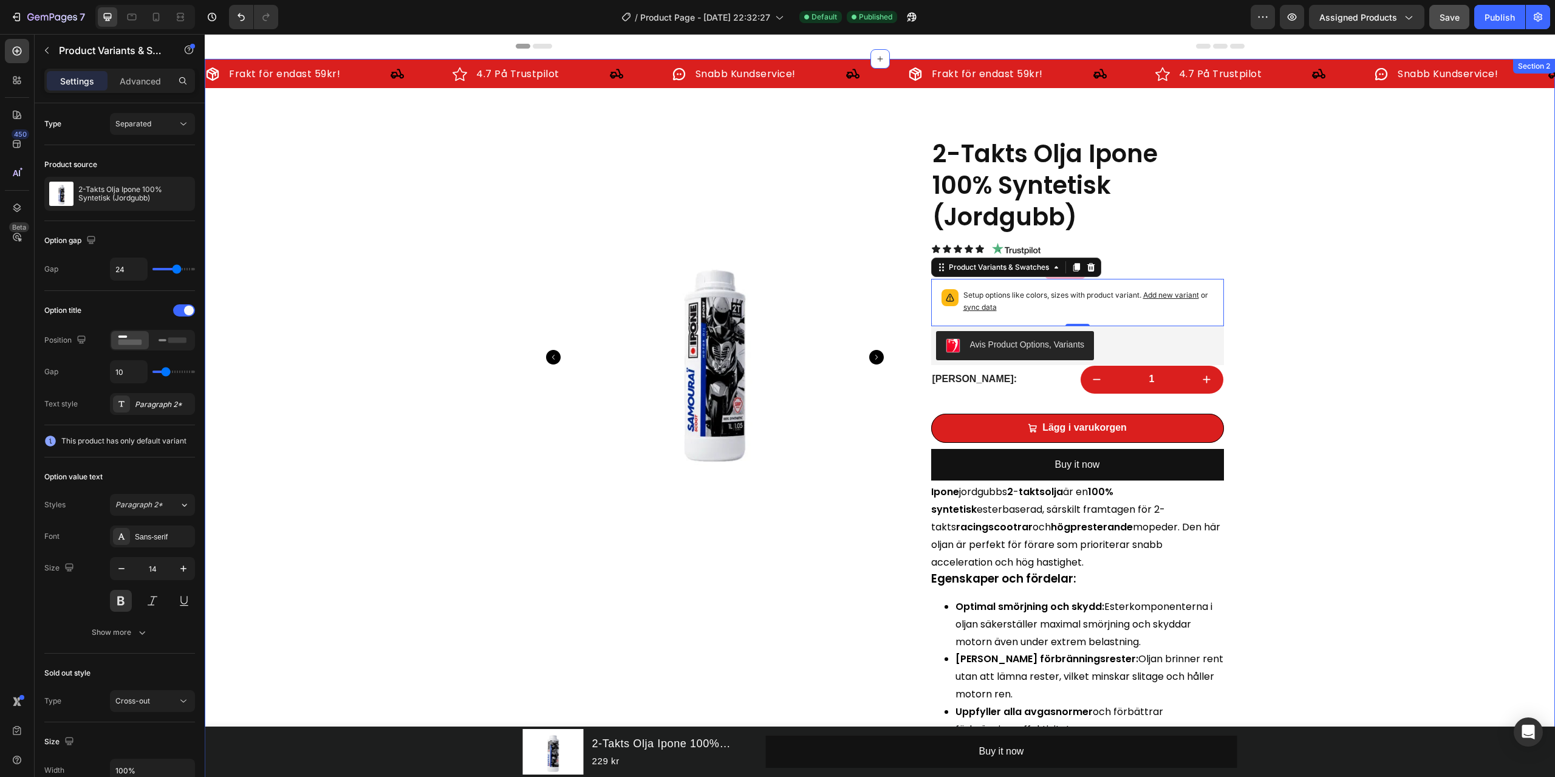
click at [1286, 327] on div "Frakt för endast 59kr! Item List 4.7 På Trustpilot Item List Snabb Kundservice!…" at bounding box center [880, 563] width 1351 height 1008
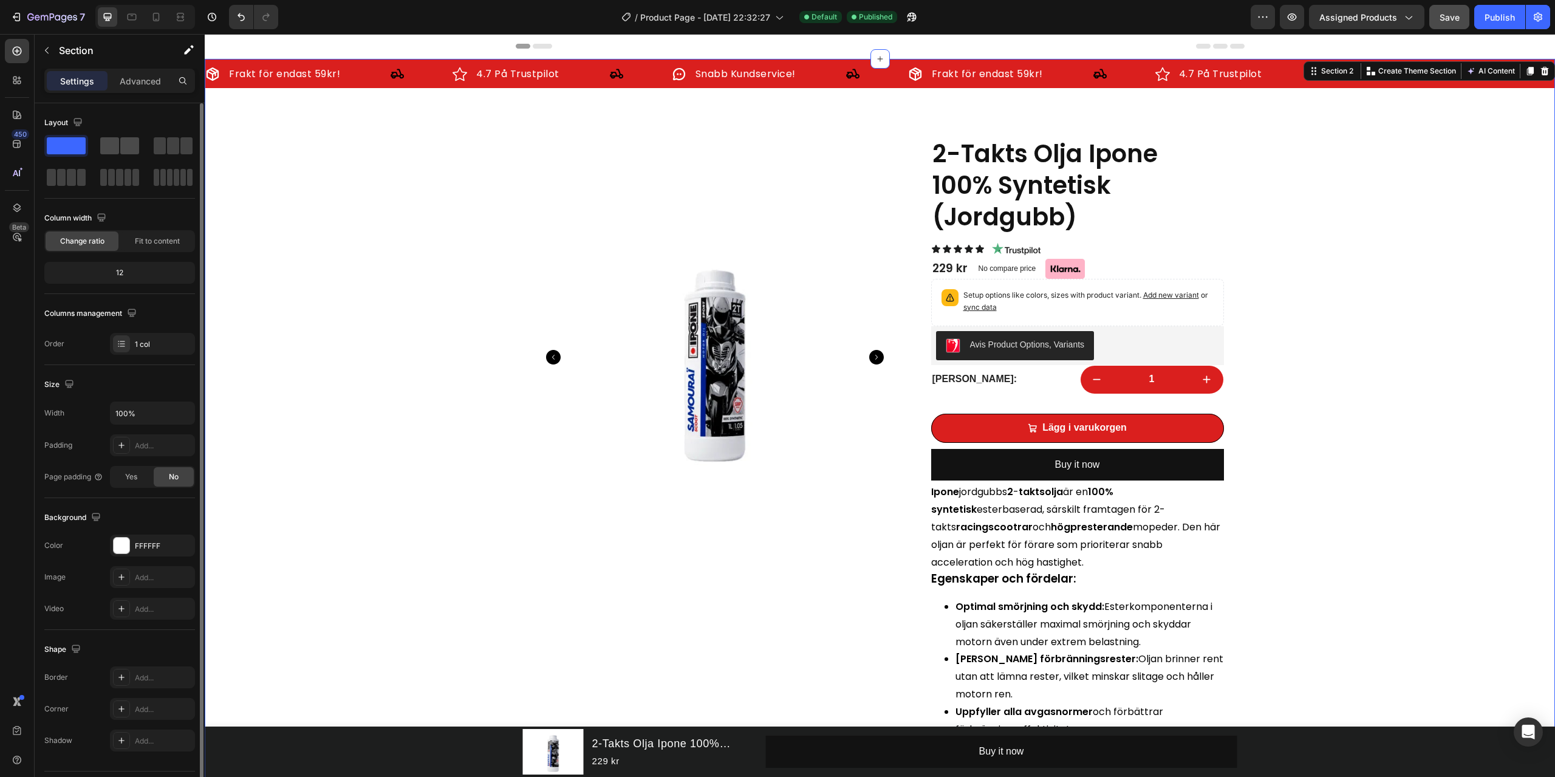
click at [120, 146] on div at bounding box center [119, 145] width 39 height 17
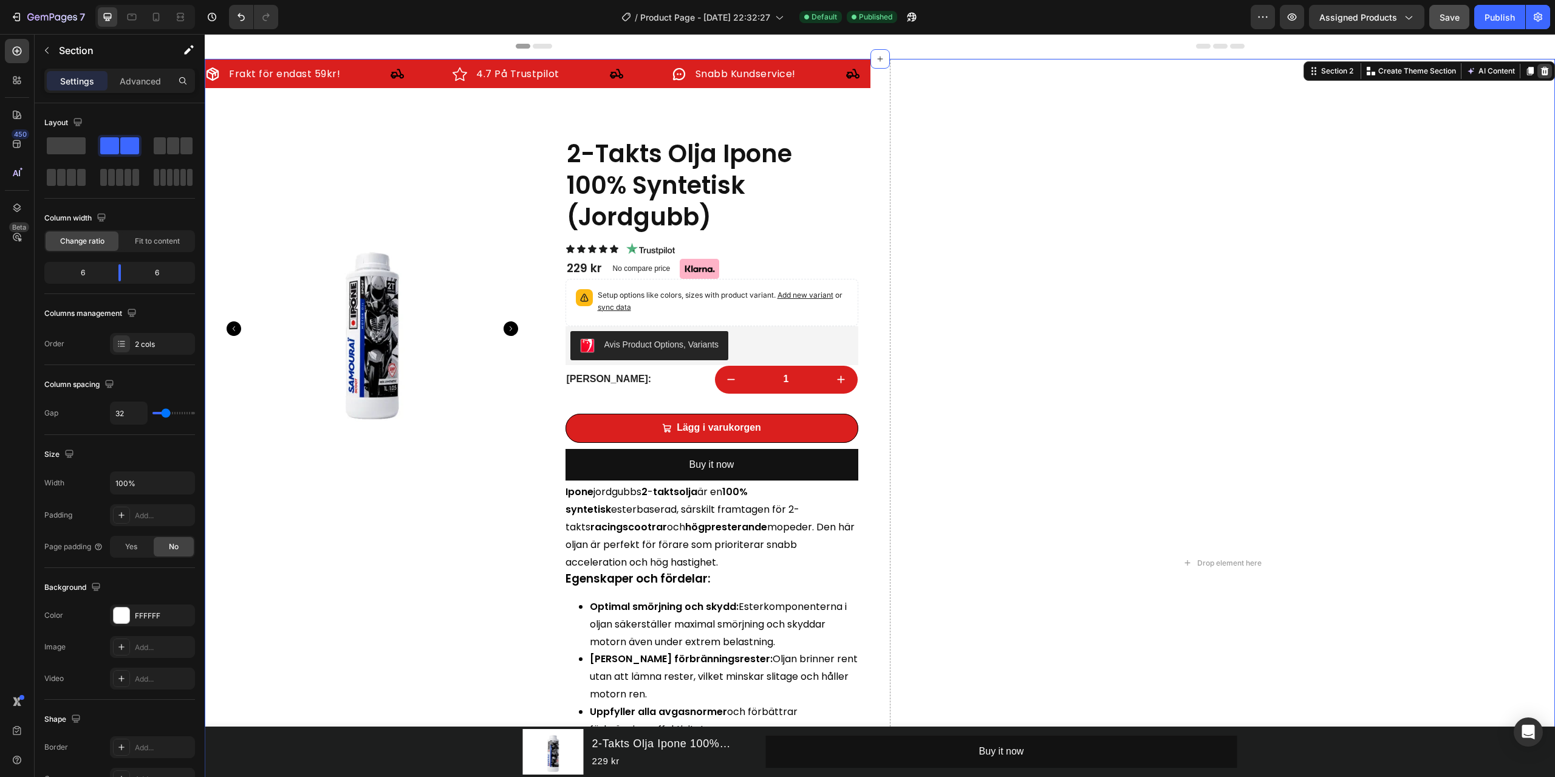
click at [1540, 73] on icon at bounding box center [1545, 71] width 10 height 10
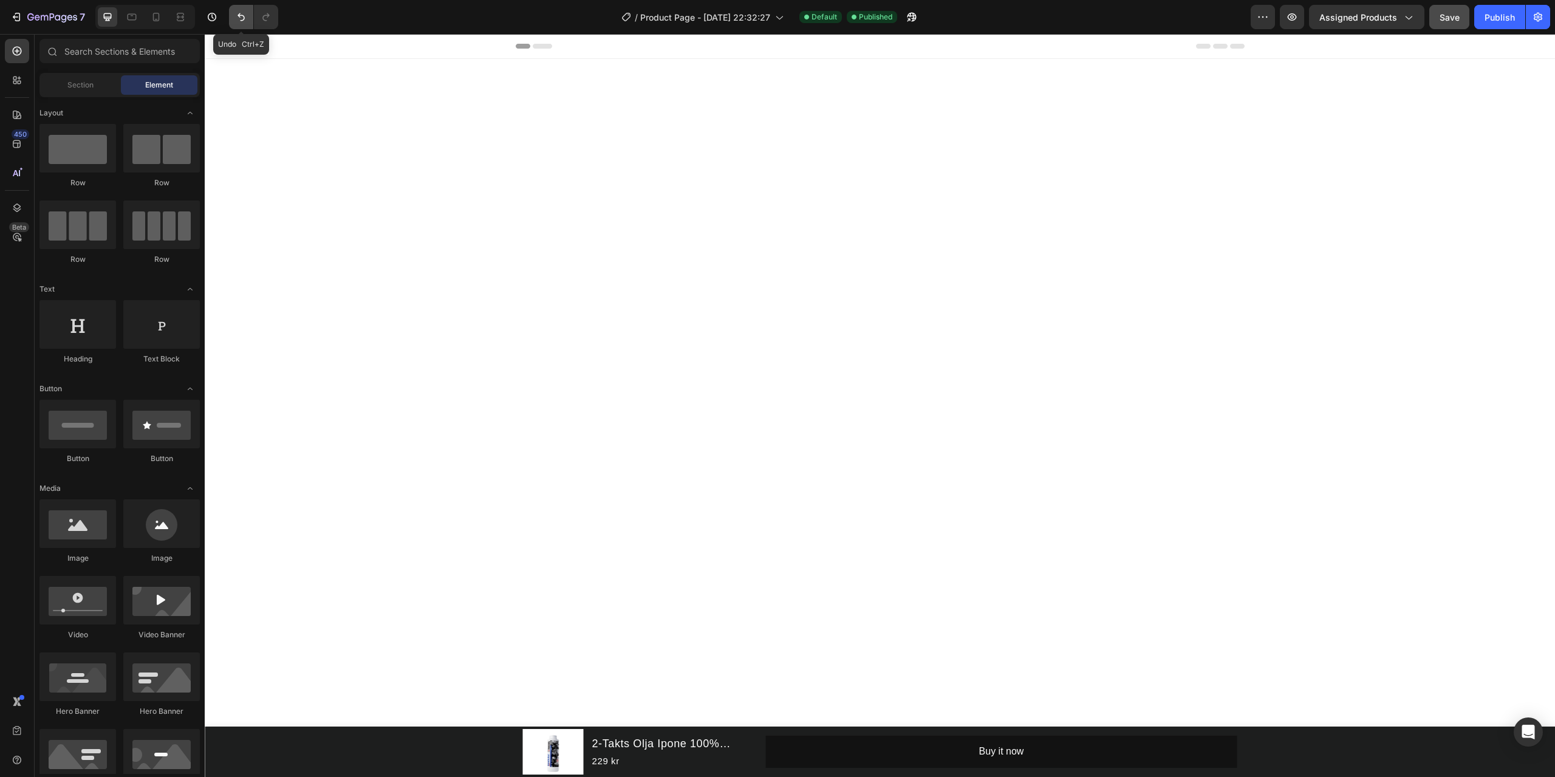
click at [241, 20] on icon "Undo/Redo" at bounding box center [241, 17] width 12 height 12
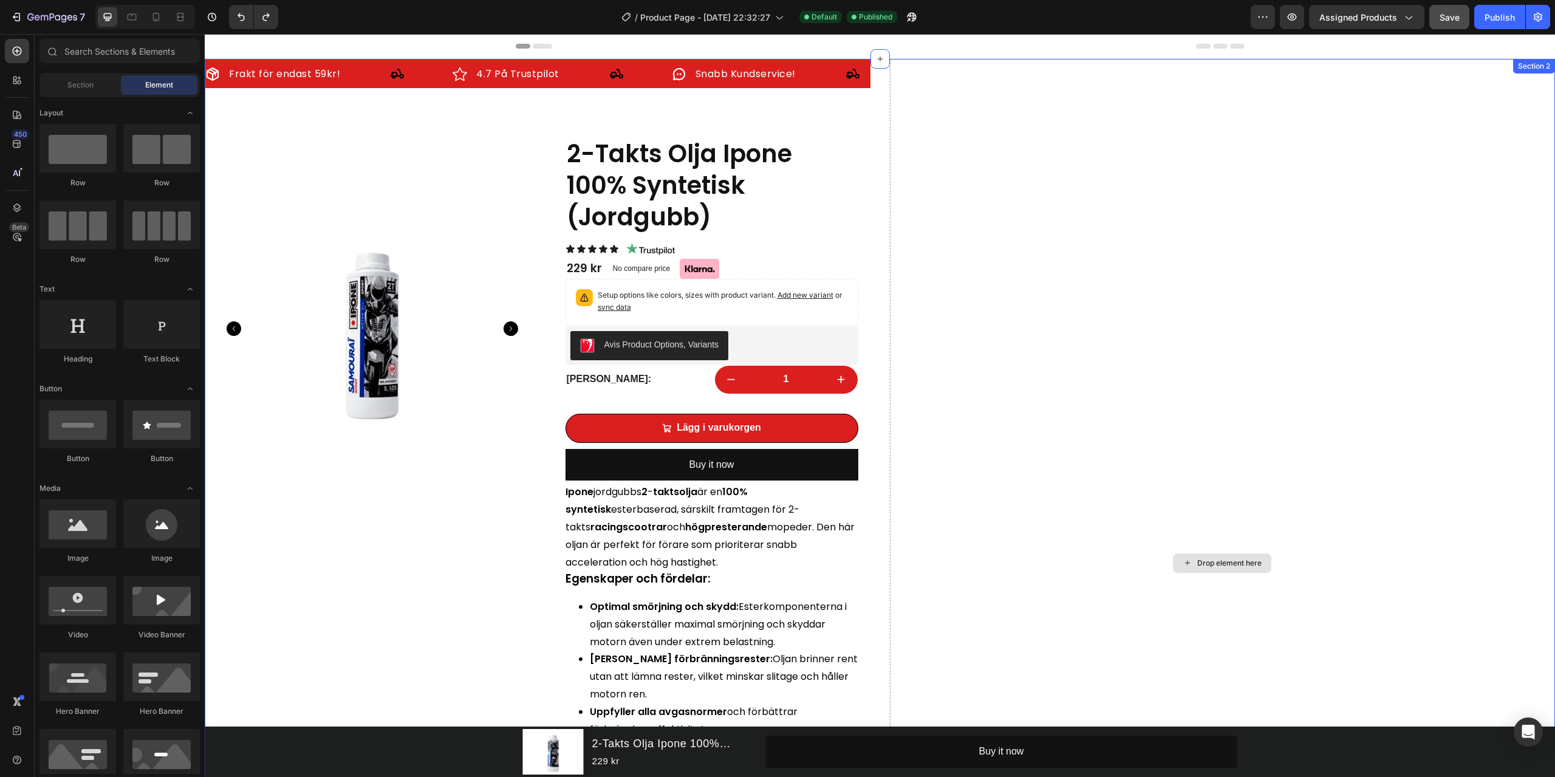
click at [1035, 172] on div "Drop element here" at bounding box center [1223, 563] width 666 height 1008
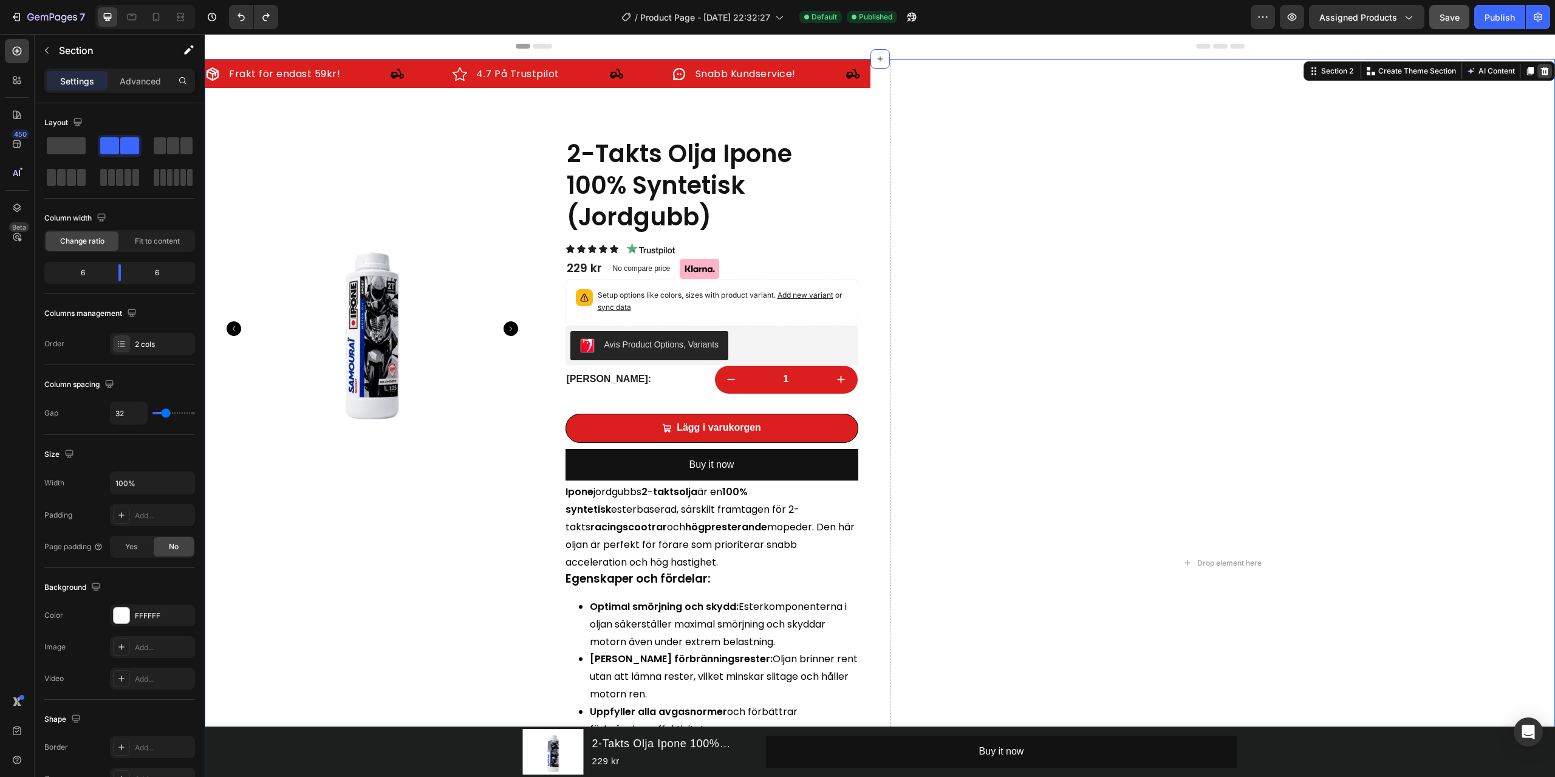
click at [1541, 69] on icon at bounding box center [1545, 71] width 8 height 9
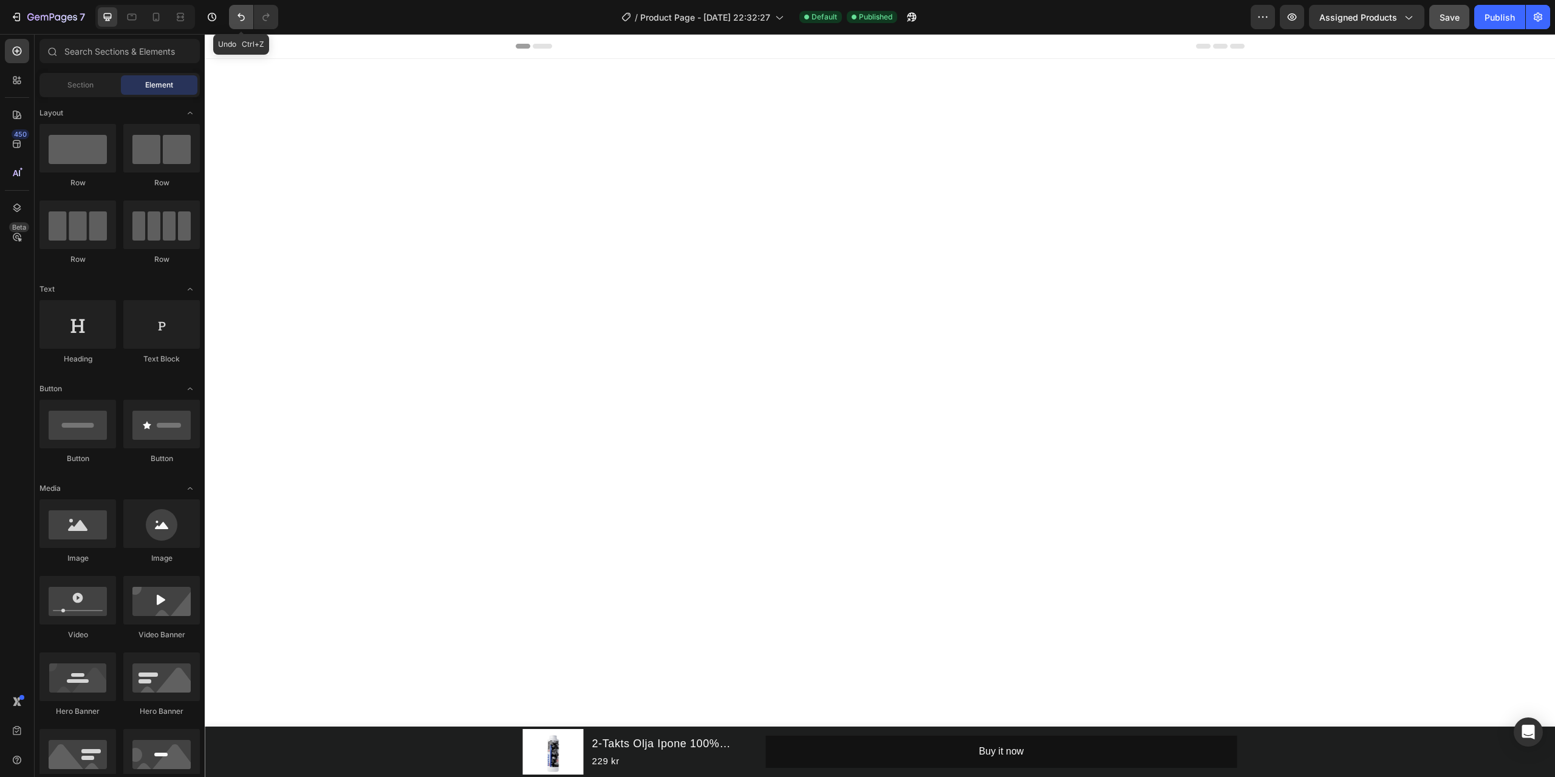
click at [233, 19] on button "Undo/Redo" at bounding box center [241, 17] width 24 height 24
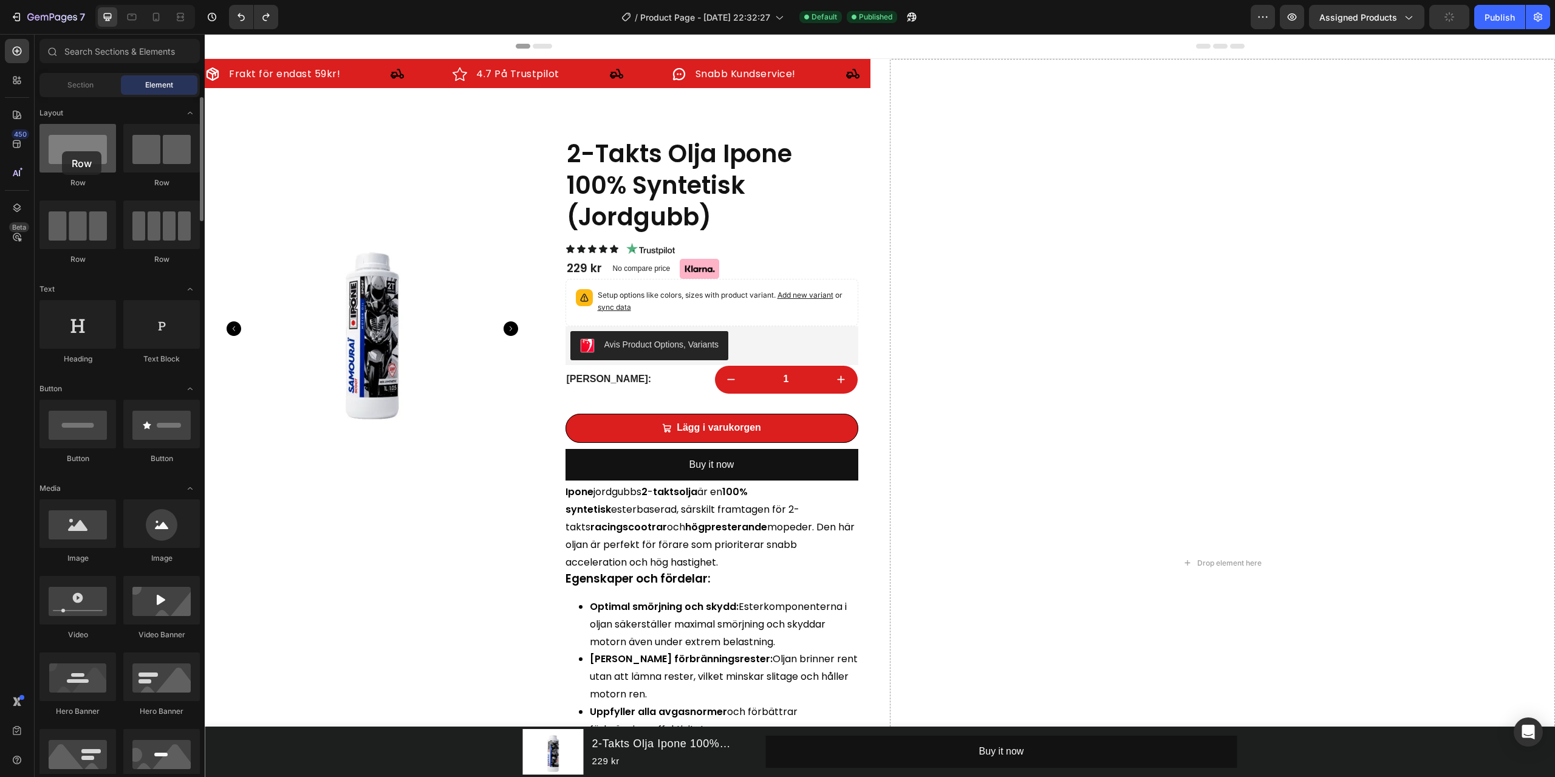
click at [62, 151] on div at bounding box center [77, 148] width 77 height 49
click at [146, 161] on div at bounding box center [161, 148] width 77 height 49
click at [91, 160] on div at bounding box center [77, 148] width 77 height 49
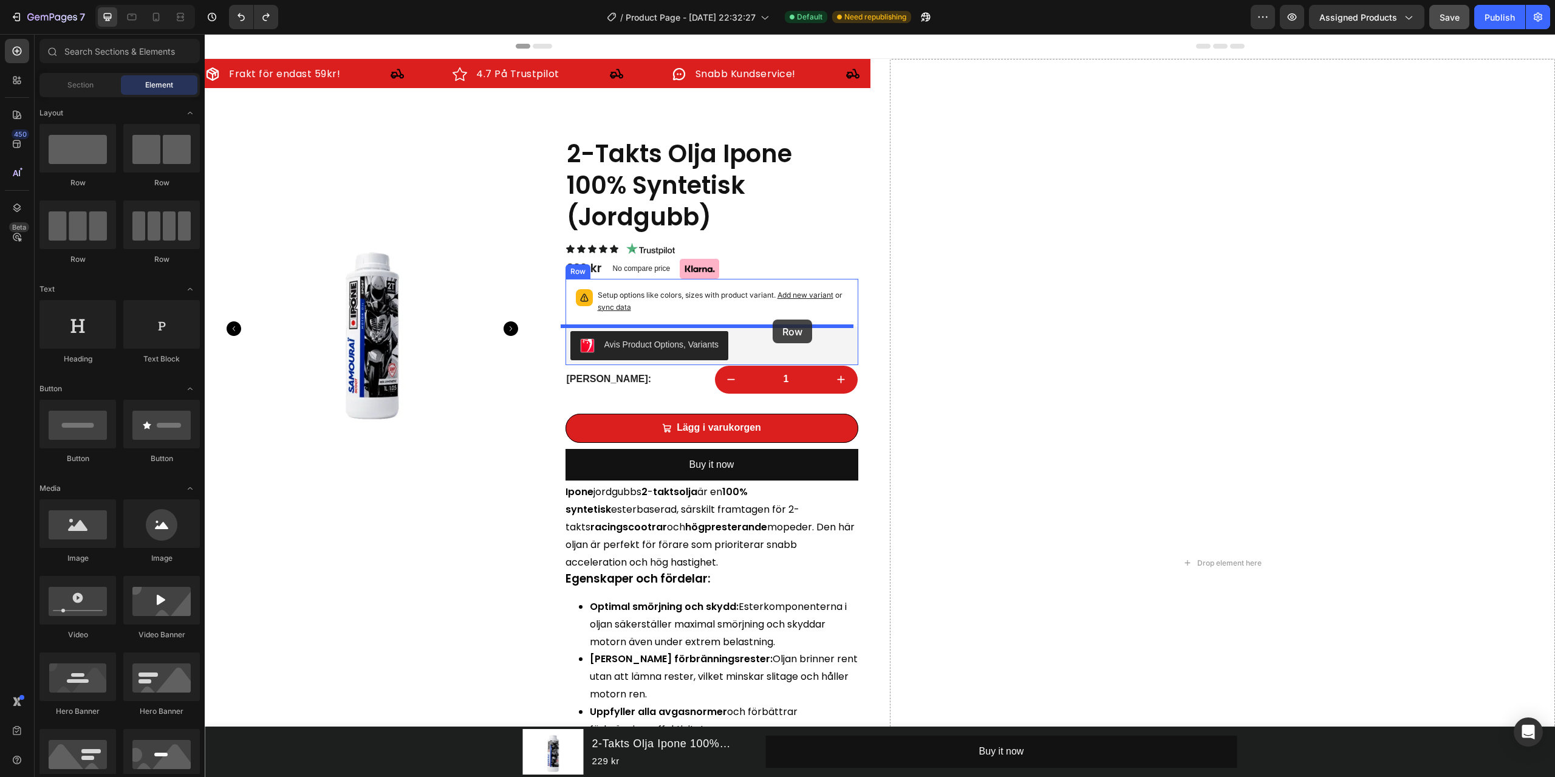
drag, startPoint x: 290, startPoint y: 191, endPoint x: 773, endPoint y: 320, distance: 499.9
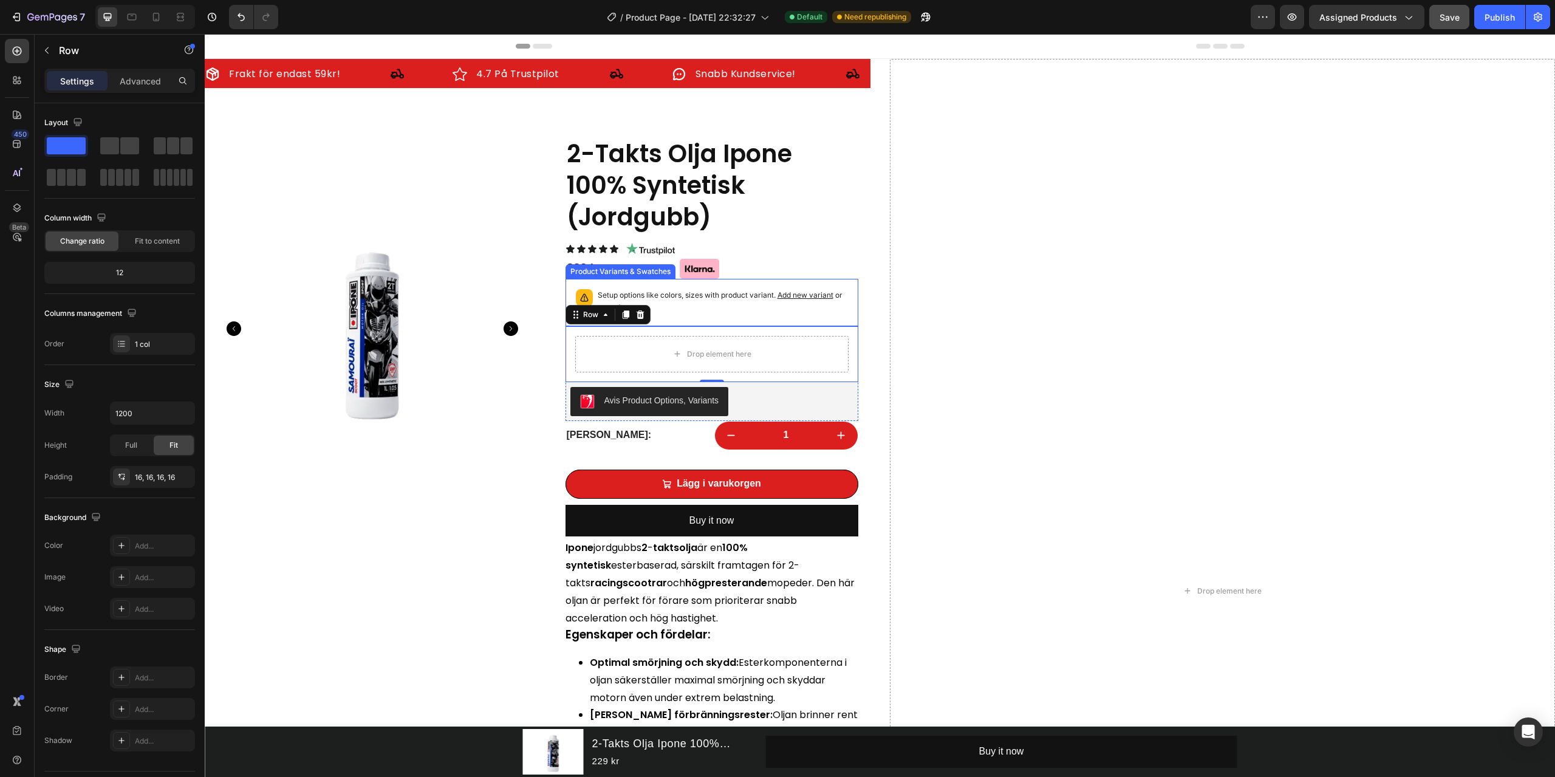
click at [677, 295] on p "Setup options like colors, sizes with product variant. Add new variant or sync …" at bounding box center [723, 301] width 250 height 24
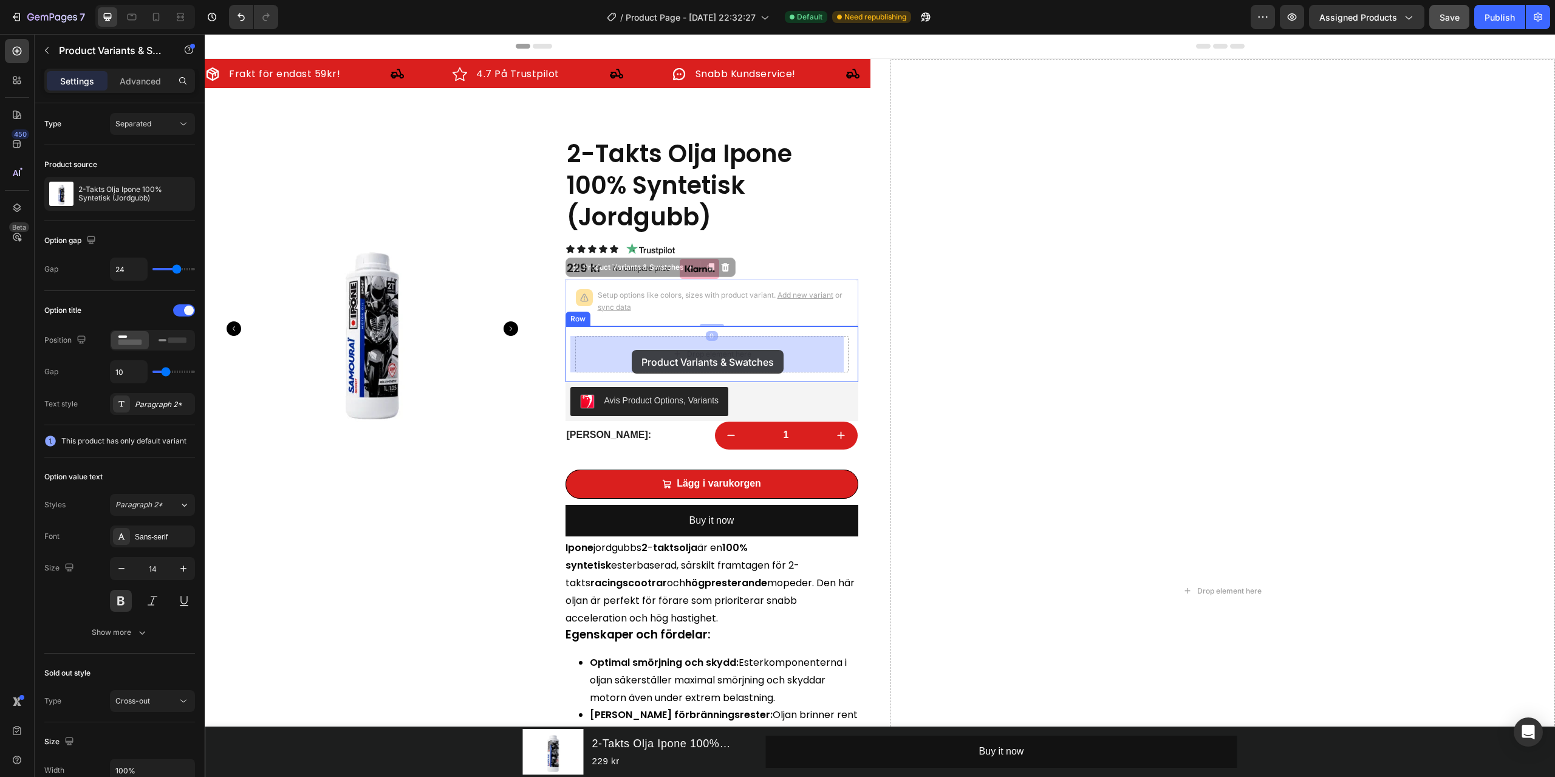
drag, startPoint x: 639, startPoint y: 306, endPoint x: 625, endPoint y: 350, distance: 46.3
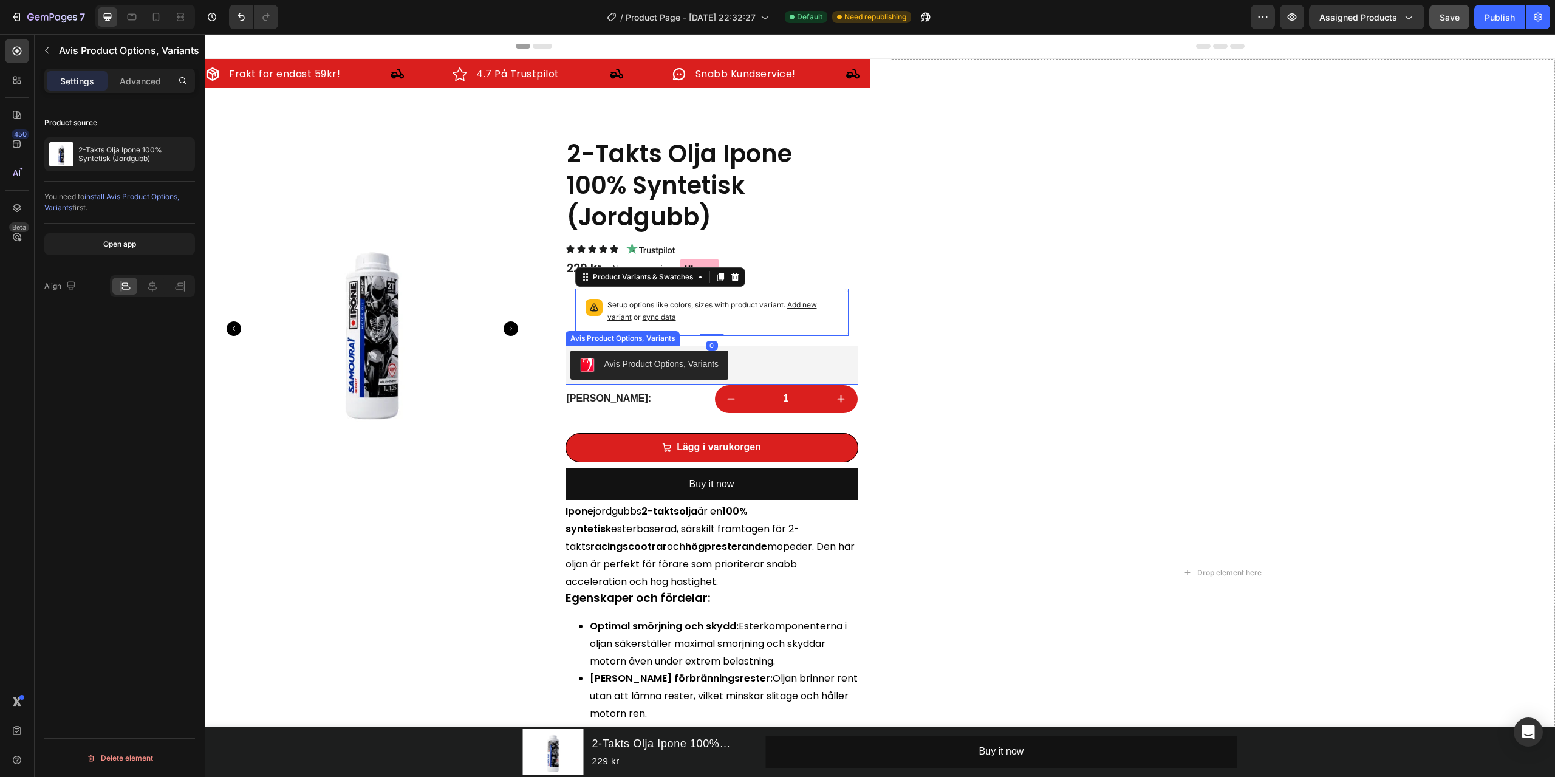
click at [676, 369] on div "Avis Product Options, Variants" at bounding box center [662, 364] width 115 height 13
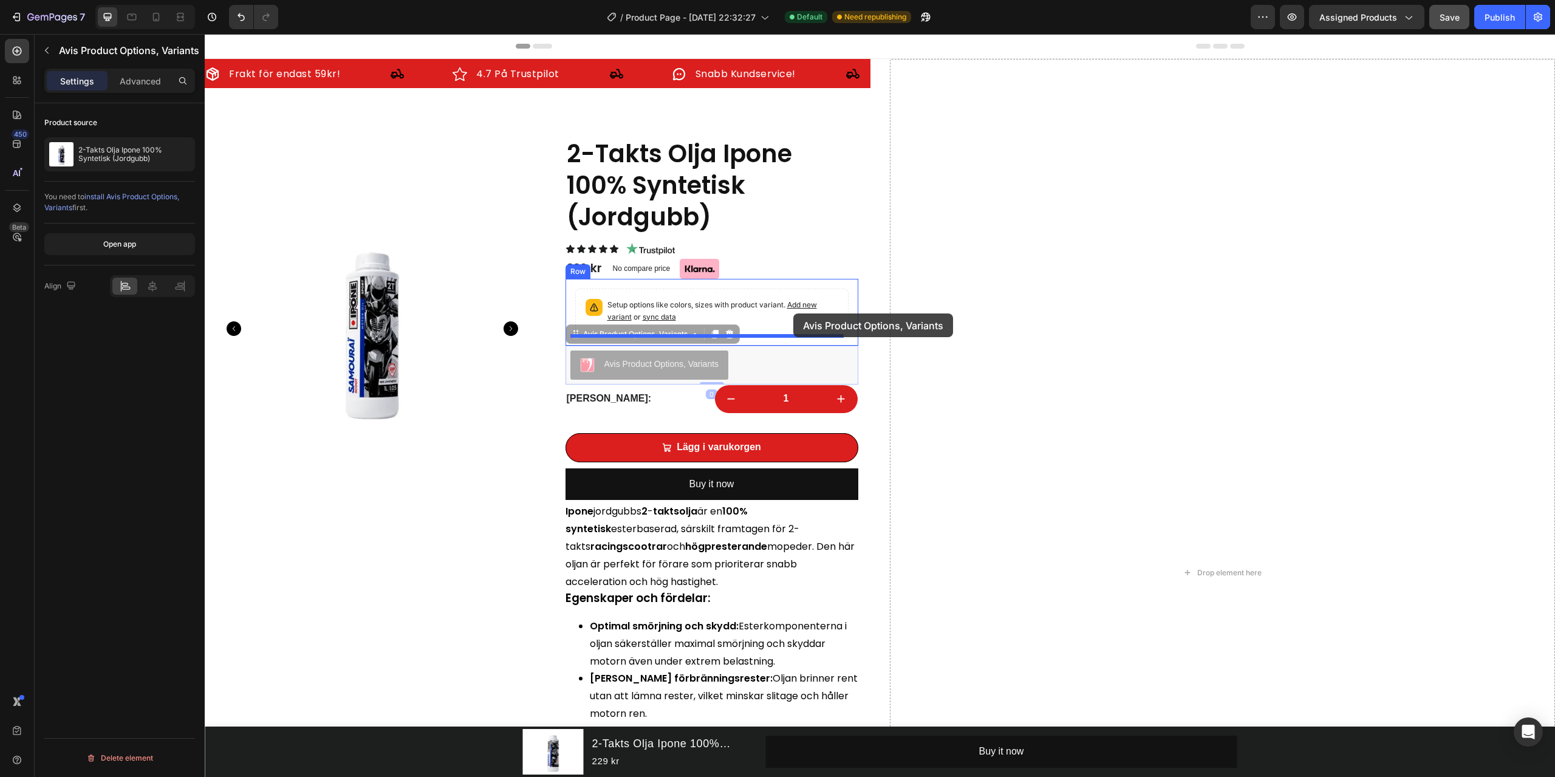
drag, startPoint x: 685, startPoint y: 372, endPoint x: 794, endPoint y: 314, distance: 122.9
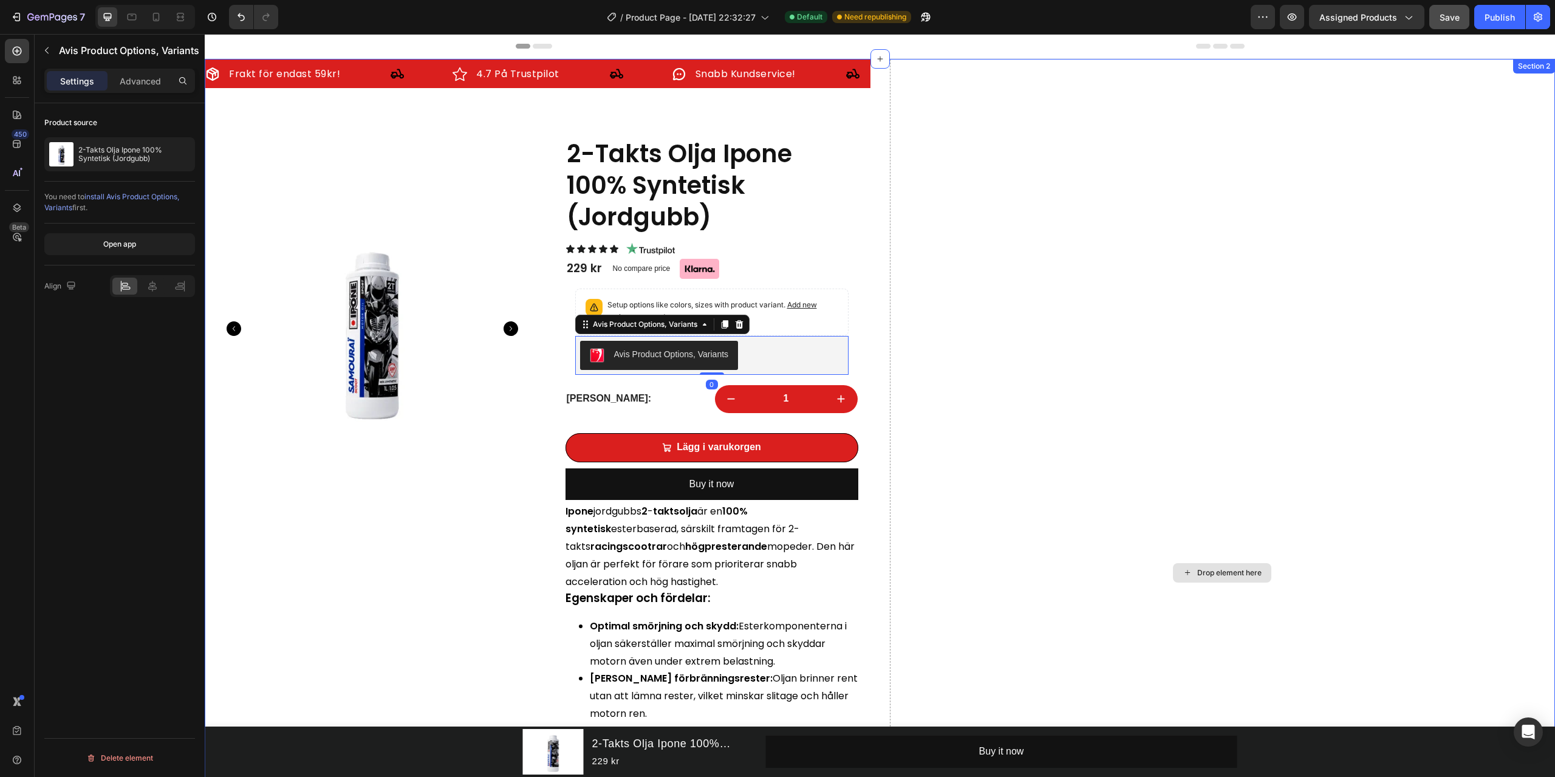
click at [1168, 220] on div "Drop element here" at bounding box center [1223, 572] width 666 height 1027
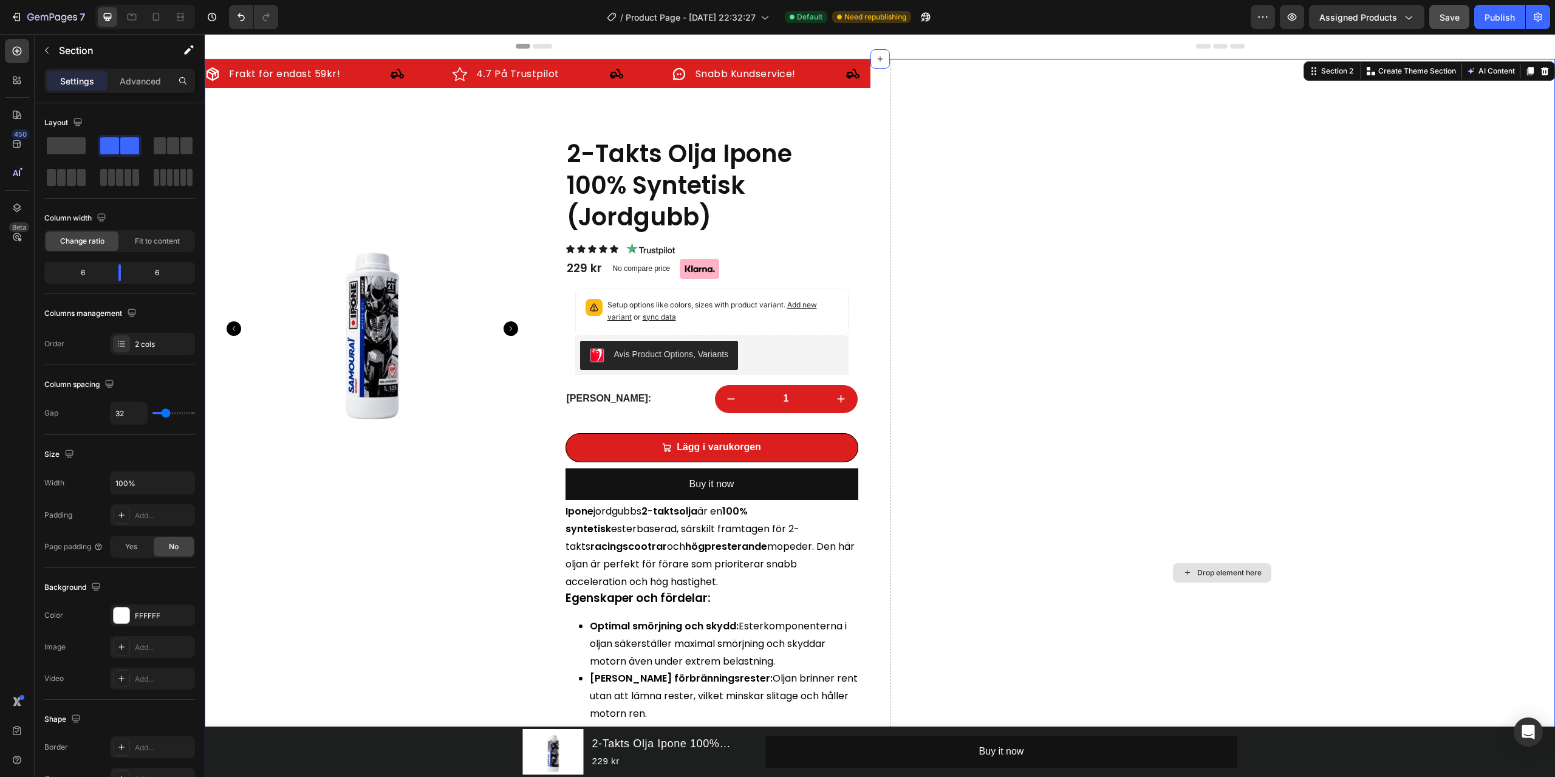
drag, startPoint x: 1061, startPoint y: 316, endPoint x: 1358, endPoint y: 85, distance: 376.3
click at [1062, 316] on div "Drop element here" at bounding box center [1223, 572] width 666 height 1027
click at [1319, 70] on div "Section 2" at bounding box center [1337, 71] width 37 height 11
click at [1434, 175] on div "Drop element here" at bounding box center [1223, 572] width 666 height 1027
click at [986, 484] on div "Drop element here" at bounding box center [1223, 572] width 666 height 1027
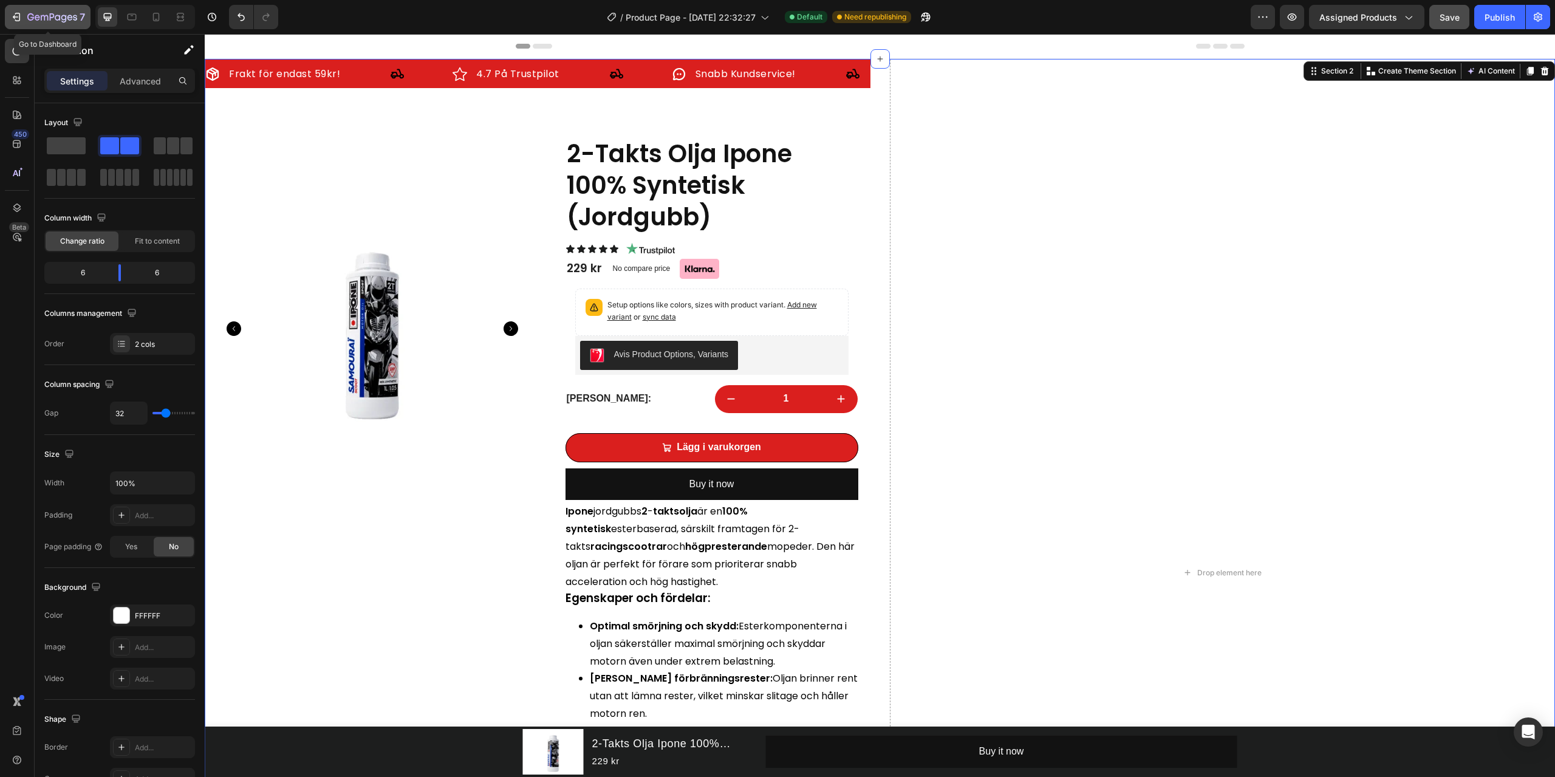
click at [70, 21] on icon "button" at bounding box center [52, 18] width 50 height 10
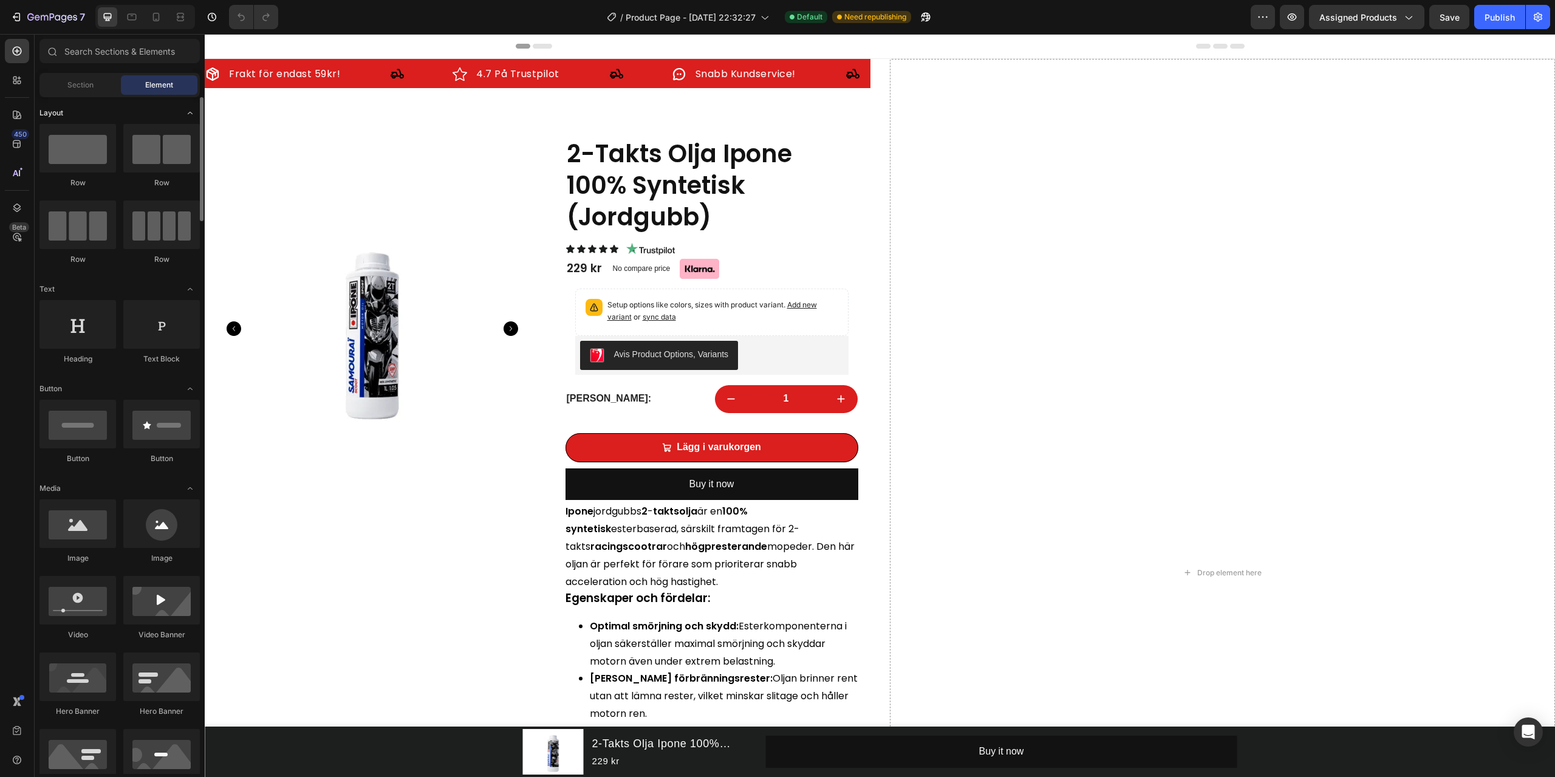
drag, startPoint x: 0, startPoint y: 0, endPoint x: 93, endPoint y: 108, distance: 142.6
click at [86, 156] on div at bounding box center [77, 148] width 77 height 49
click at [87, 81] on span "Section" at bounding box center [80, 85] width 26 height 11
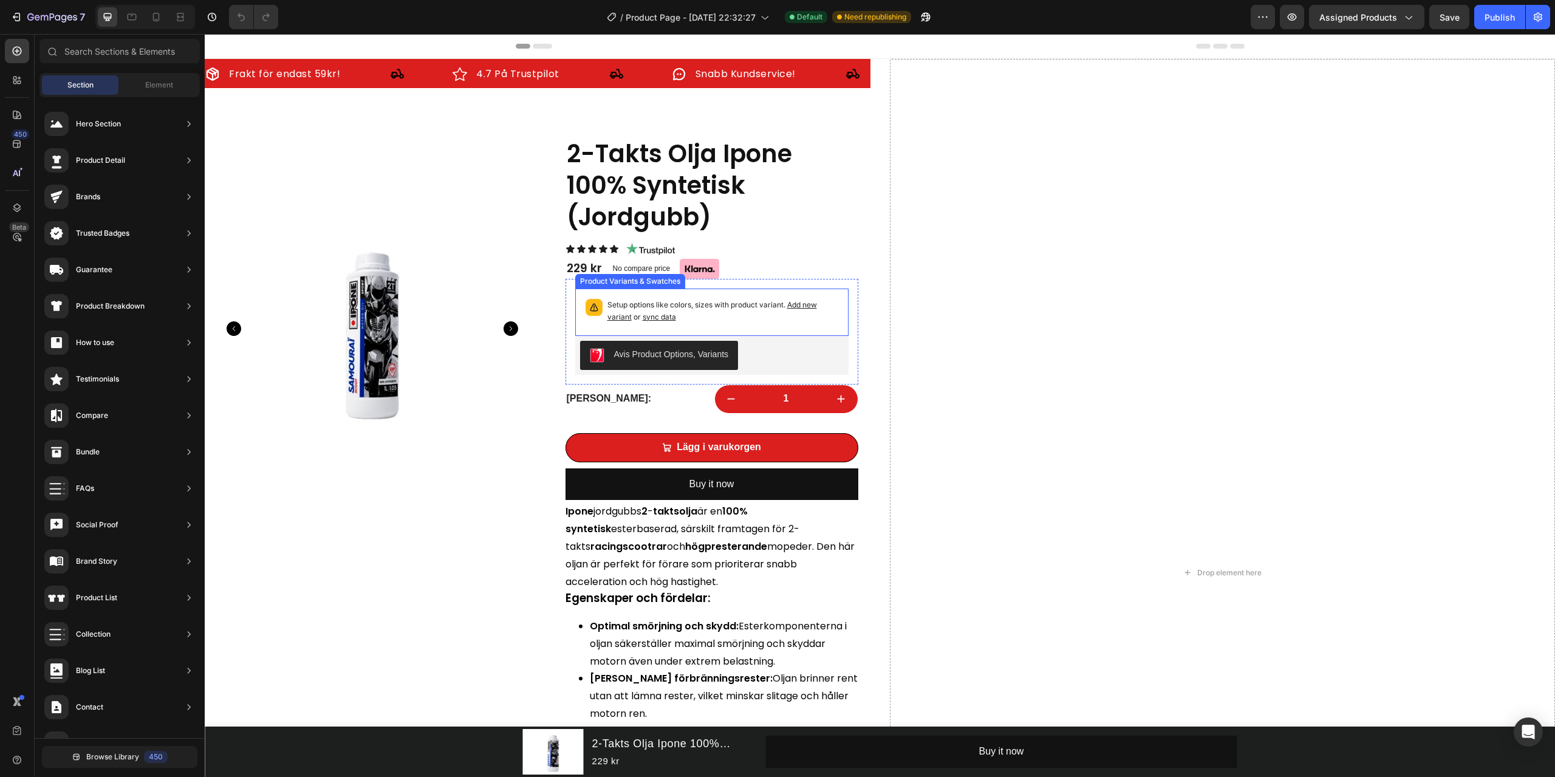
click at [848, 305] on div "Setup options like colors, sizes with product variant. Add new variant or sync …" at bounding box center [712, 332] width 293 height 106
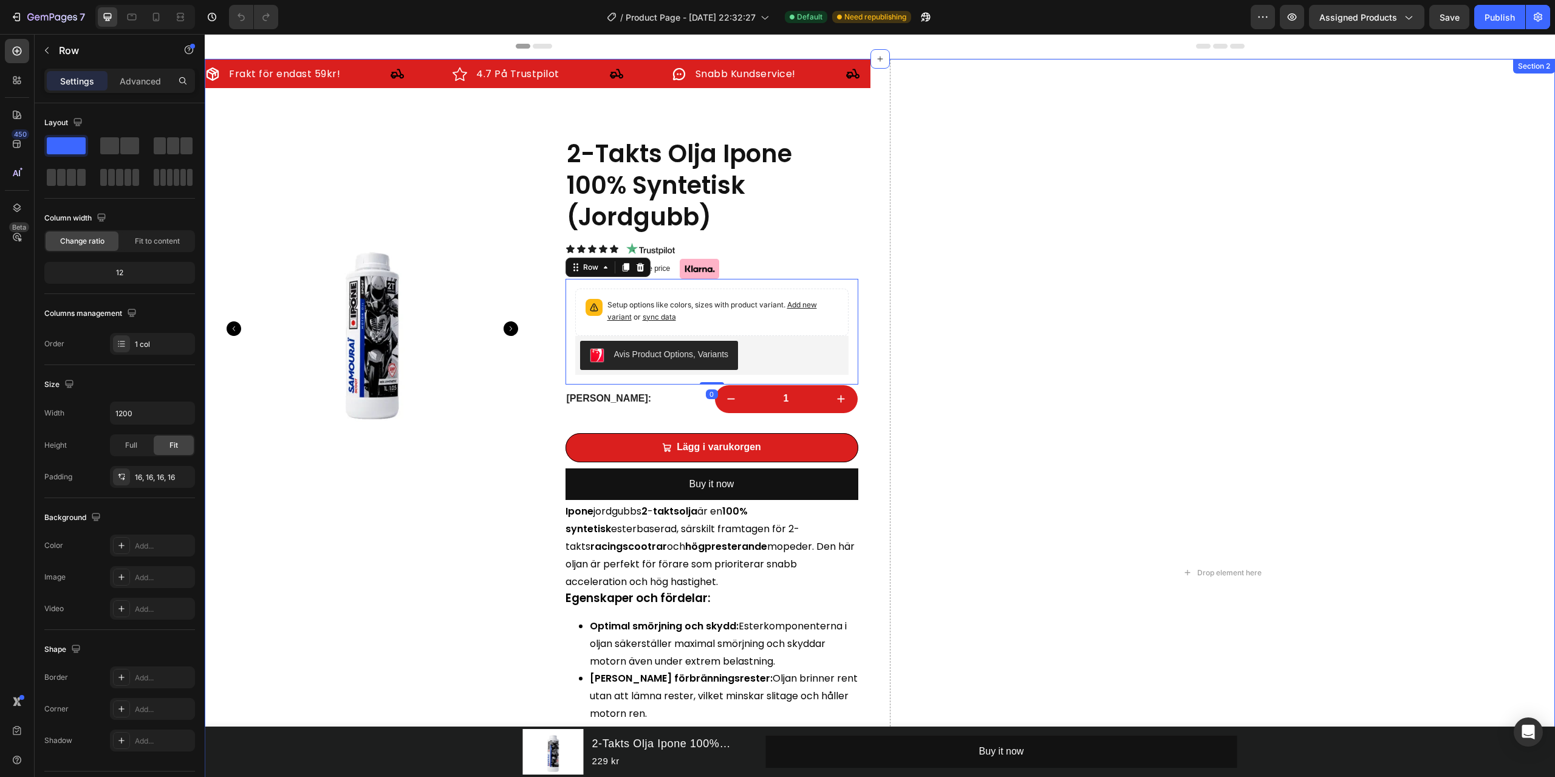
click at [883, 308] on div "Frakt för endast 59kr! Item List 4.7 På Trustpilot Item List Snabb Kundservice!…" at bounding box center [880, 572] width 1351 height 1027
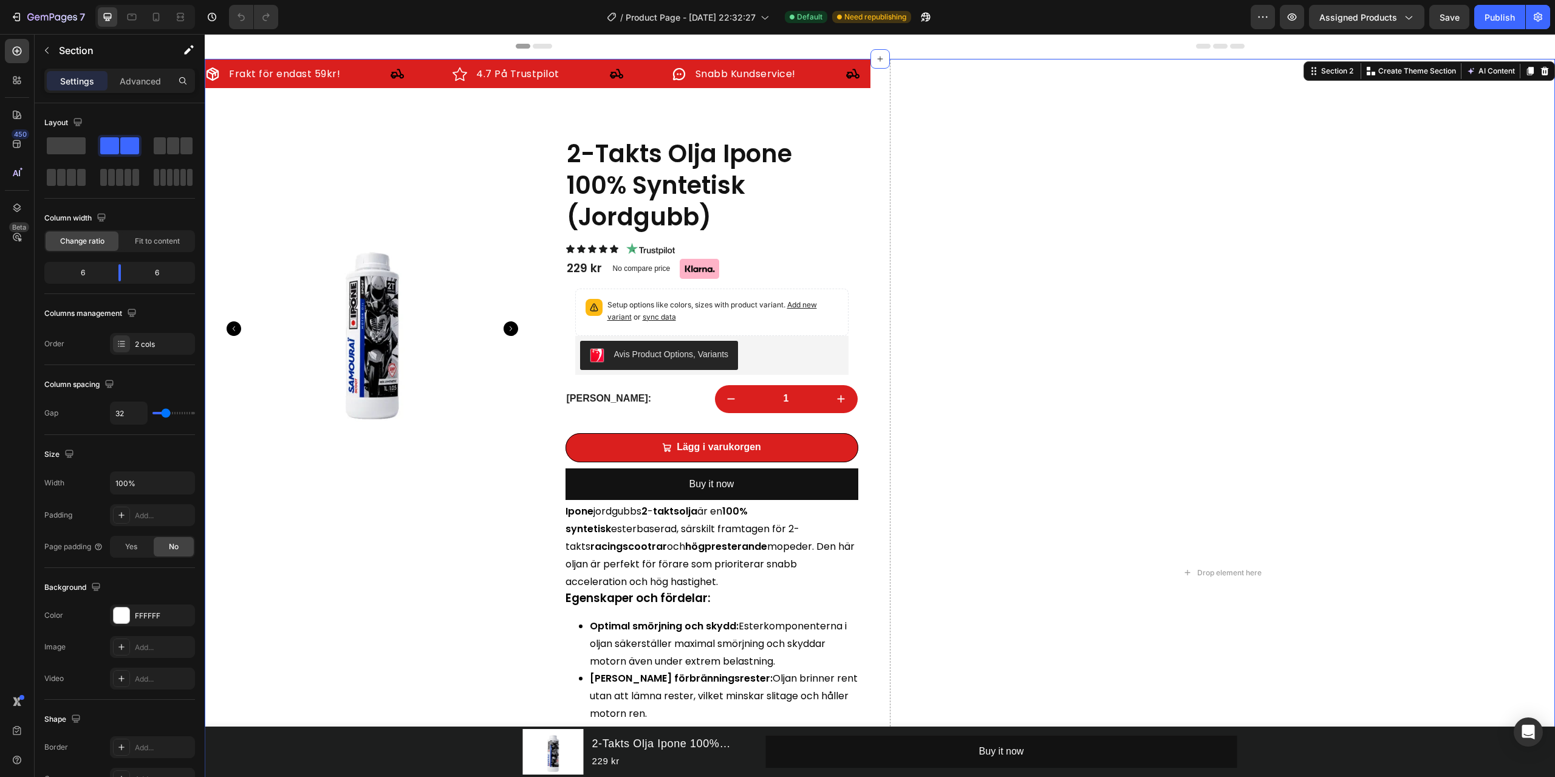
click at [882, 309] on div "Frakt för endast 59kr! Item List 4.7 På Trustpilot Item List Snabb Kundservice!…" at bounding box center [880, 572] width 1351 height 1027
click at [921, 301] on div "Drop element here" at bounding box center [1223, 572] width 666 height 1027
click at [77, 144] on span at bounding box center [66, 145] width 39 height 17
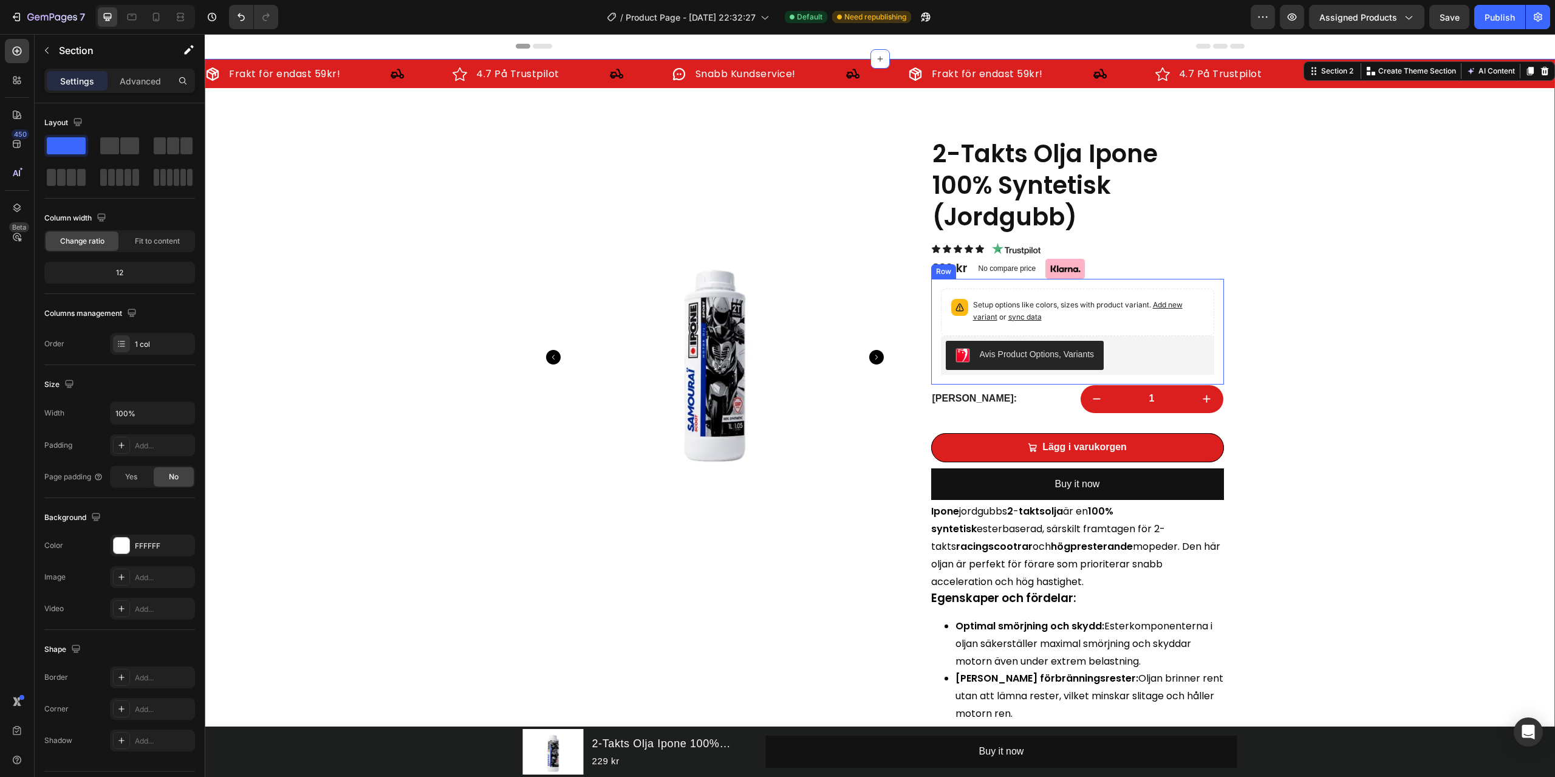
click at [1212, 364] on div "Setup options like colors, sizes with product variant. Add new variant or sync …" at bounding box center [1077, 332] width 293 height 106
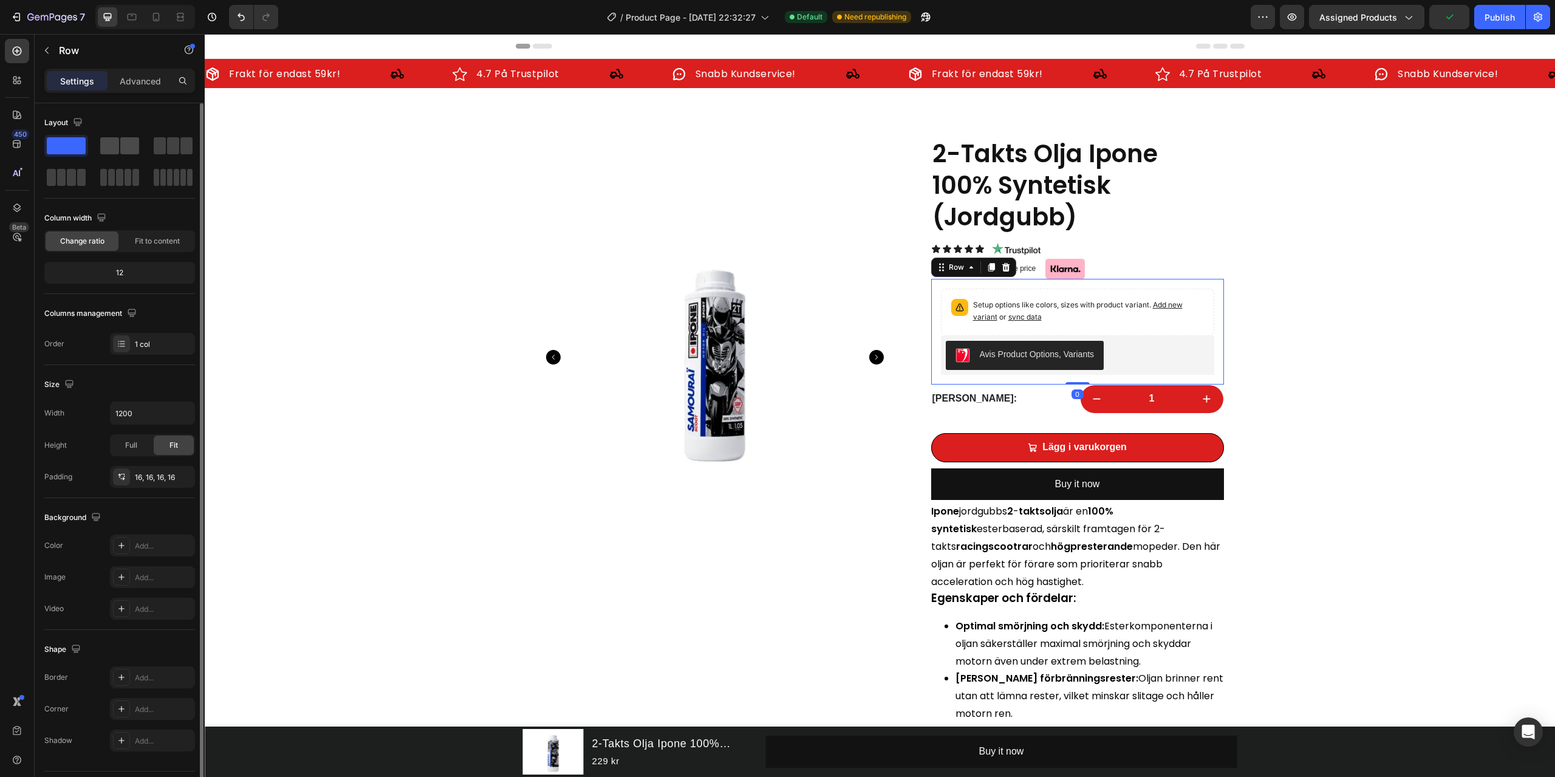
click at [135, 142] on span at bounding box center [129, 145] width 19 height 17
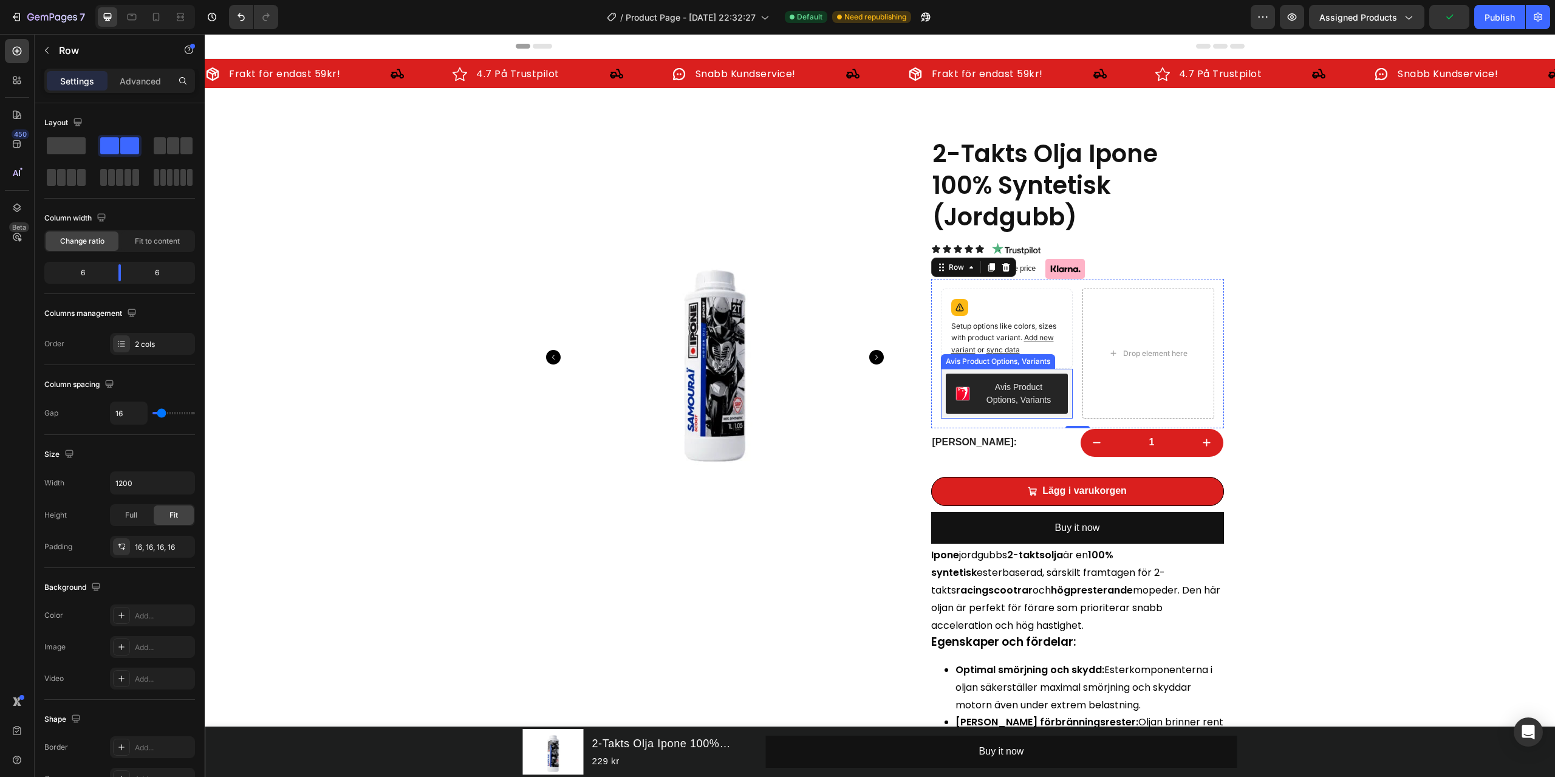
click at [1046, 396] on div "Avis Product Options, Variants" at bounding box center [1019, 394] width 78 height 26
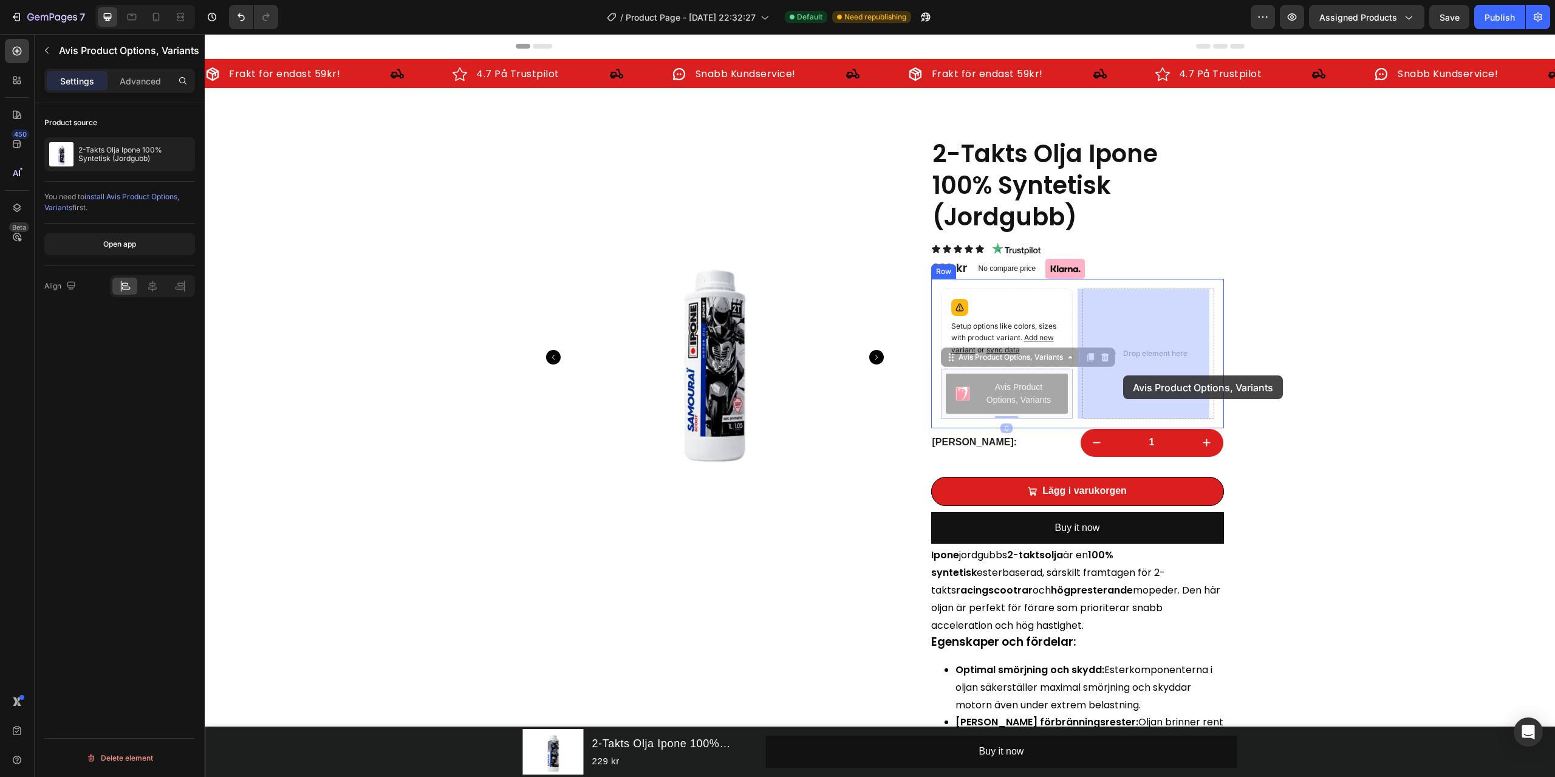
drag, startPoint x: 1050, startPoint y: 396, endPoint x: 1123, endPoint y: 375, distance: 76.2
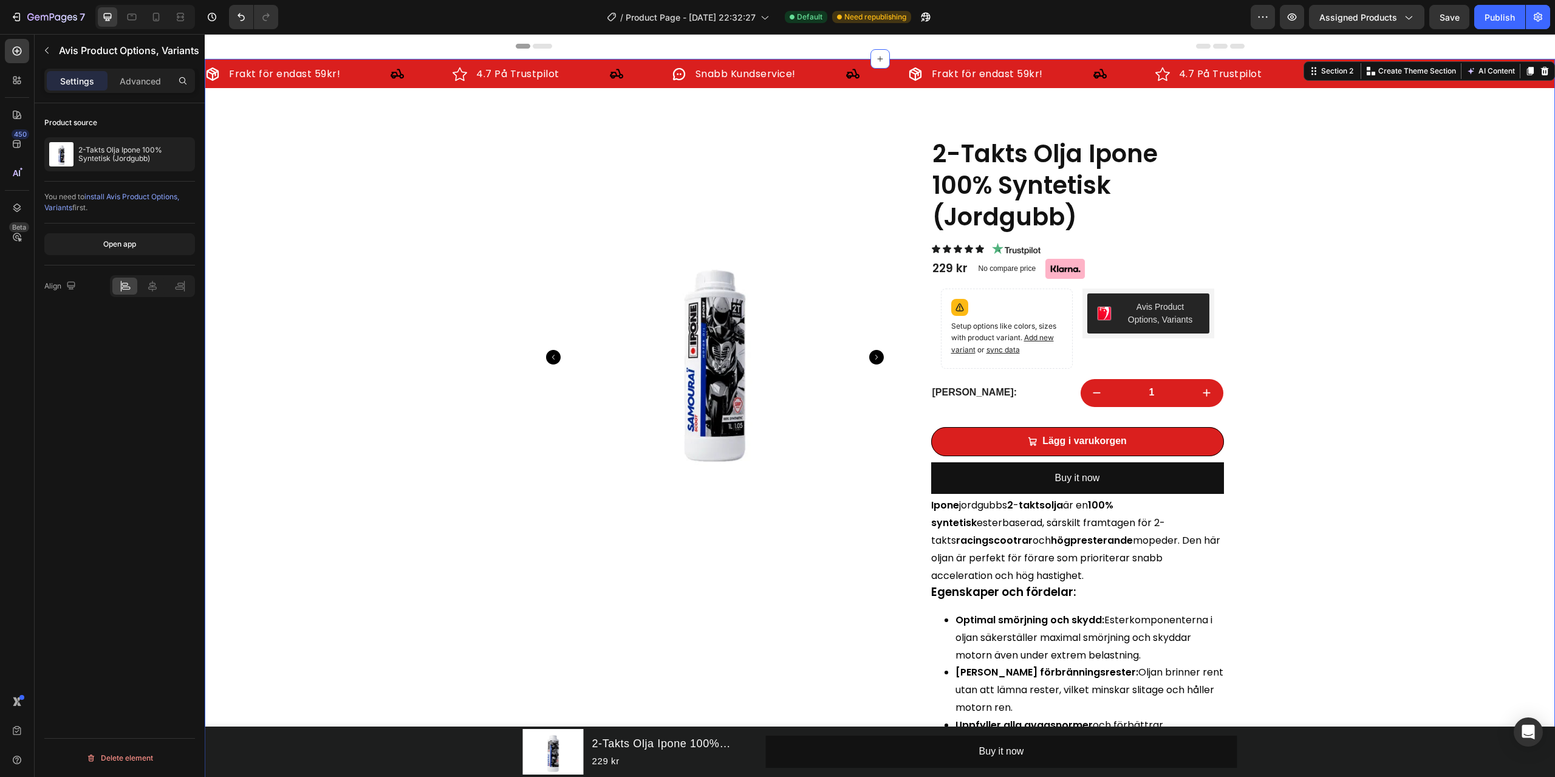
click at [1402, 358] on div "Frakt för endast 59kr! Item List 4.7 På Trustpilot Item List Snabb Kundservice!…" at bounding box center [880, 569] width 1351 height 1021
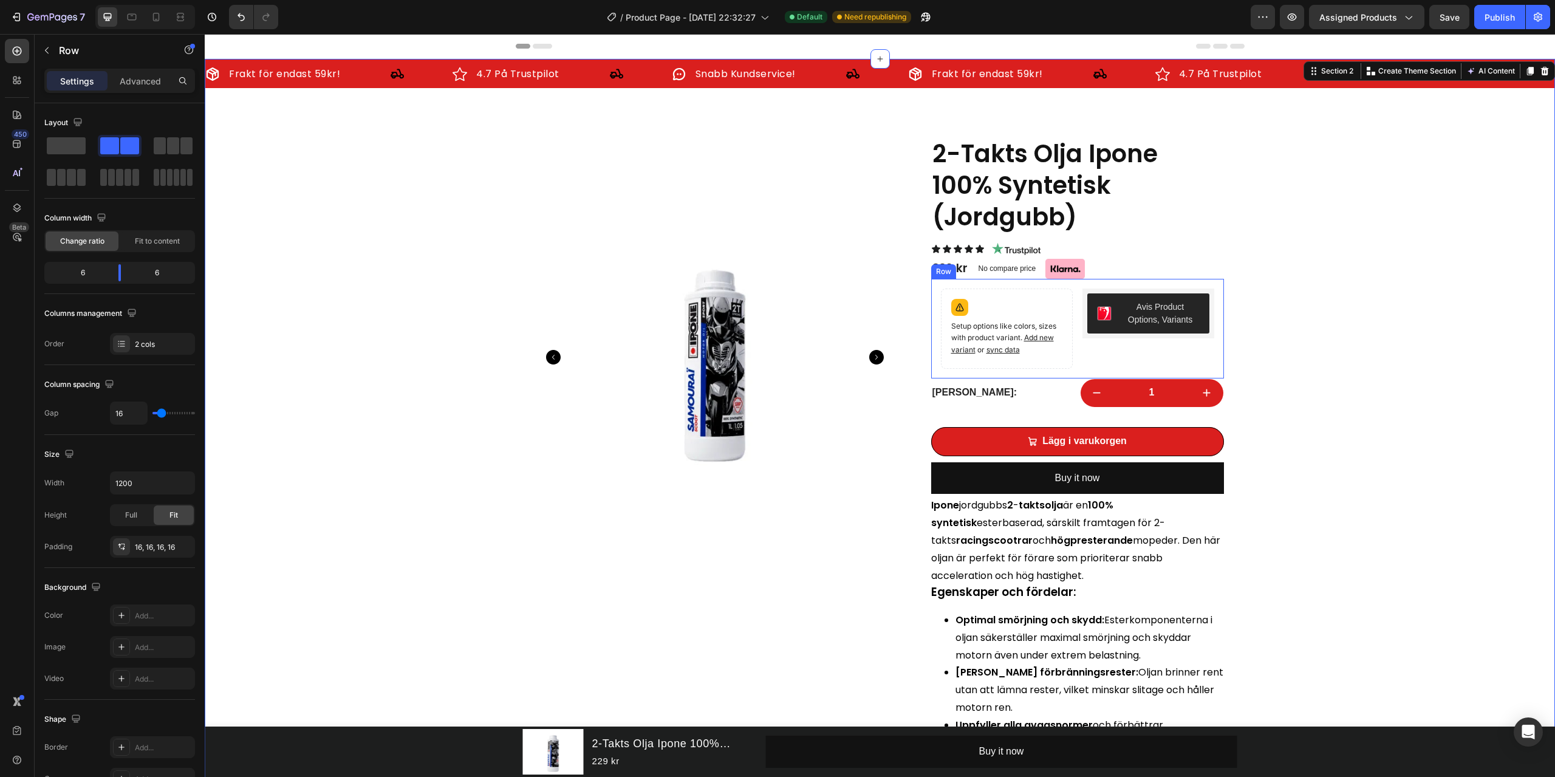
click at [1122, 352] on div "Avis Product Options, Variants Avis Product Options, Variants" at bounding box center [1149, 329] width 132 height 80
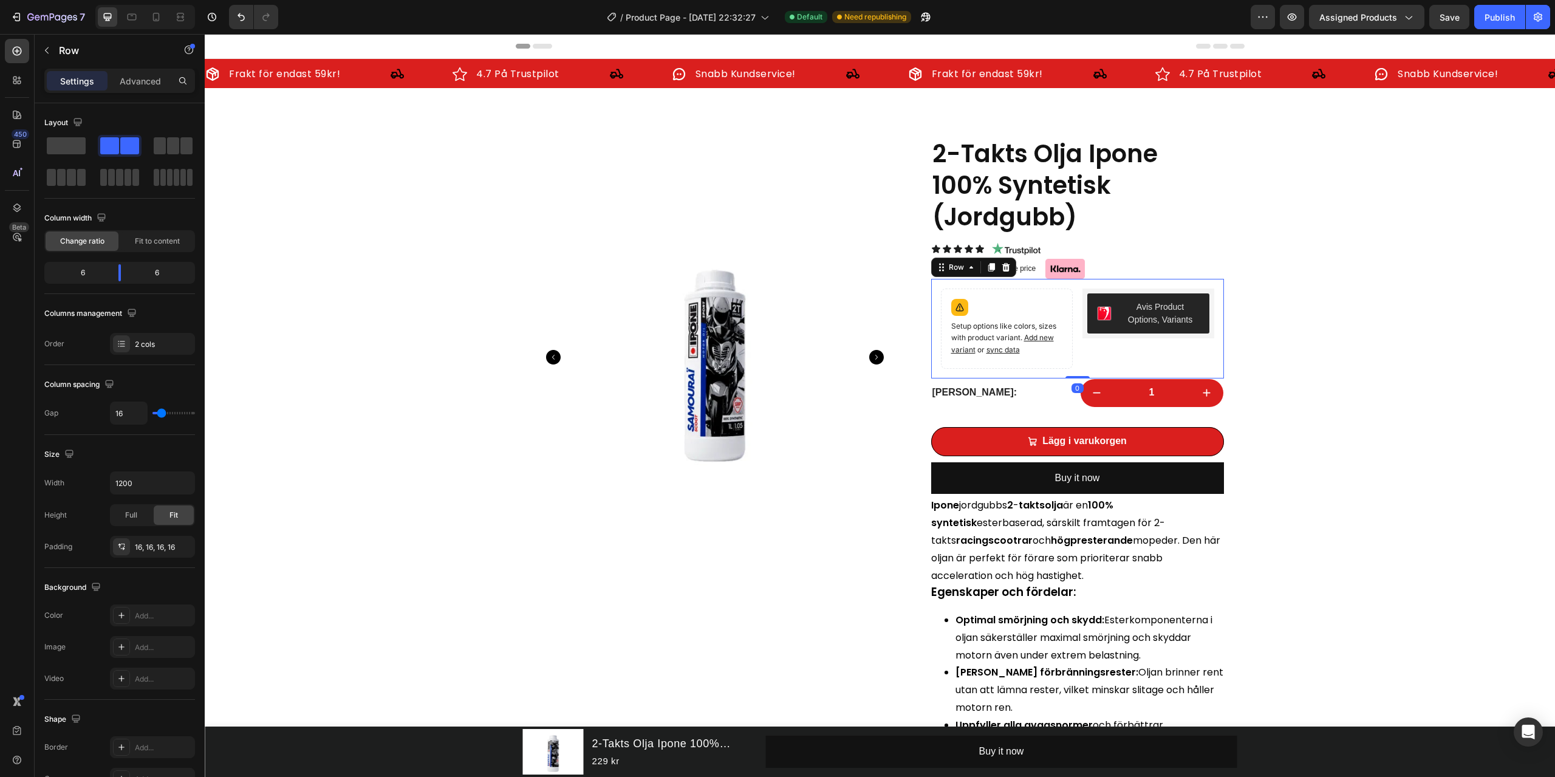
click at [1372, 351] on div "Frakt för endast 59kr! Item List 4.7 På Trustpilot Item List Snabb Kundservice!…" at bounding box center [880, 569] width 1351 height 1021
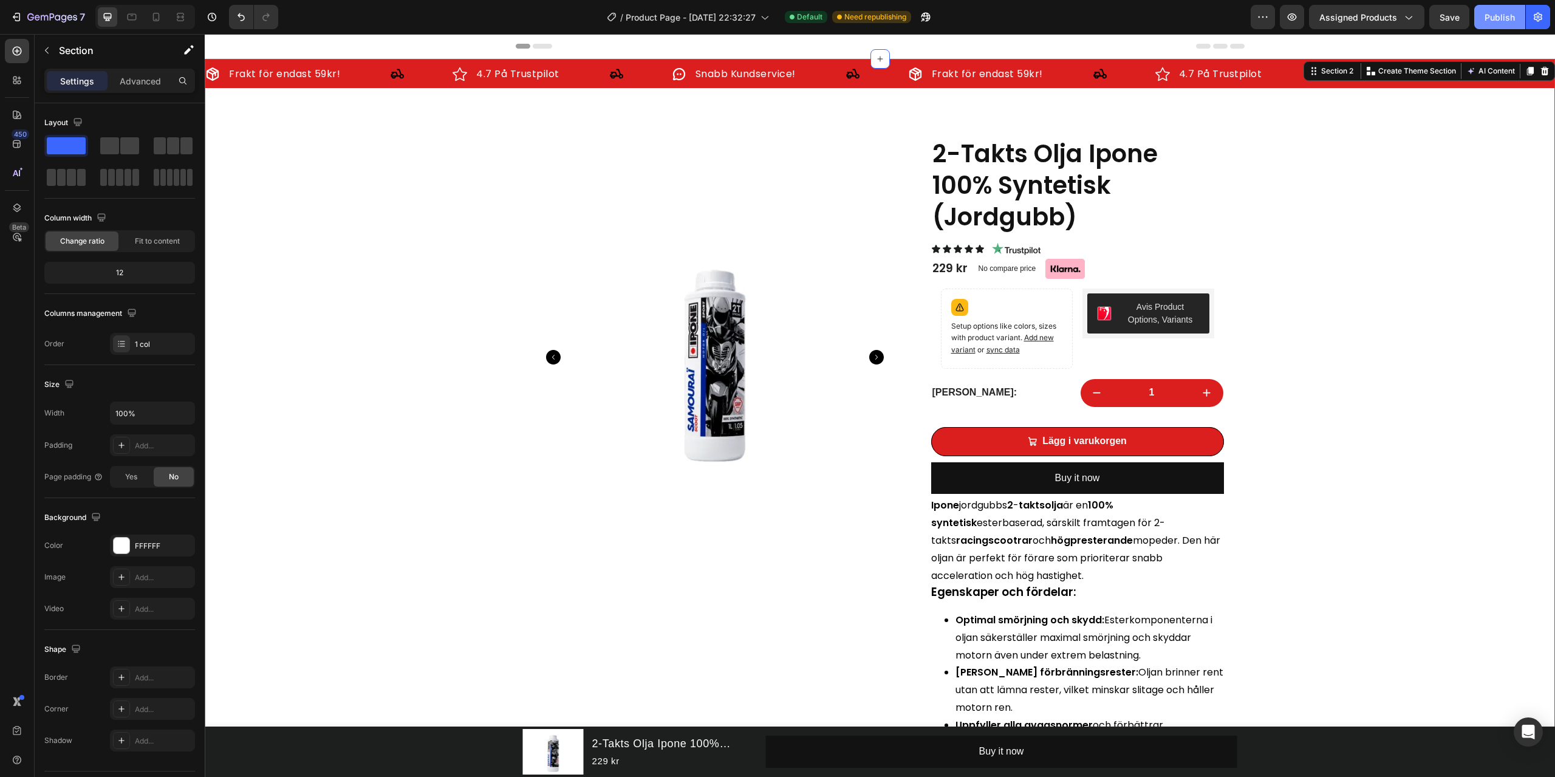
click at [1496, 9] on button "Publish" at bounding box center [1500, 17] width 51 height 24
